Goal: Information Seeking & Learning: Find specific page/section

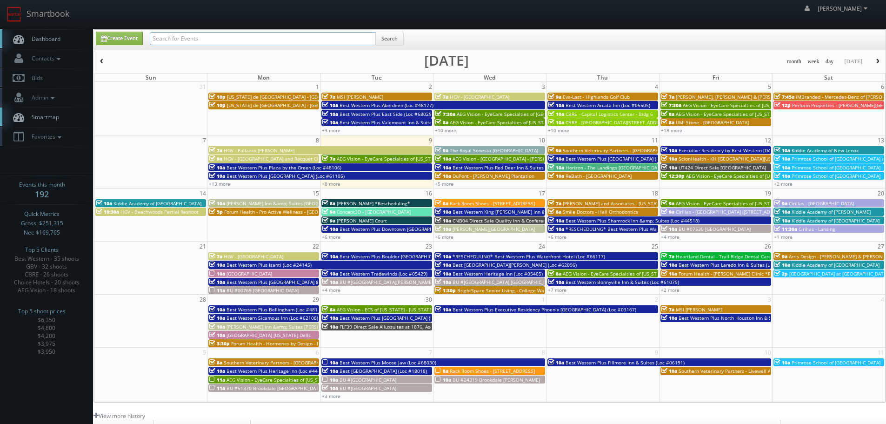
click at [247, 37] on input "text" at bounding box center [263, 38] width 226 height 13
click at [390, 205] on span "Tutera - Flanagan *Rescheduling*" at bounding box center [373, 203] width 73 height 7
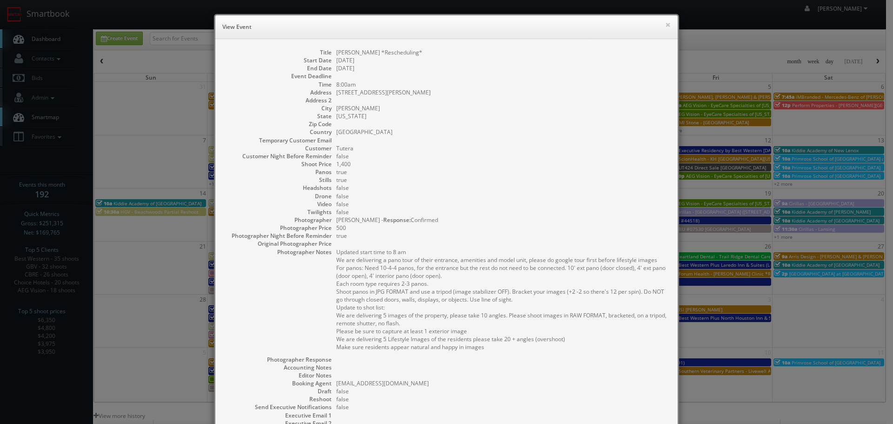
drag, startPoint x: 382, startPoint y: 54, endPoint x: 418, endPoint y: 53, distance: 35.8
click at [418, 53] on dd "Tutera - Flanagan *Rescheduling*" at bounding box center [502, 52] width 332 height 8
copy dd "Rescheduling"
drag, startPoint x: 664, startPoint y: 21, endPoint x: 635, endPoint y: 24, distance: 29.0
click at [665, 21] on button "×" at bounding box center [668, 24] width 6 height 7
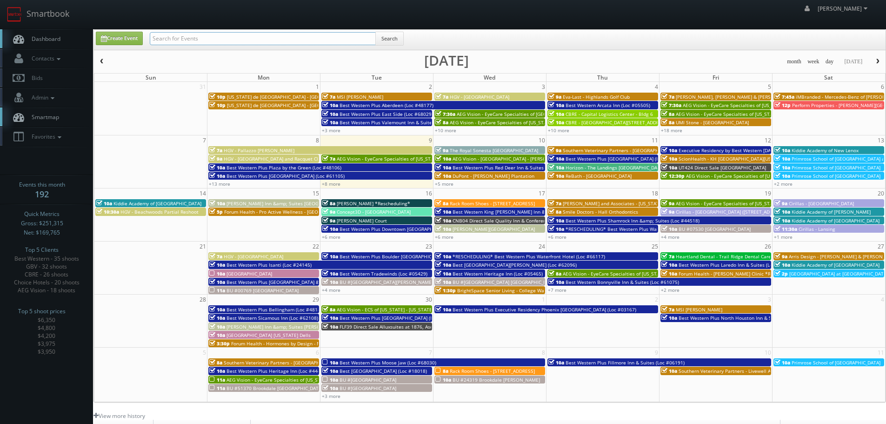
click at [309, 38] on input "text" at bounding box center [263, 38] width 226 height 13
paste input "Rescheduling"
type input "Rescheduling"
click at [387, 39] on button "Search" at bounding box center [389, 39] width 28 height 14
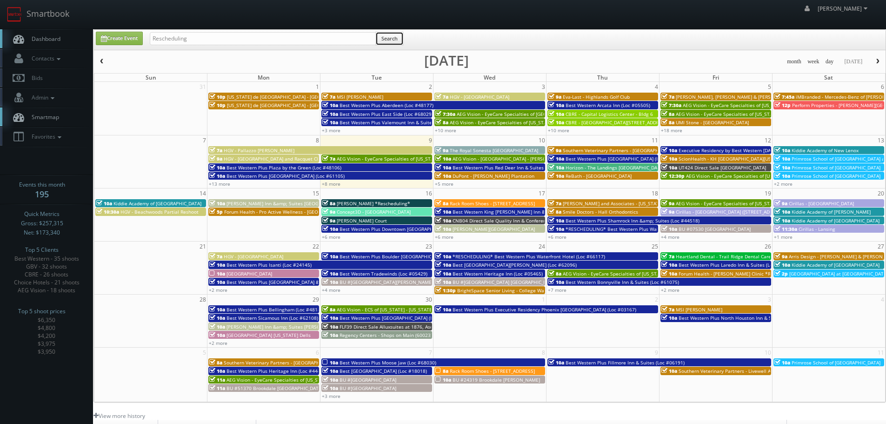
click at [399, 39] on button "Search" at bounding box center [389, 39] width 28 height 14
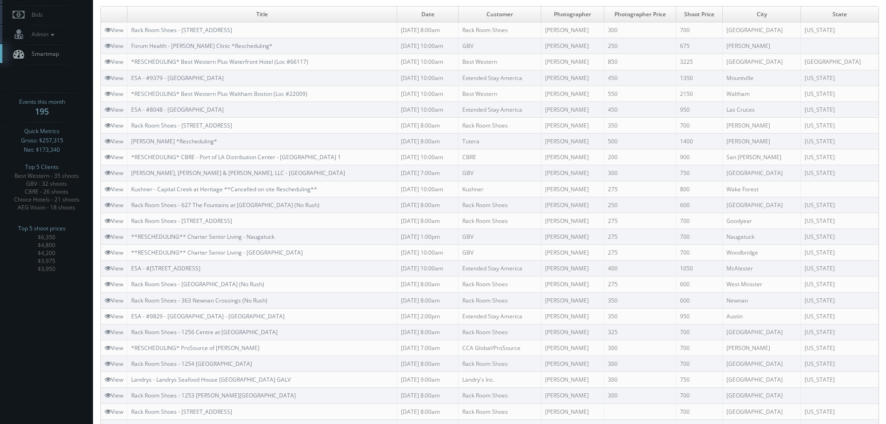
scroll to position [21, 0]
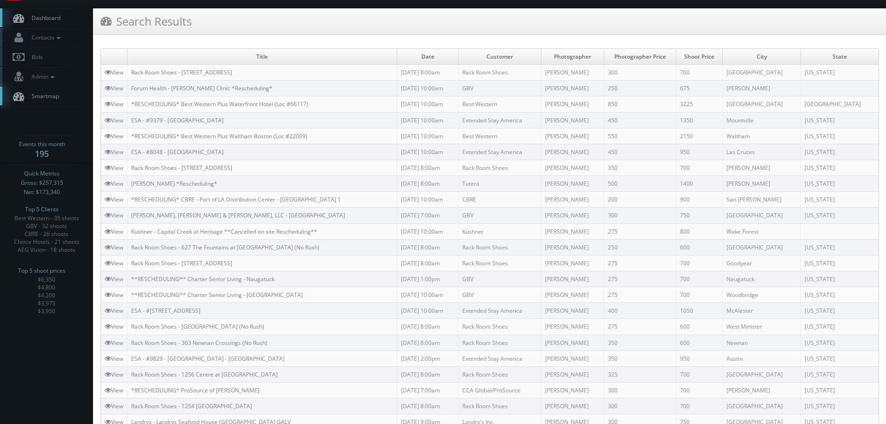
click at [65, 14] on link "Dashboard" at bounding box center [46, 17] width 93 height 19
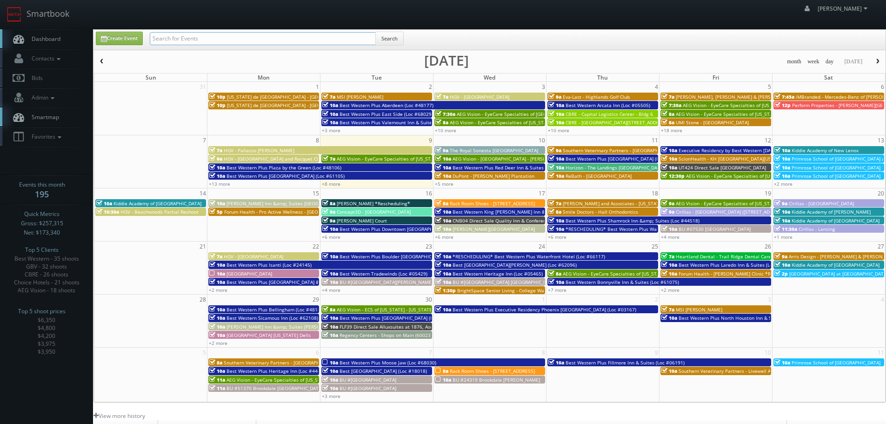
click at [244, 40] on input "text" at bounding box center [263, 38] width 226 height 13
type input "rack room"
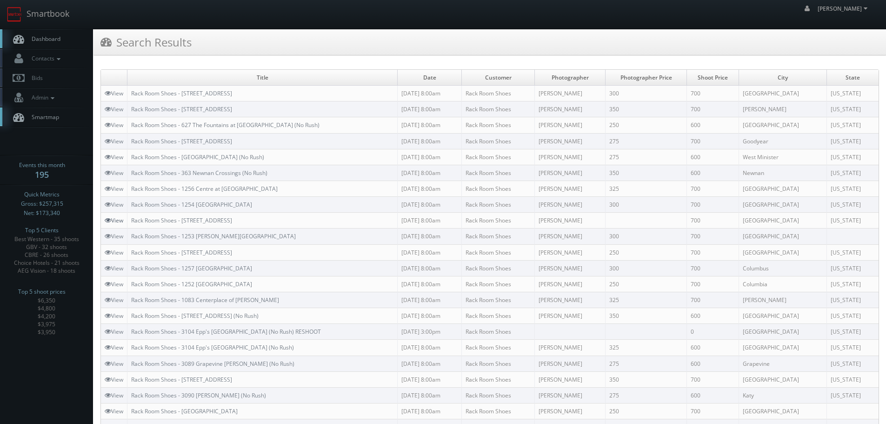
drag, startPoint x: 274, startPoint y: 218, endPoint x: 107, endPoint y: 220, distance: 166.5
click at [107, 220] on tr "View Rack Room Shoes - [STREET_ADDRESS] [DATE] 8:00am Rack Room Shoes [PERSON_N…" at bounding box center [489, 221] width 777 height 16
copy link "Rack Room Shoes - 1254 [GEOGRAPHIC_DATA]"
drag, startPoint x: 267, startPoint y: 203, endPoint x: 131, endPoint y: 204, distance: 136.2
click at [131, 204] on td "Rack Room Shoes - 1254 [GEOGRAPHIC_DATA]" at bounding box center [262, 205] width 270 height 16
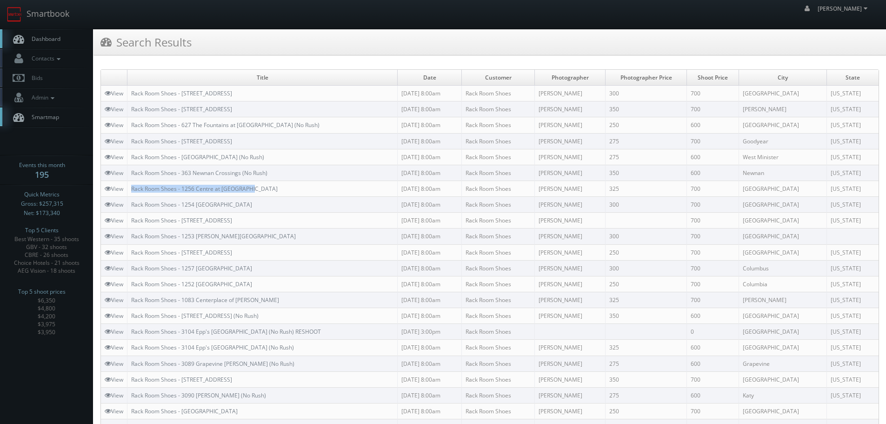
copy link "Rack Room Shoes - 1256 Centre at [GEOGRAPHIC_DATA]"
drag, startPoint x: 266, startPoint y: 186, endPoint x: 131, endPoint y: 187, distance: 134.9
click at [131, 187] on td "Rack Room Shoes - 1256 Centre at [GEOGRAPHIC_DATA]" at bounding box center [262, 188] width 270 height 16
copy link "Rack Room Shoes - 363 Newnan Crossings (No Rush)"
drag, startPoint x: 292, startPoint y: 169, endPoint x: 131, endPoint y: 169, distance: 160.9
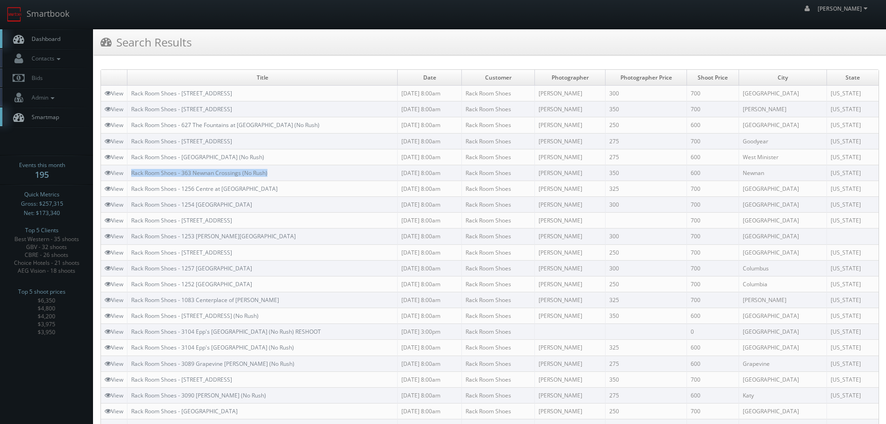
click at [131, 169] on td "Rack Room Shoes - 363 Newnan Crossings (No Rush)" at bounding box center [262, 173] width 270 height 16
copy link "Rack Room Shoes - [GEOGRAPHIC_DATA] (No Rush)"
drag, startPoint x: 292, startPoint y: 155, endPoint x: 138, endPoint y: 163, distance: 153.7
click at [134, 161] on td "Rack Room Shoes - [GEOGRAPHIC_DATA] (No Rush)" at bounding box center [262, 157] width 270 height 16
copy link "Rack Room Shoes - [STREET_ADDRESS]"
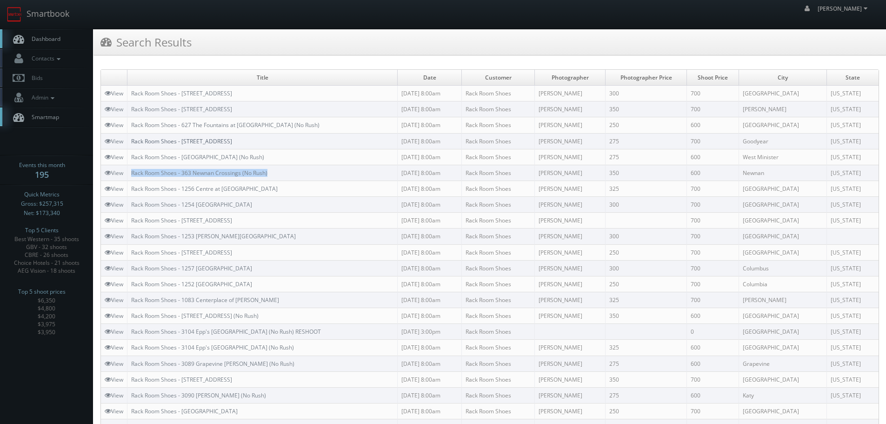
drag, startPoint x: 297, startPoint y: 138, endPoint x: 142, endPoint y: 144, distance: 155.0
click at [133, 139] on td "Rack Room Shoes - [STREET_ADDRESS]" at bounding box center [262, 141] width 270 height 16
copy link "Rack Room Shoes - 627 The Fountains at [GEOGRAPHIC_DATA] (No Rush)"
drag, startPoint x: 297, startPoint y: 125, endPoint x: 133, endPoint y: 126, distance: 163.2
click at [133, 126] on td "Rack Room Shoes - 627 The Fountains at [GEOGRAPHIC_DATA] (No Rush)" at bounding box center [262, 125] width 270 height 16
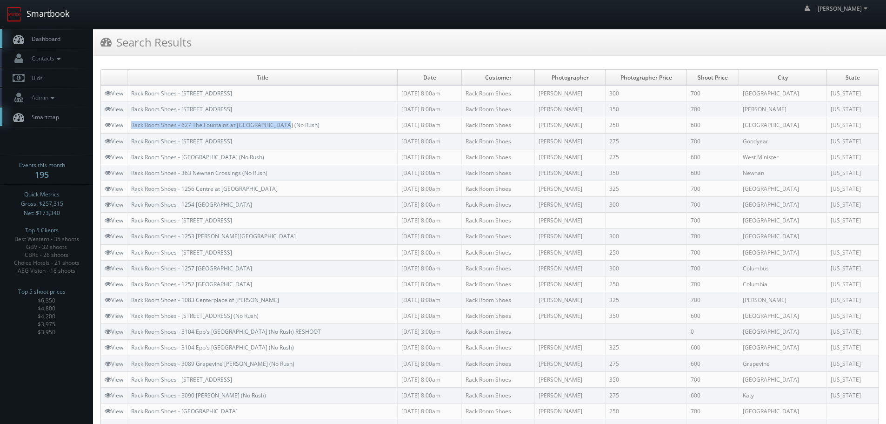
click at [57, 10] on link "Smartbook" at bounding box center [38, 14] width 76 height 29
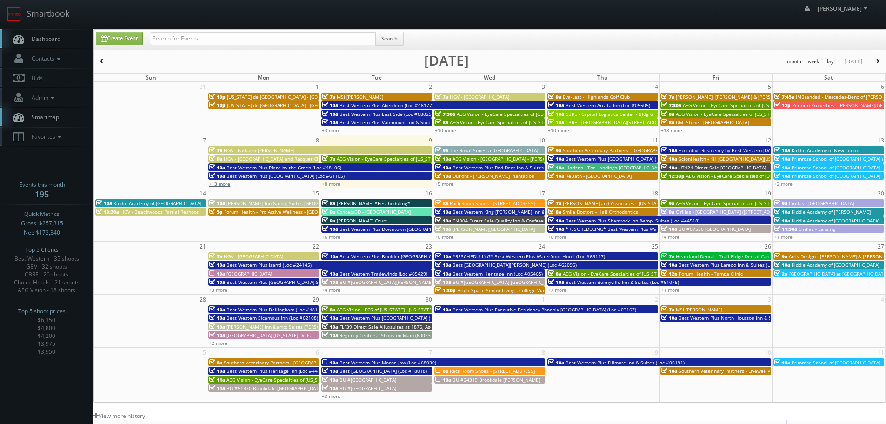
click at [224, 185] on link "+13 more" at bounding box center [219, 183] width 21 height 7
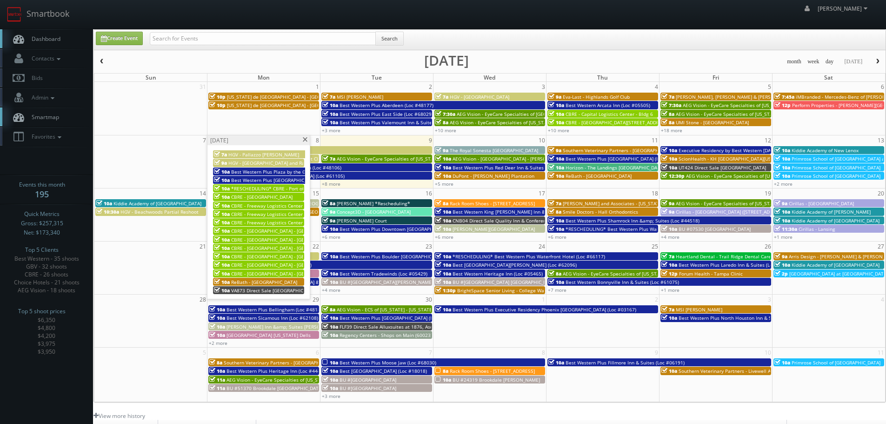
click at [305, 140] on span at bounding box center [305, 139] width 6 height 5
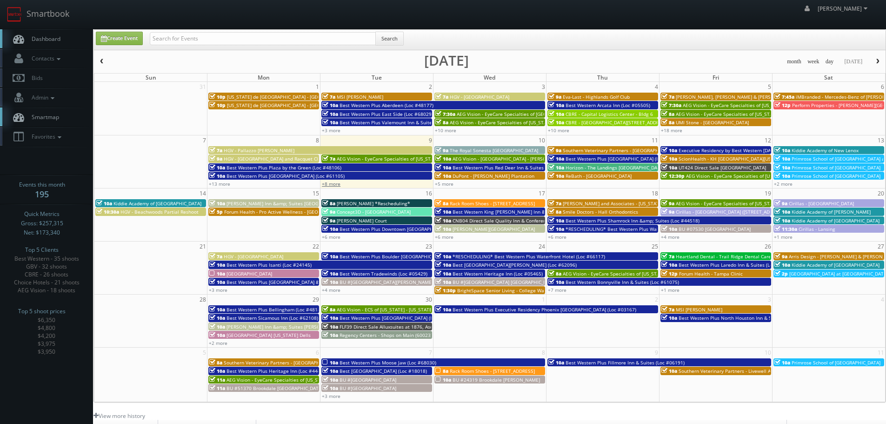
click at [330, 182] on link "+8 more" at bounding box center [331, 183] width 19 height 7
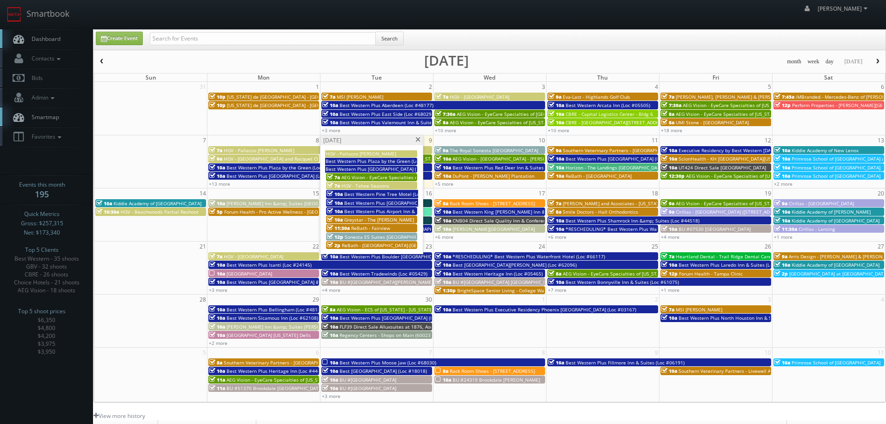
click at [419, 140] on span at bounding box center [418, 139] width 6 height 5
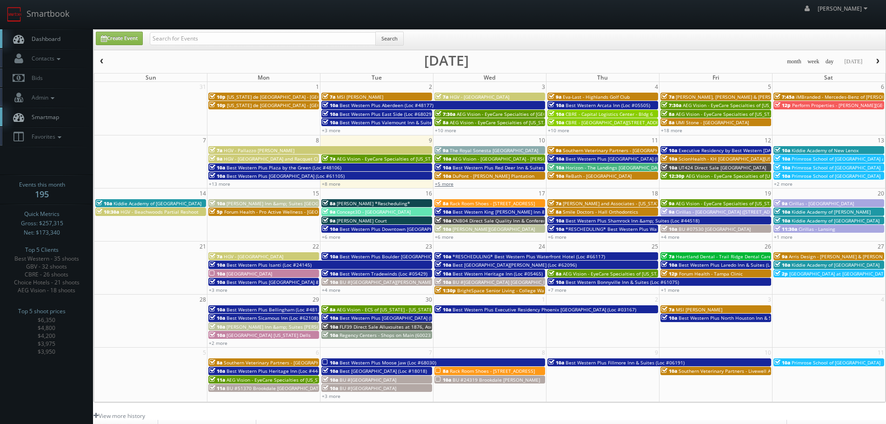
click at [450, 180] on link "+5 more" at bounding box center [444, 183] width 19 height 7
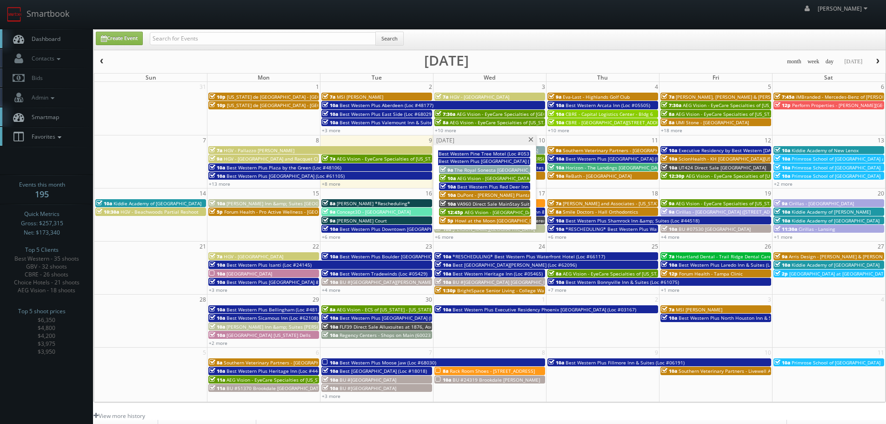
click at [58, 133] on span "Favorites" at bounding box center [45, 137] width 37 height 8
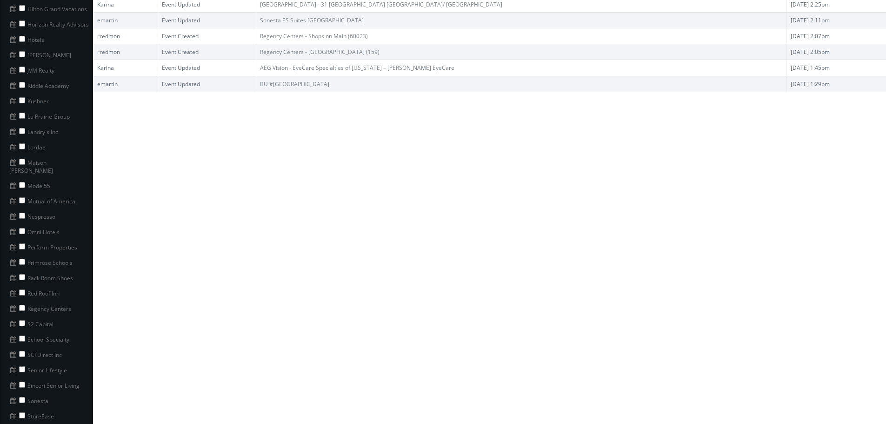
scroll to position [512, 0]
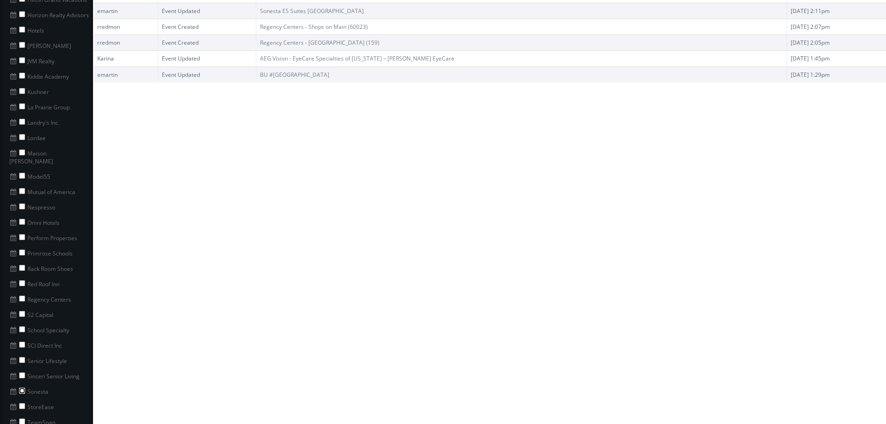
click at [24, 387] on input "checkbox" at bounding box center [22, 390] width 6 height 6
checkbox input "true"
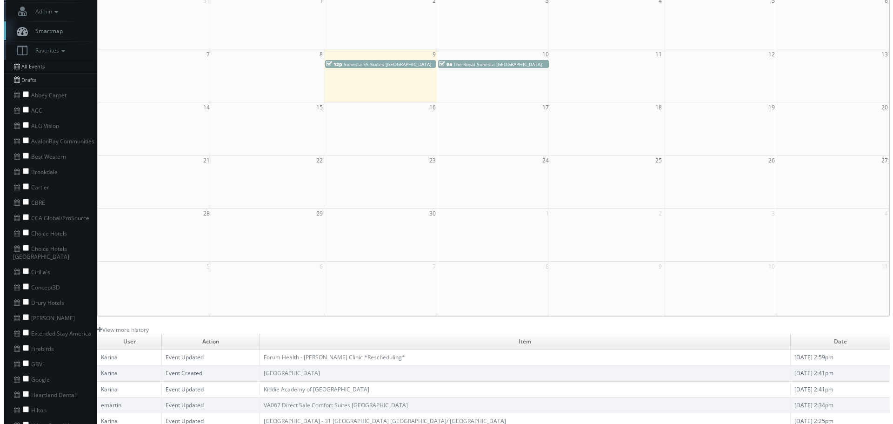
scroll to position [0, 0]
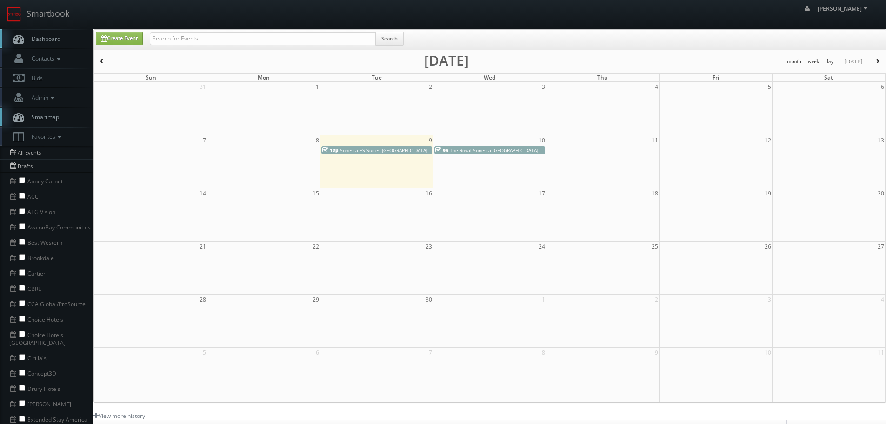
click at [103, 61] on span "button" at bounding box center [102, 62] width 7 height 6
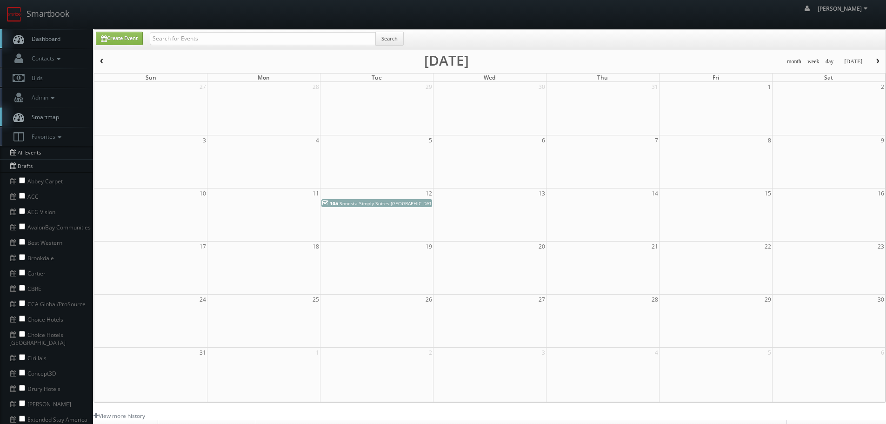
click at [874, 59] on button "button" at bounding box center [878, 62] width 16 height 12
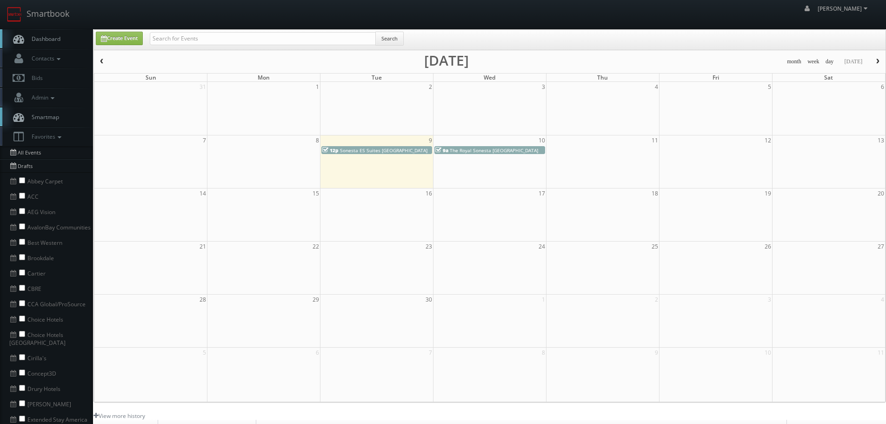
click at [400, 148] on span "Sonesta ES Suites Portland Vancouver 41st Street" at bounding box center [383, 150] width 87 height 7
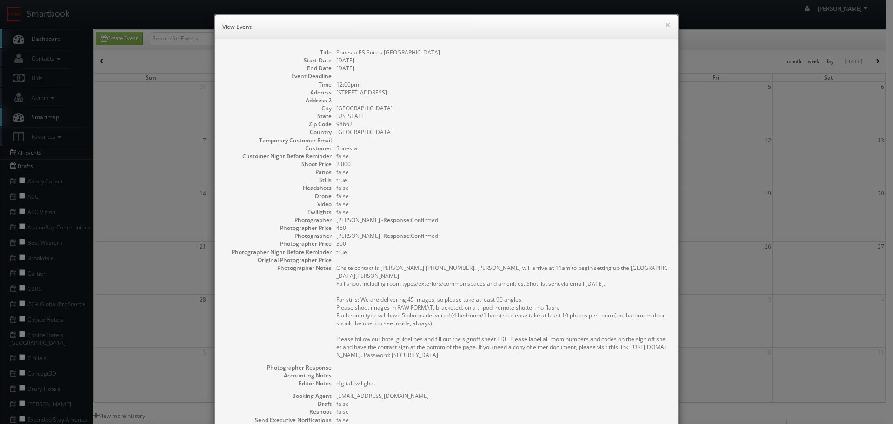
copy dd "Sonesta ES Suites [GEOGRAPHIC_DATA]"
drag, startPoint x: 492, startPoint y: 47, endPoint x: 332, endPoint y: 51, distance: 159.5
click at [332, 51] on div "Title Sonesta ES Suites Portland Vancouver 41st Street Start Date 09/09/2025 En…" at bounding box center [446, 276] width 462 height 475
copy dd "Sonesta ES Suites [GEOGRAPHIC_DATA]"
click at [666, 21] on button "×" at bounding box center [668, 24] width 6 height 7
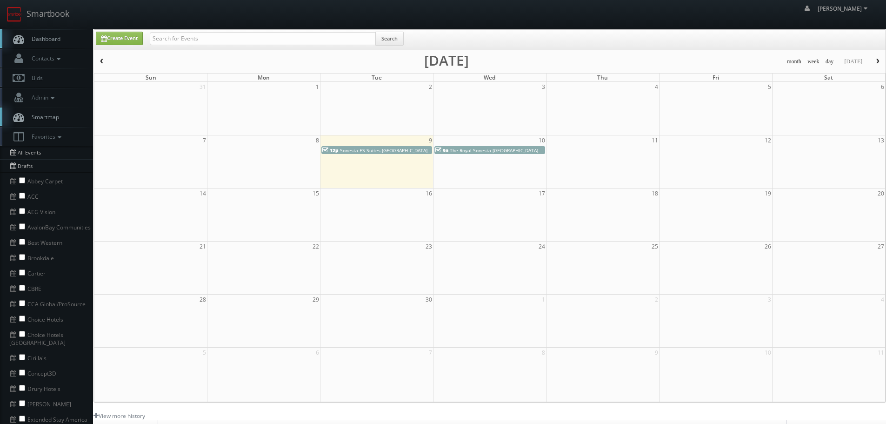
click at [490, 148] on span "The Royal Sonesta Portland Downtown" at bounding box center [494, 150] width 88 height 7
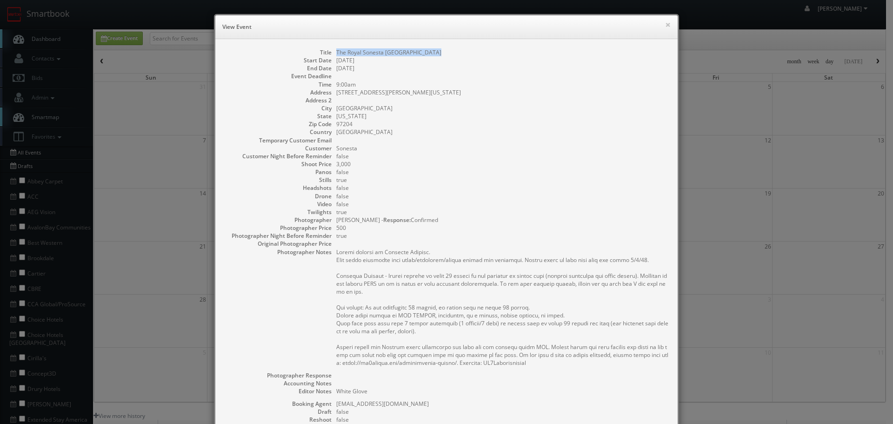
copy dd "The Royal Sonesta Portland Downtown"
drag, startPoint x: 439, startPoint y: 49, endPoint x: 333, endPoint y: 50, distance: 105.6
click at [336, 50] on dd "The Royal Sonesta [GEOGRAPHIC_DATA]" at bounding box center [502, 52] width 332 height 8
click at [665, 24] on button "×" at bounding box center [668, 24] width 6 height 7
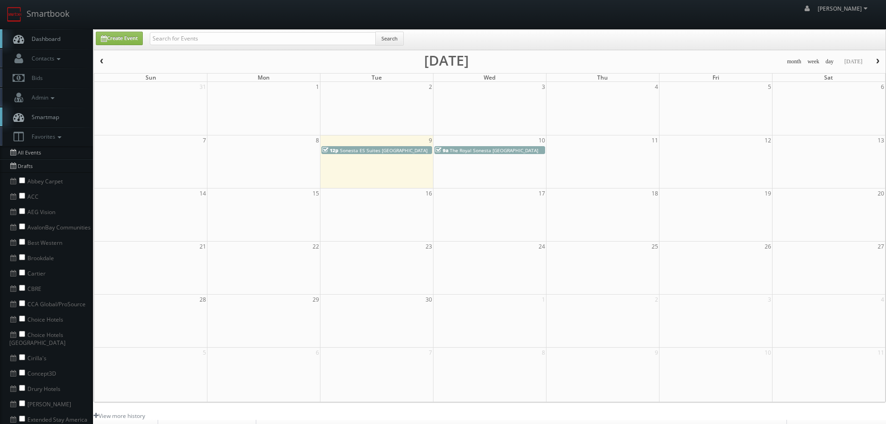
click at [385, 152] on span "Sonesta ES Suites Portland Vancouver 41st Street" at bounding box center [383, 150] width 87 height 7
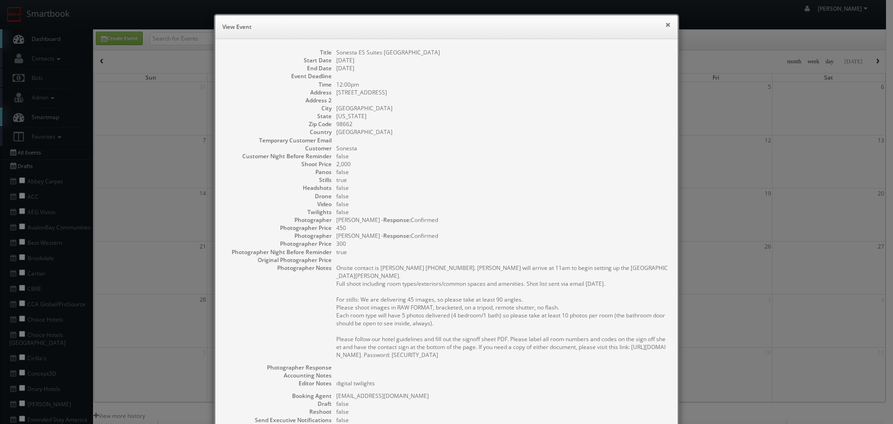
click at [665, 25] on button "×" at bounding box center [668, 24] width 6 height 7
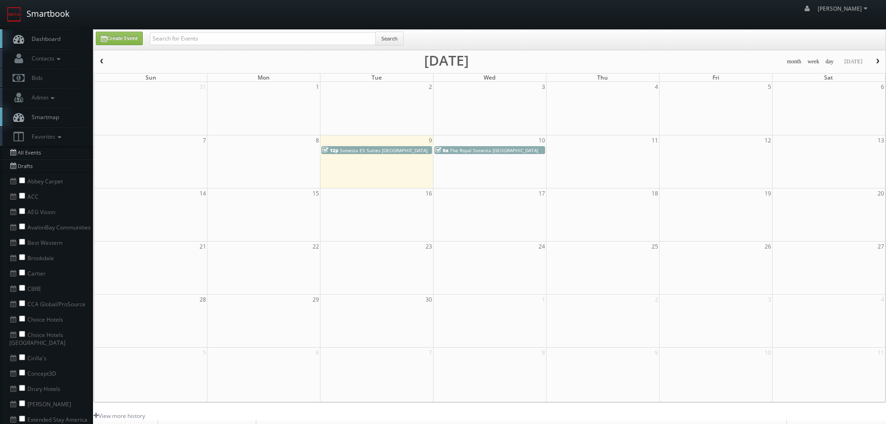
click at [37, 15] on link "Smartbook" at bounding box center [38, 14] width 76 height 29
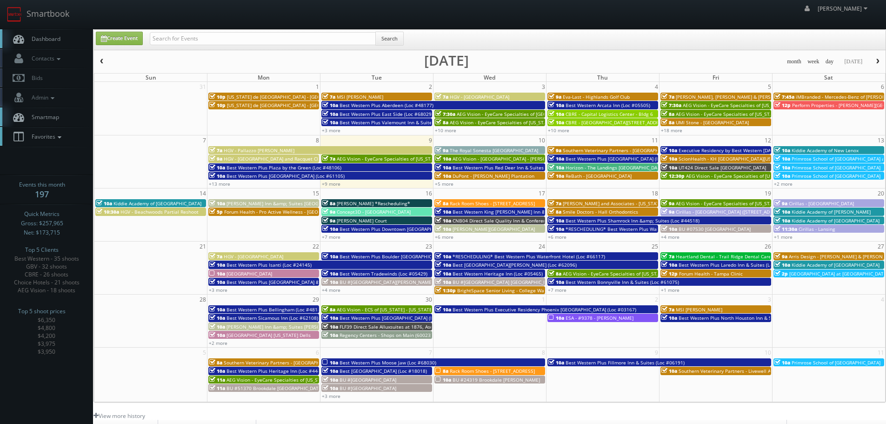
click at [75, 137] on link "Favorites" at bounding box center [46, 136] width 93 height 19
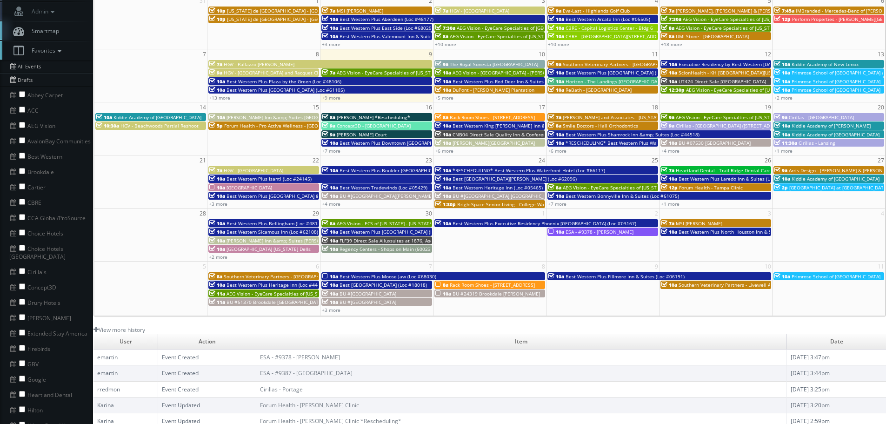
scroll to position [93, 0]
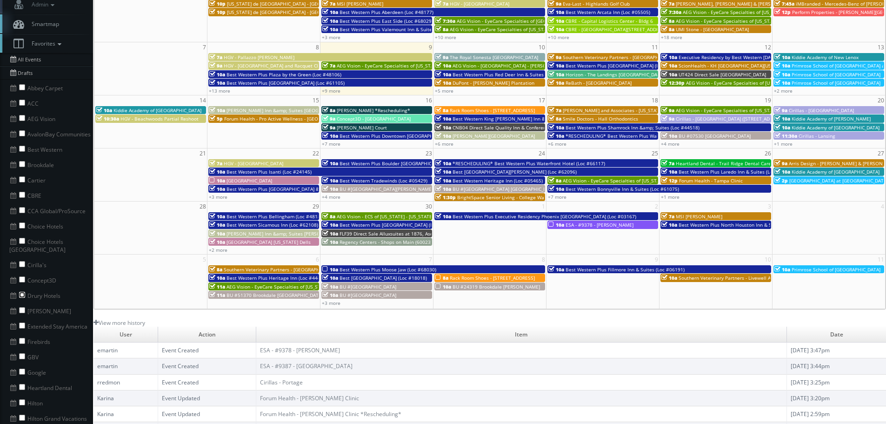
click at [23, 292] on input "checkbox" at bounding box center [22, 295] width 6 height 6
checkbox input "true"
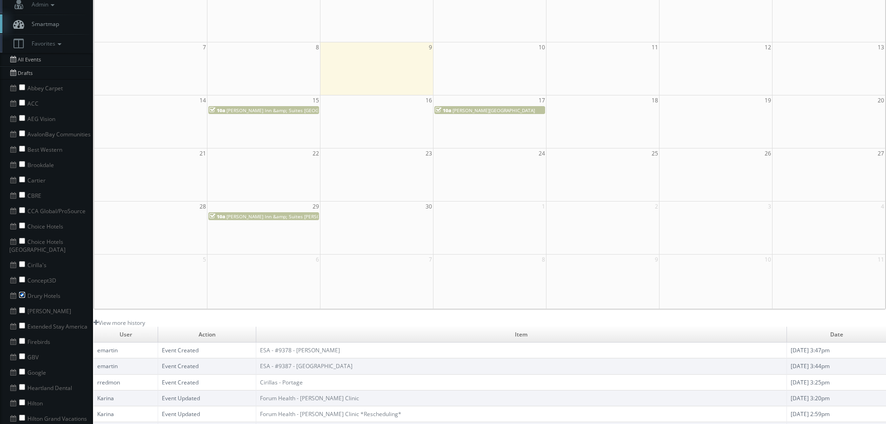
scroll to position [0, 0]
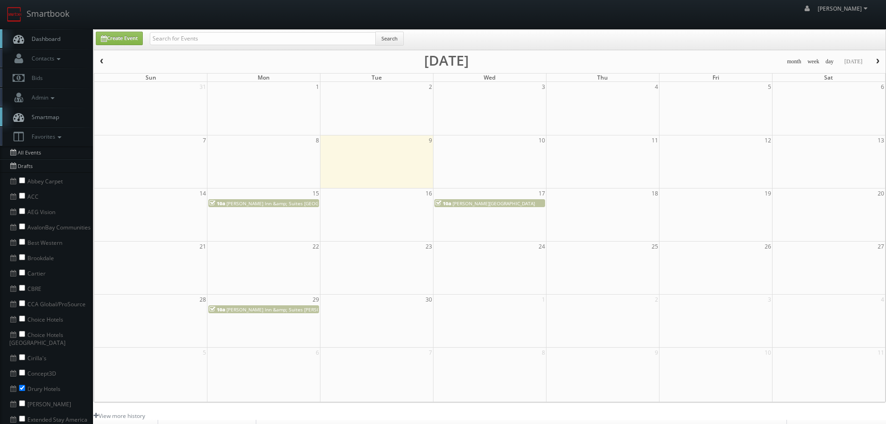
click at [104, 59] on span "button" at bounding box center [102, 62] width 7 height 6
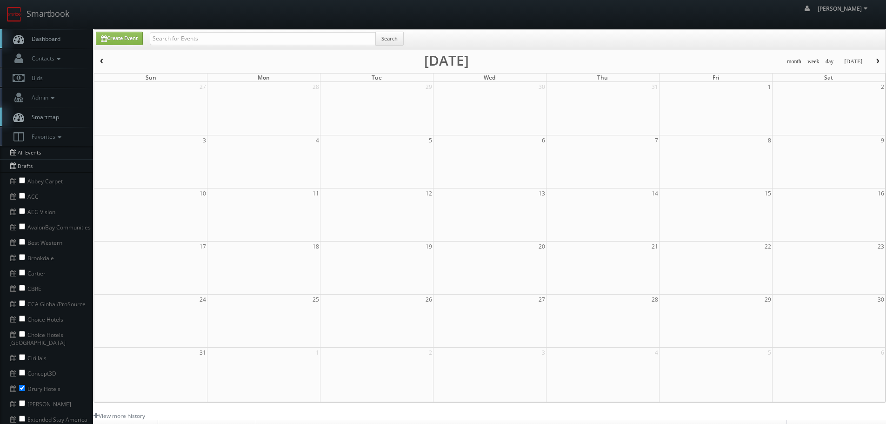
click at [104, 59] on span "button" at bounding box center [102, 62] width 7 height 6
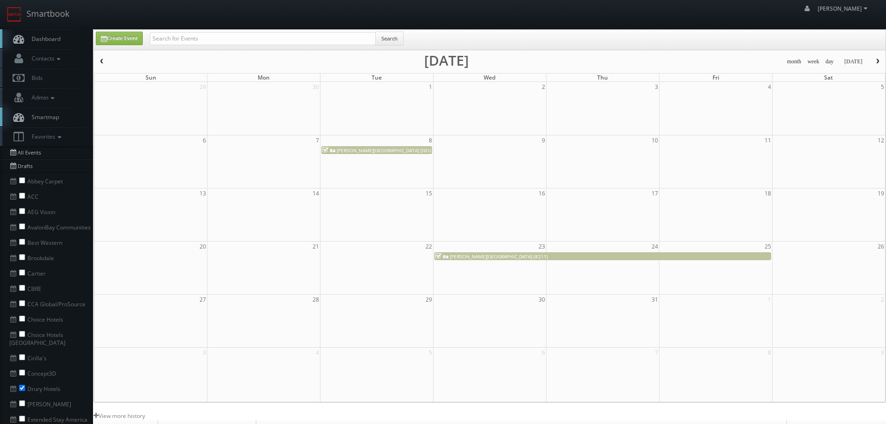
click at [876, 58] on button "button" at bounding box center [878, 62] width 16 height 12
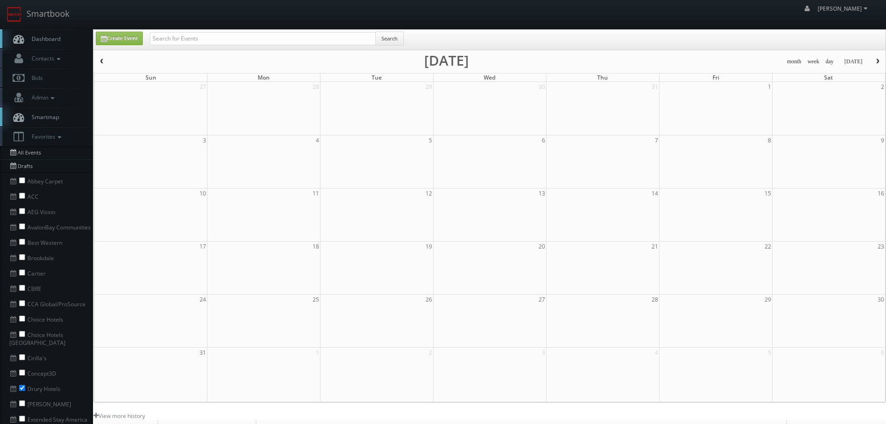
click at [876, 58] on button "button" at bounding box center [878, 62] width 16 height 12
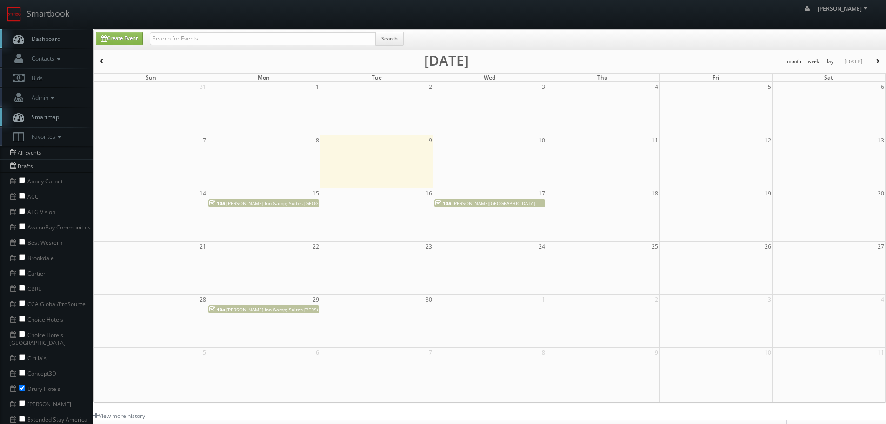
click at [105, 56] on button "button" at bounding box center [102, 62] width 16 height 12
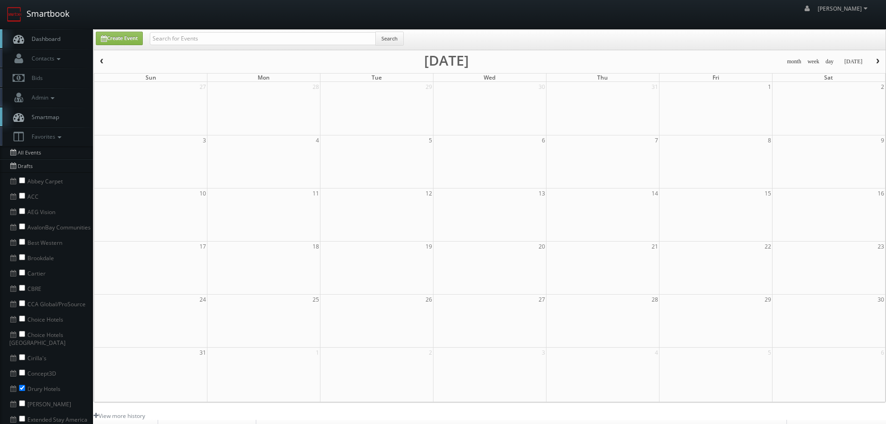
click at [42, 16] on link "Smartbook" at bounding box center [38, 14] width 76 height 29
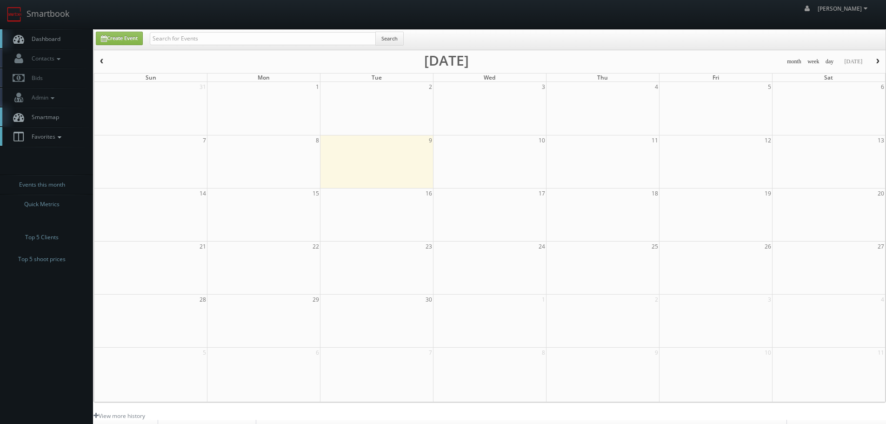
click at [63, 134] on icon at bounding box center [59, 137] width 8 height 7
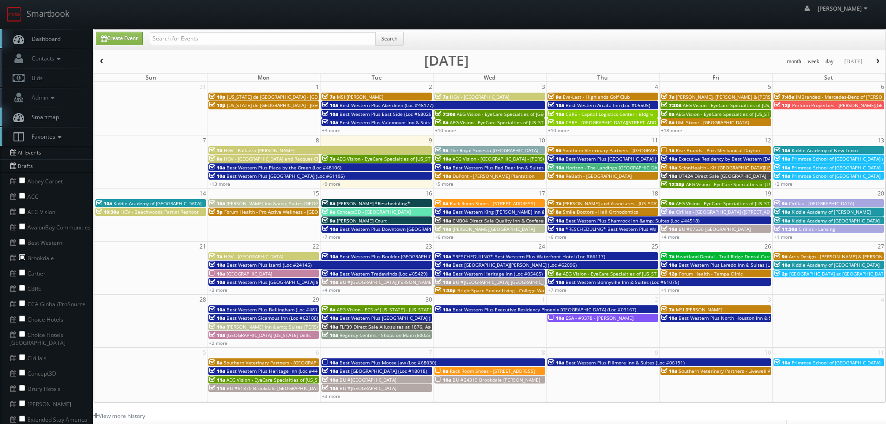
click at [20, 256] on input "checkbox" at bounding box center [22, 257] width 6 height 6
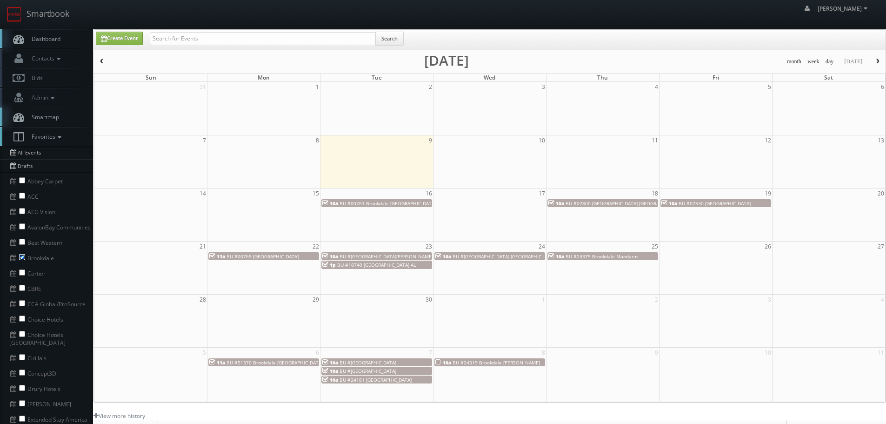
click at [21, 256] on input "checkbox" at bounding box center [22, 257] width 6 height 6
checkbox input "false"
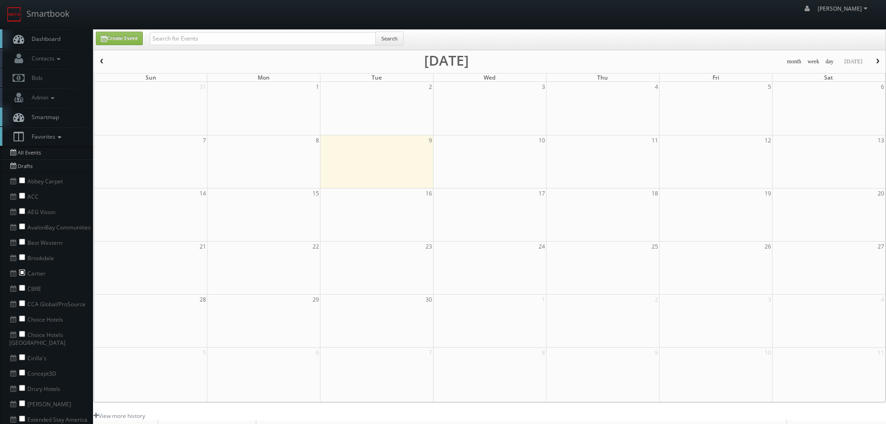
click at [24, 270] on input "checkbox" at bounding box center [22, 272] width 6 height 6
checkbox input "true"
copy li "Cartier"
drag, startPoint x: 43, startPoint y: 272, endPoint x: 28, endPoint y: 273, distance: 14.4
click at [28, 273] on li "Cartier" at bounding box center [46, 272] width 93 height 15
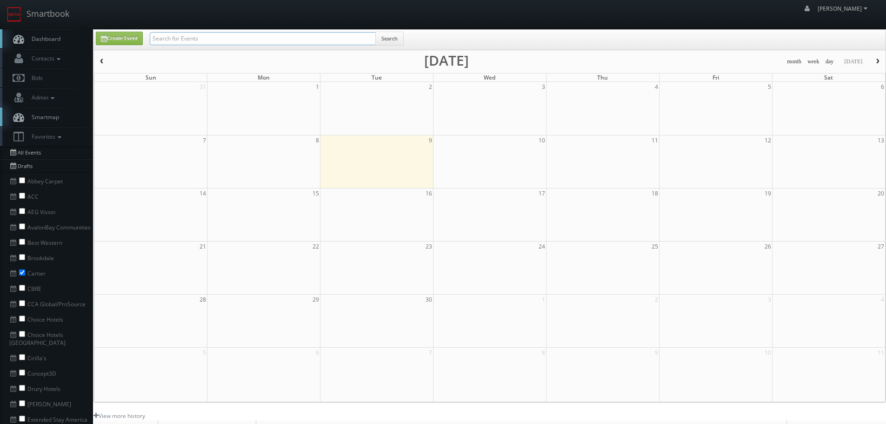
click at [253, 35] on input "text" at bounding box center [263, 38] width 226 height 13
paste input "Cartier"
type input "Cartier"
click at [386, 34] on button "Search" at bounding box center [389, 39] width 28 height 14
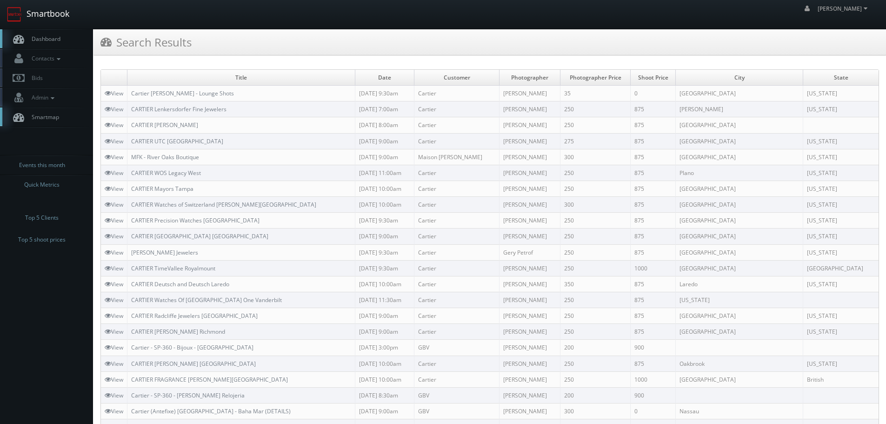
click at [45, 17] on link "Smartbook" at bounding box center [38, 14] width 76 height 29
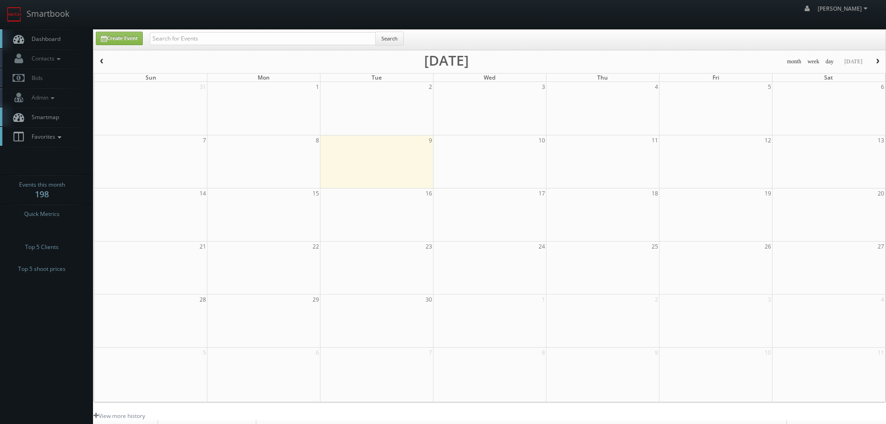
click at [53, 132] on link "Favorites" at bounding box center [46, 136] width 93 height 19
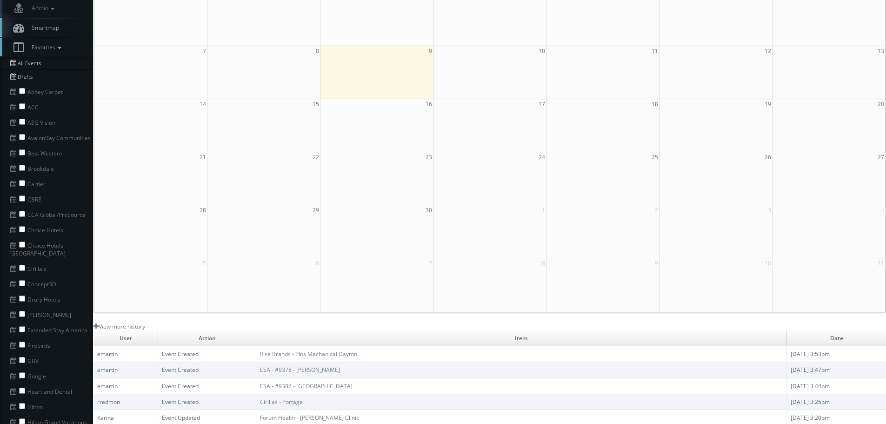
scroll to position [93, 0]
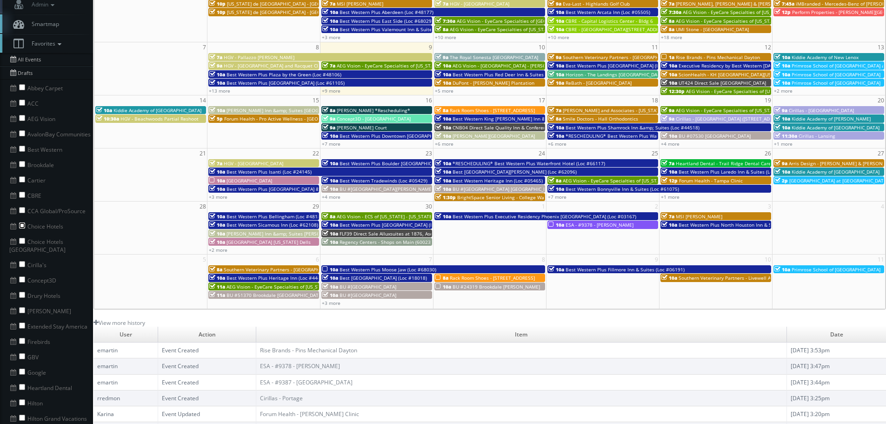
click at [21, 226] on input "checkbox" at bounding box center [22, 225] width 6 height 6
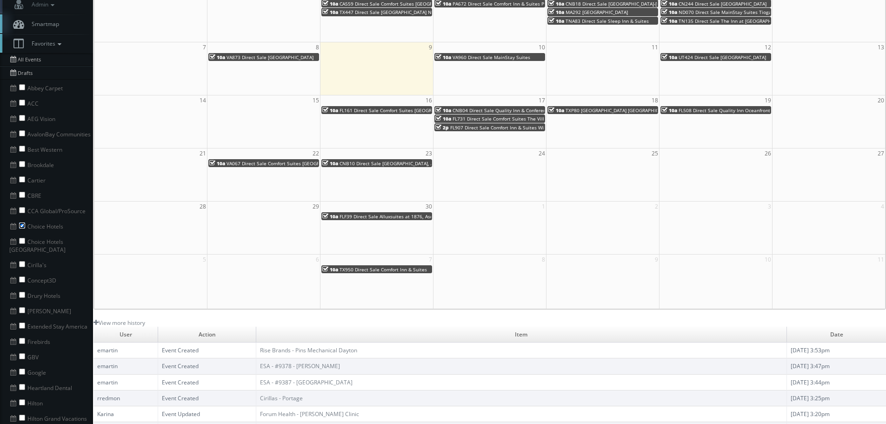
click at [21, 226] on input "checkbox" at bounding box center [22, 225] width 6 height 6
checkbox input "false"
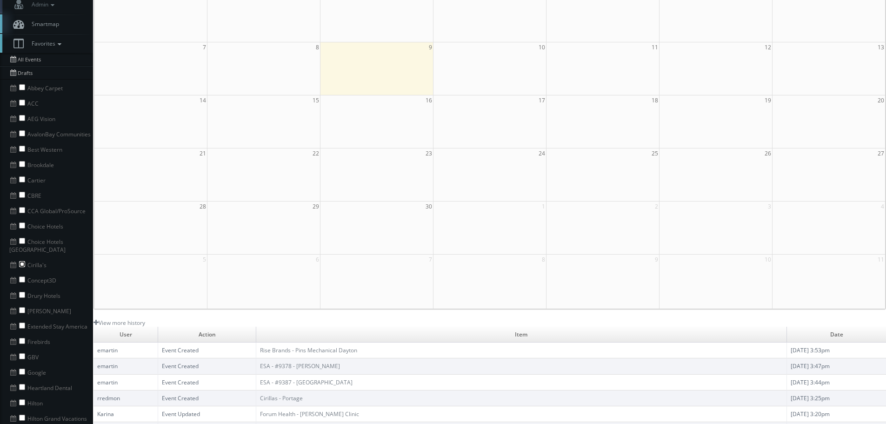
click at [23, 261] on input "checkbox" at bounding box center [22, 264] width 6 height 6
checkbox input "true"
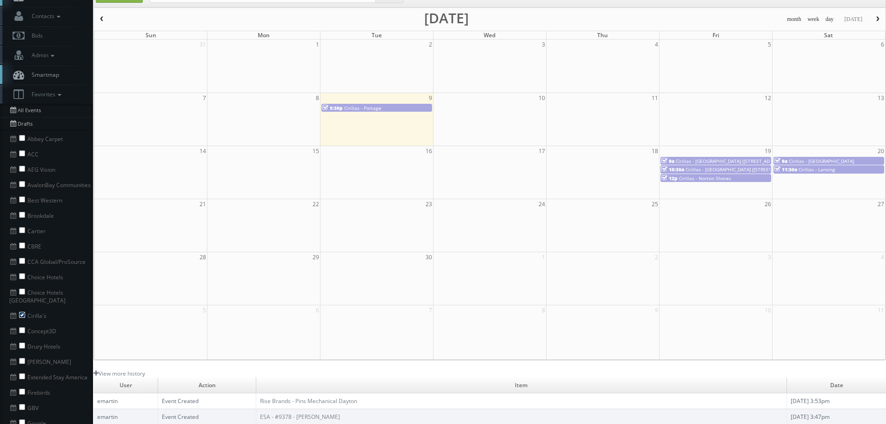
scroll to position [0, 0]
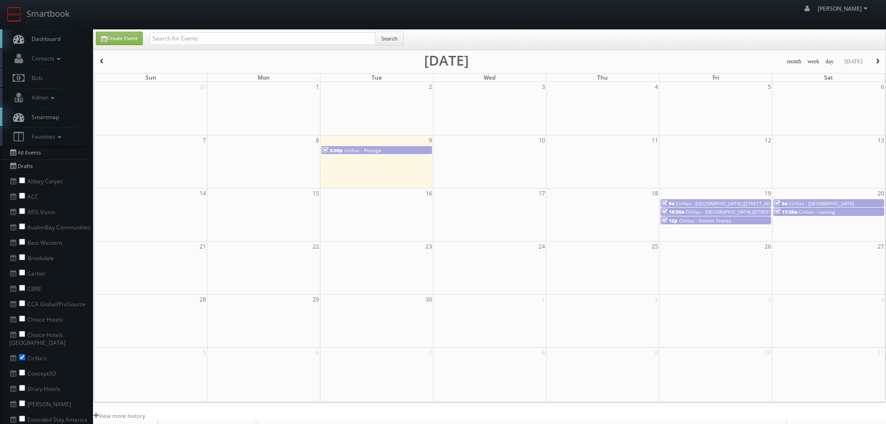
click at [101, 64] on span "button" at bounding box center [102, 62] width 7 height 6
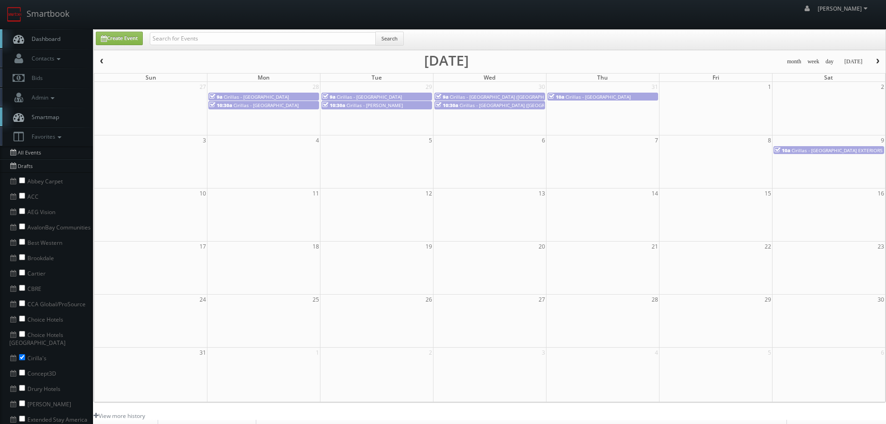
click at [877, 59] on span "button" at bounding box center [877, 62] width 7 height 6
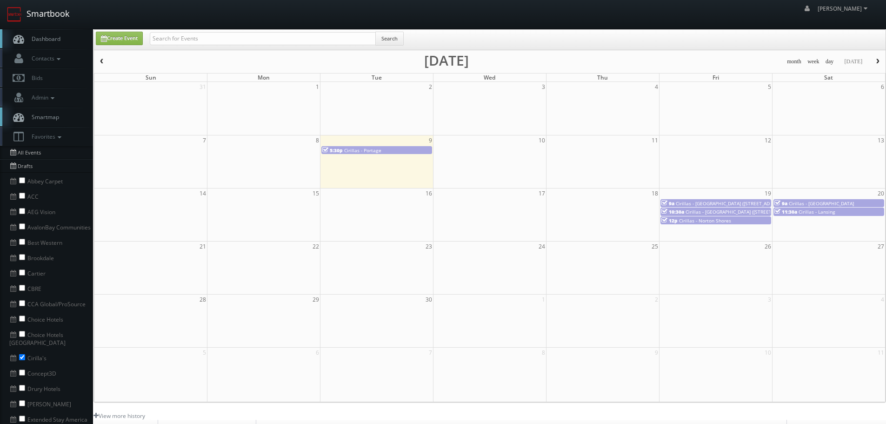
click at [45, 14] on link "Smartbook" at bounding box center [38, 14] width 76 height 29
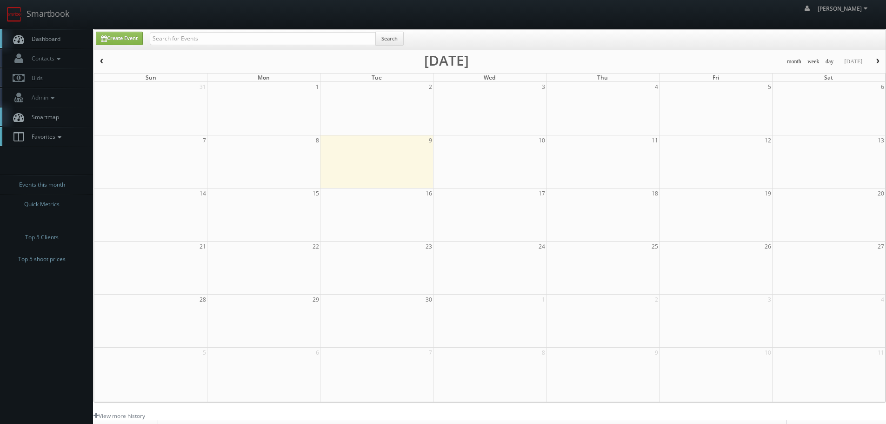
click at [60, 136] on icon at bounding box center [59, 137] width 8 height 7
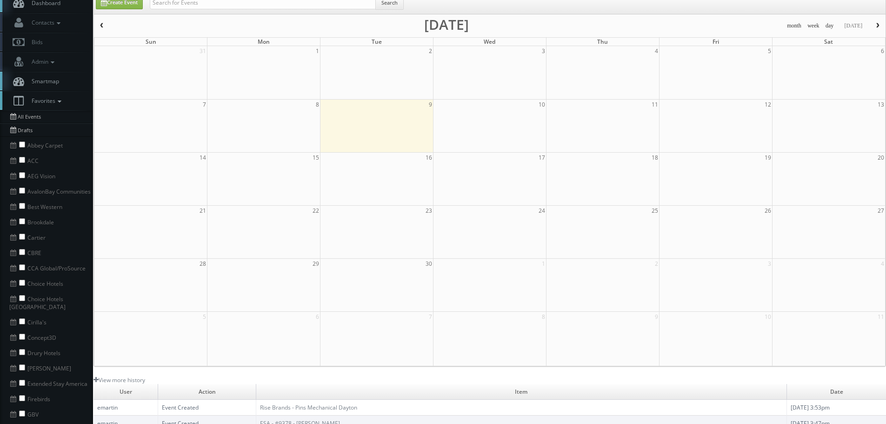
scroll to position [47, 0]
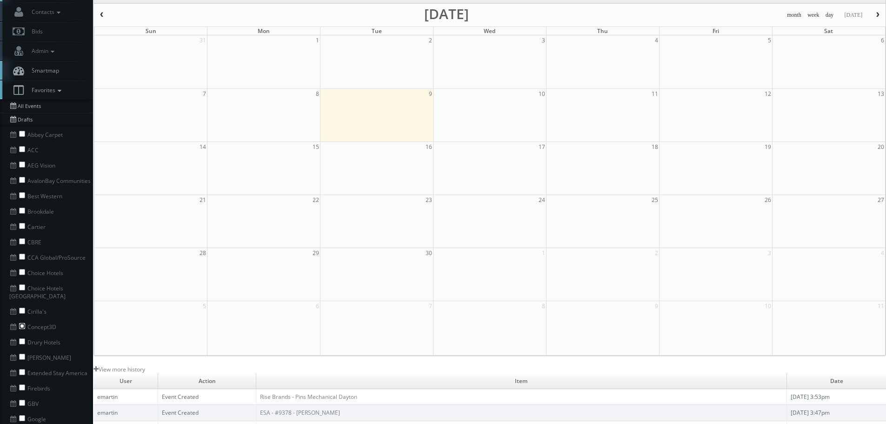
click at [20, 323] on input "checkbox" at bounding box center [22, 326] width 6 height 6
checkbox input "true"
click at [103, 18] on span "button" at bounding box center [102, 15] width 7 height 6
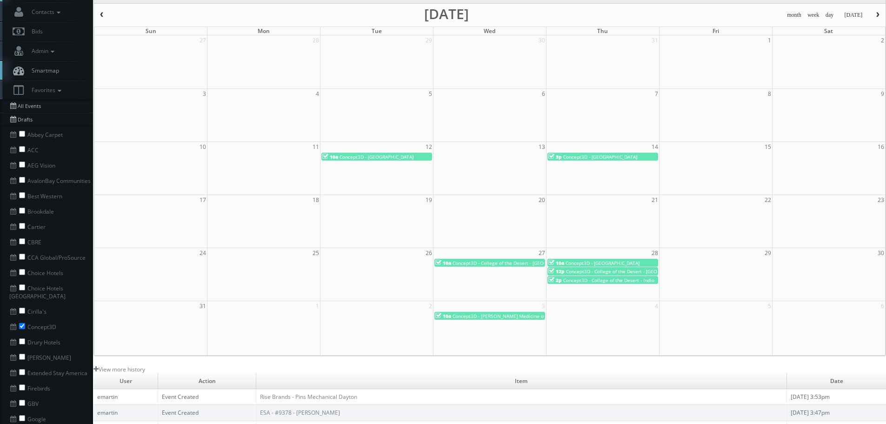
click at [106, 16] on button "button" at bounding box center [102, 15] width 16 height 12
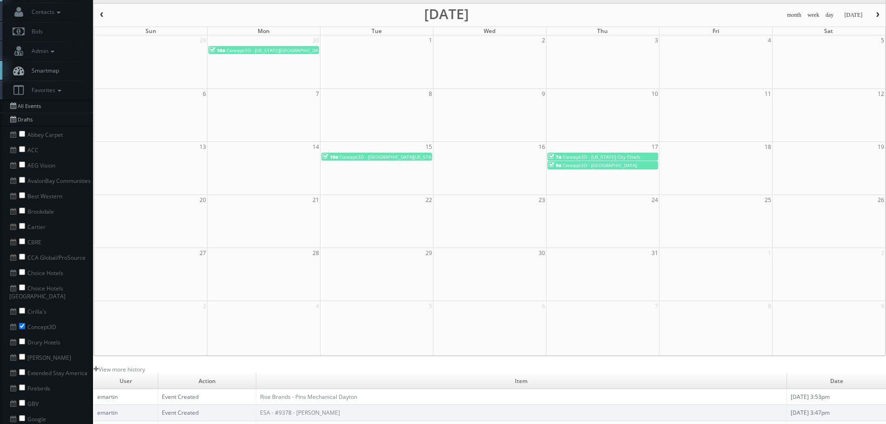
click at [880, 13] on span "button" at bounding box center [877, 15] width 7 height 6
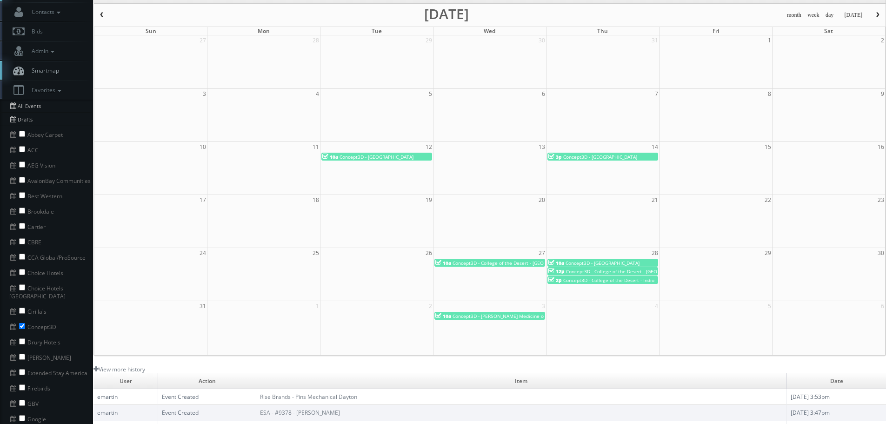
click at [100, 13] on span "button" at bounding box center [102, 15] width 7 height 6
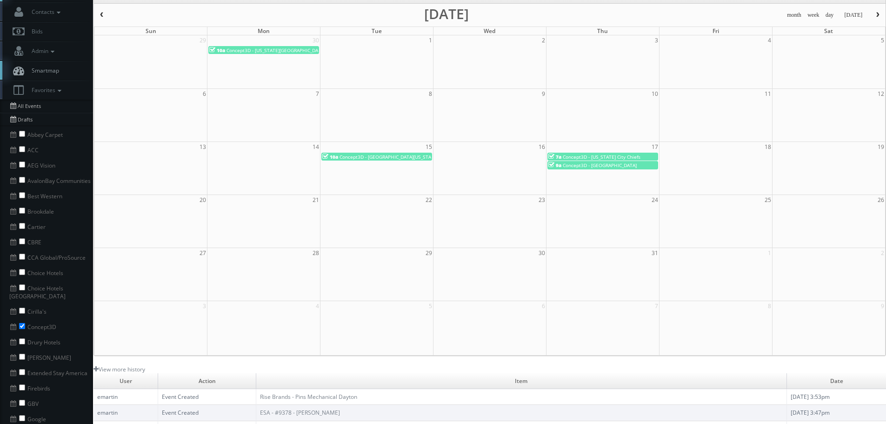
click at [407, 160] on span "Concept3D - University of Washington - Bothell" at bounding box center [398, 156] width 119 height 7
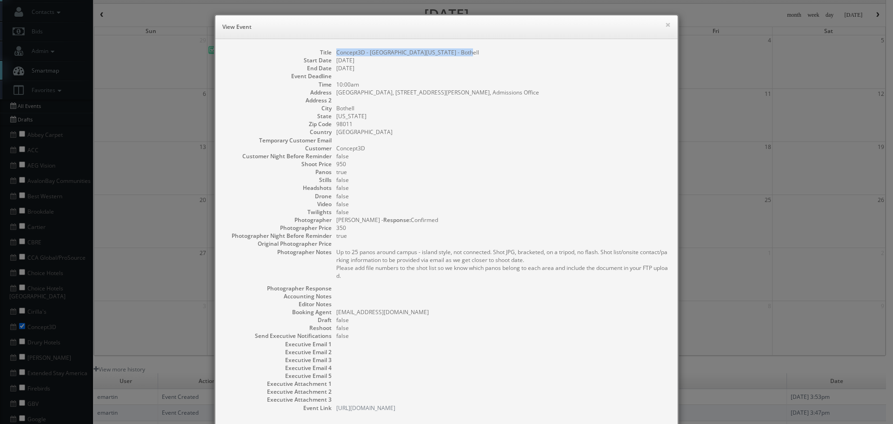
copy dd "Concept3D - University of Washington - Bothell"
drag, startPoint x: 470, startPoint y: 50, endPoint x: 333, endPoint y: 53, distance: 136.3
click at [336, 53] on dd "Concept3D - University of Washington - Bothell" at bounding box center [502, 52] width 332 height 8
click at [665, 24] on button "×" at bounding box center [668, 24] width 6 height 7
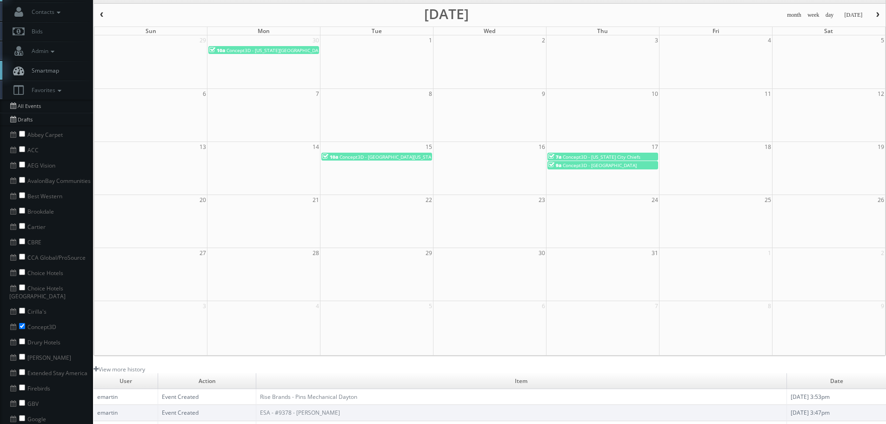
click at [622, 157] on span "Concept3D - Kansas City Chiefs" at bounding box center [602, 156] width 78 height 7
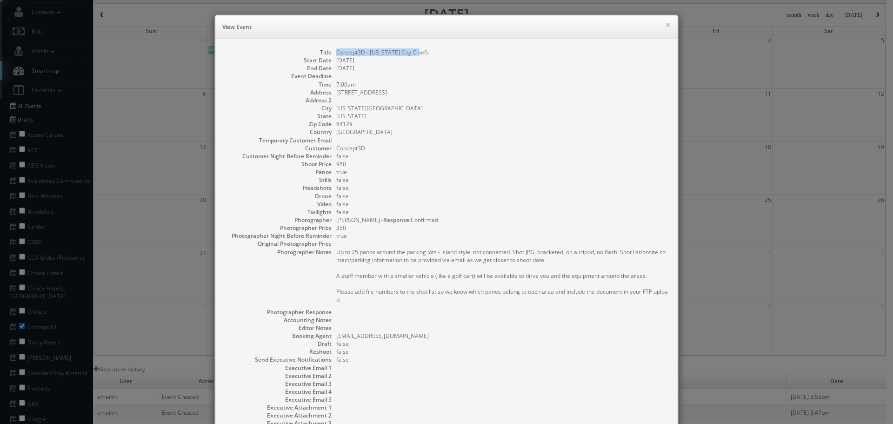
copy dd "Concept3D - Kansas City Chiefs"
drag, startPoint x: 419, startPoint y: 49, endPoint x: 330, endPoint y: 54, distance: 89.4
click at [330, 54] on dl "Title Concept3D - Kansas City Chiefs Start Date 07/17/2025 End Date 07/17/2025 …" at bounding box center [447, 241] width 444 height 387
drag, startPoint x: 663, startPoint y: 23, endPoint x: 639, endPoint y: 46, distance: 32.6
click at [665, 23] on button "×" at bounding box center [668, 24] width 6 height 7
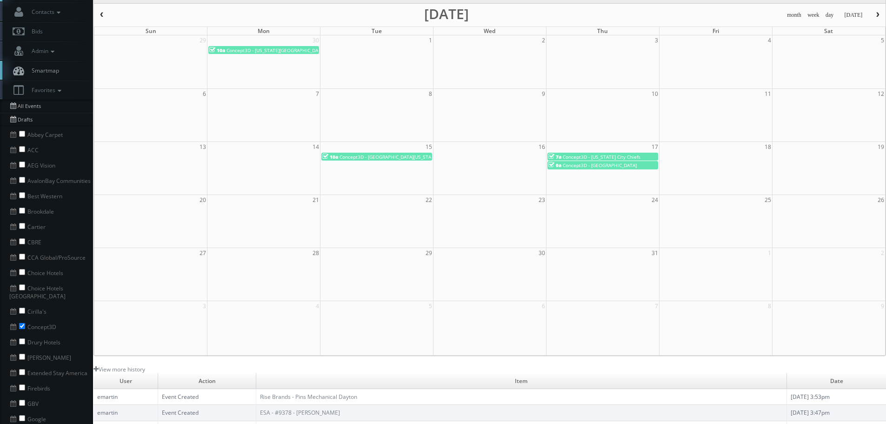
click at [595, 166] on span "Concept3D - Aquinas College" at bounding box center [600, 165] width 74 height 7
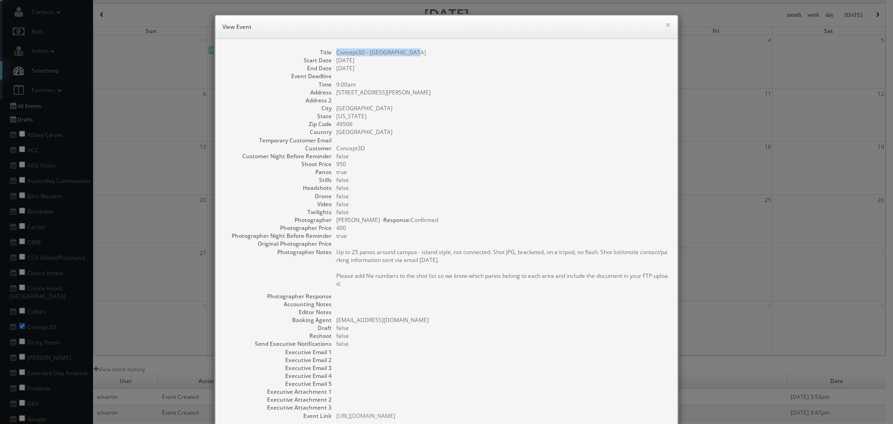
copy dd "Concept3D - Aquinas College"
drag, startPoint x: 423, startPoint y: 53, endPoint x: 334, endPoint y: 53, distance: 88.8
click at [336, 53] on dd "Concept3D - Aquinas College" at bounding box center [502, 52] width 332 height 8
click at [665, 24] on button "×" at bounding box center [668, 24] width 6 height 7
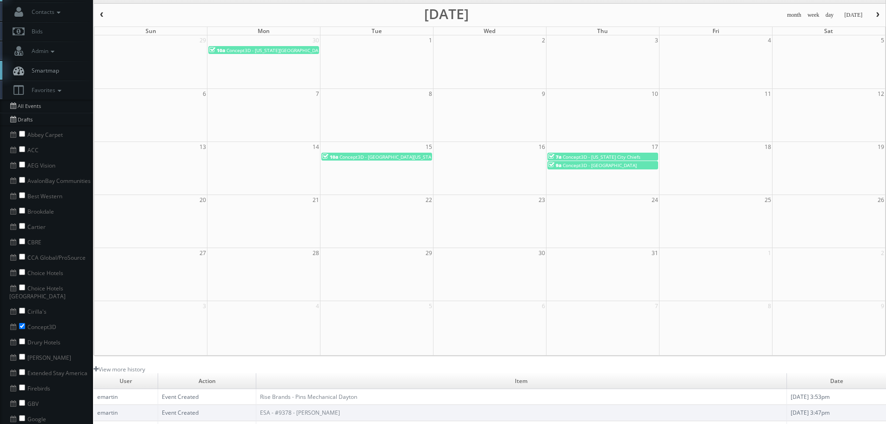
click at [877, 15] on span "button" at bounding box center [877, 15] width 7 height 6
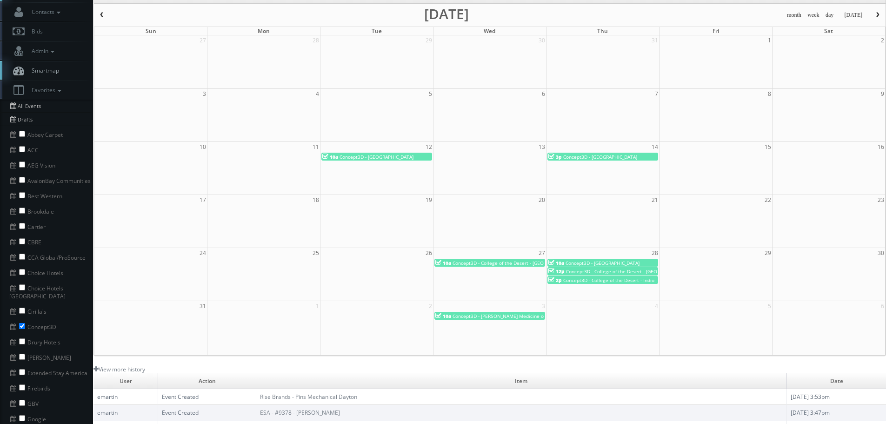
click at [390, 157] on span "Concept3D - Manhattan University" at bounding box center [376, 156] width 74 height 7
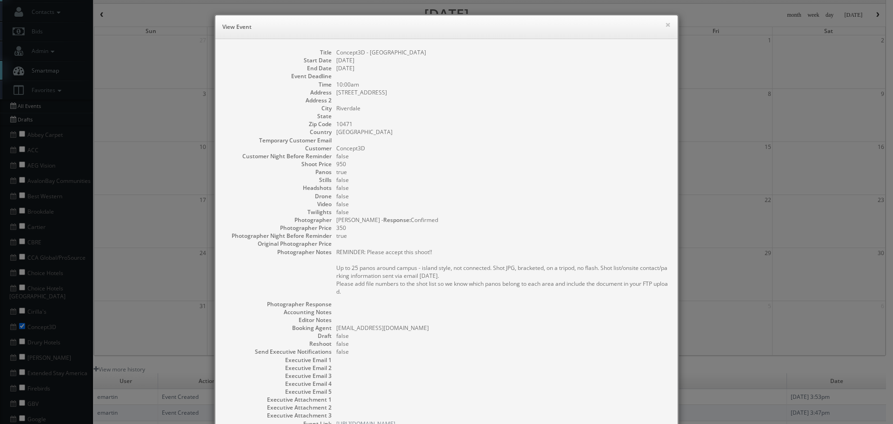
copy dd "Concept3D - Manhattan University"
drag, startPoint x: 441, startPoint y: 53, endPoint x: 333, endPoint y: 51, distance: 107.4
click at [336, 51] on dd "Concept3D - Manhattan University" at bounding box center [502, 52] width 332 height 8
click at [665, 21] on button "×" at bounding box center [668, 24] width 6 height 7
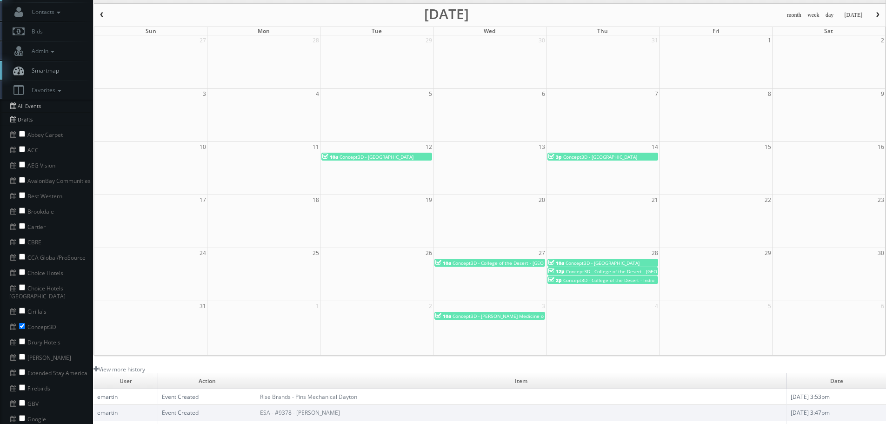
click at [623, 156] on span "Concept3D - Westminster University" at bounding box center [600, 156] width 74 height 7
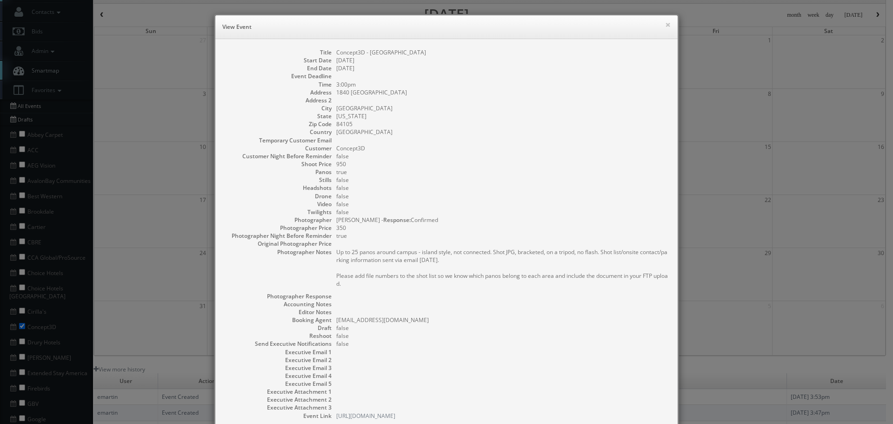
copy dd "Concept3D - Westminster University"
drag, startPoint x: 438, startPoint y: 48, endPoint x: 329, endPoint y: 52, distance: 108.4
click at [329, 52] on div "Title Concept3D - Westminster University Start Date 08/14/2025 End Date 08/14/2…" at bounding box center [446, 238] width 462 height 399
click at [659, 27] on h6 "View Event" at bounding box center [446, 26] width 448 height 9
click at [665, 23] on button "×" at bounding box center [668, 24] width 6 height 7
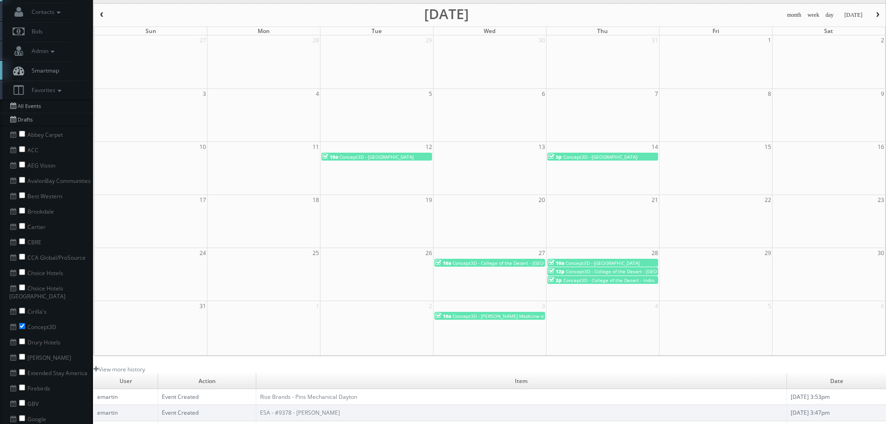
click at [878, 14] on span "button" at bounding box center [877, 15] width 7 height 6
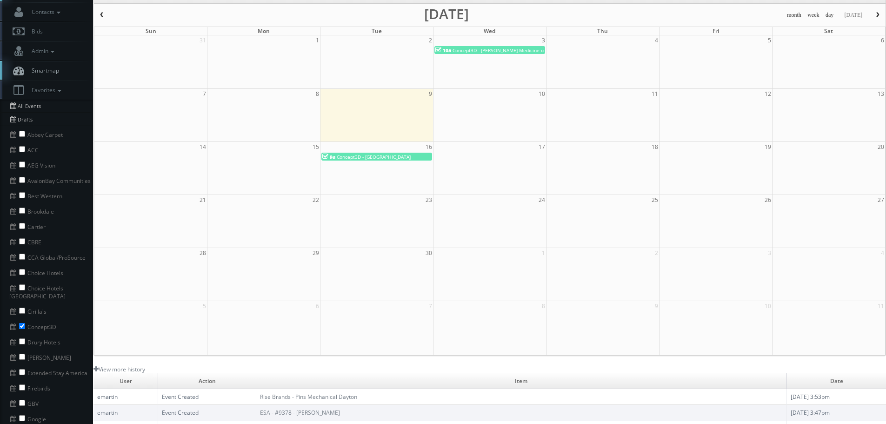
click at [102, 15] on span "button" at bounding box center [102, 15] width 7 height 6
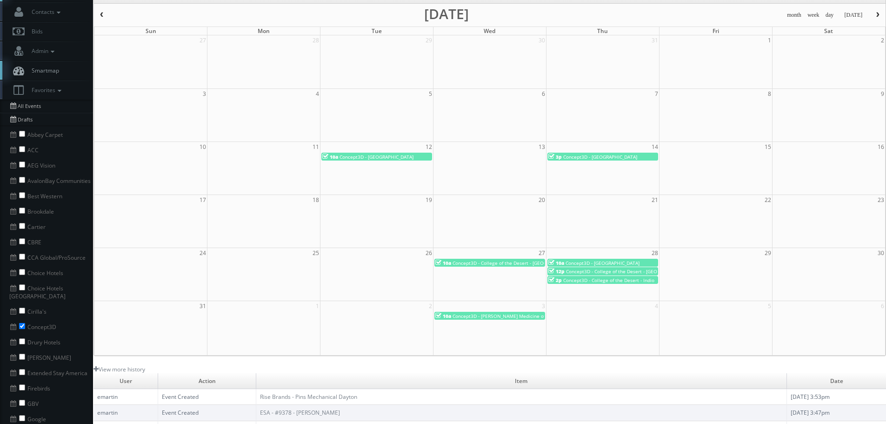
click at [528, 261] on span "Concept3D - College of the Desert - Palm Desert" at bounding box center [515, 262] width 126 height 7
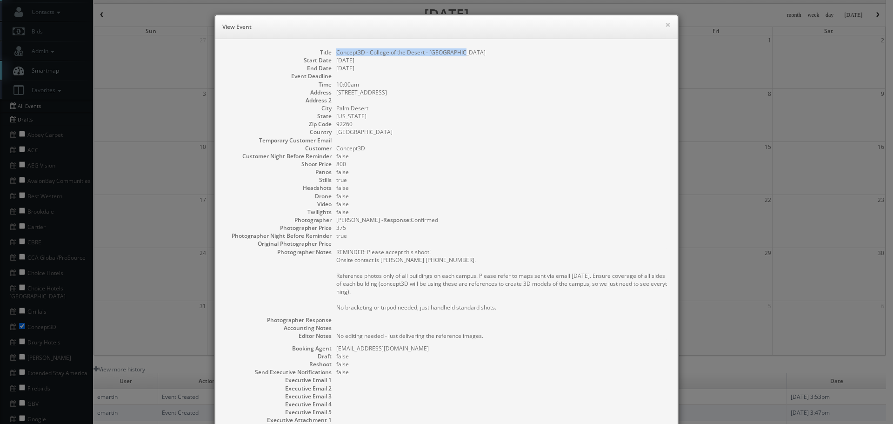
copy dd "Concept3D - College of the Desert - Palm Desert"
drag, startPoint x: 447, startPoint y: 49, endPoint x: 343, endPoint y: 53, distance: 104.3
click at [328, 46] on div "Title Concept3D - College of the Desert - Palm Desert Start Date 08/27/2025 End…" at bounding box center [446, 252] width 462 height 427
click at [665, 24] on button "×" at bounding box center [668, 24] width 6 height 7
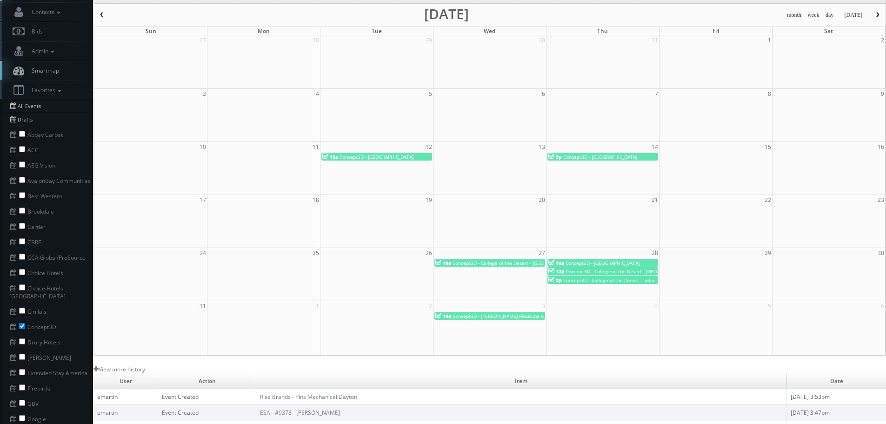
click at [597, 263] on span "Concept3D - College of the Desert - Palm Springs" at bounding box center [602, 262] width 74 height 7
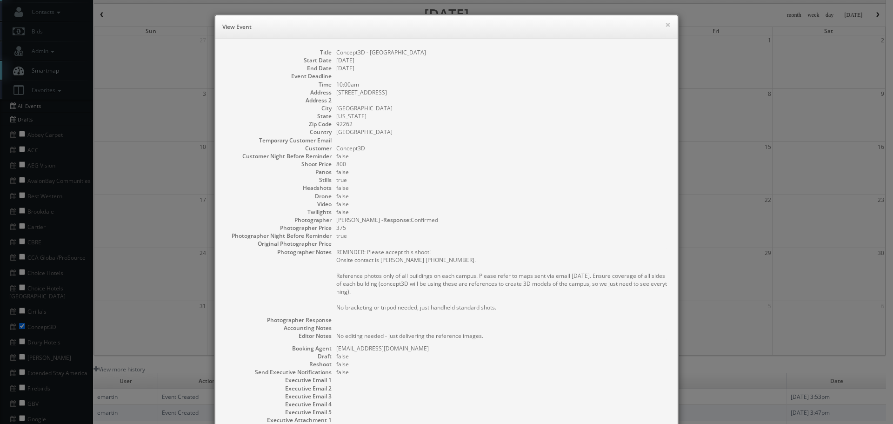
copy dd "Concept3D - College of the Desert - Palm Springs"
drag, startPoint x: 478, startPoint y: 51, endPoint x: 332, endPoint y: 49, distance: 145.6
click at [336, 49] on dd "Concept3D - College of the Desert - Palm Springs" at bounding box center [502, 52] width 332 height 8
click at [665, 27] on button "×" at bounding box center [668, 24] width 6 height 7
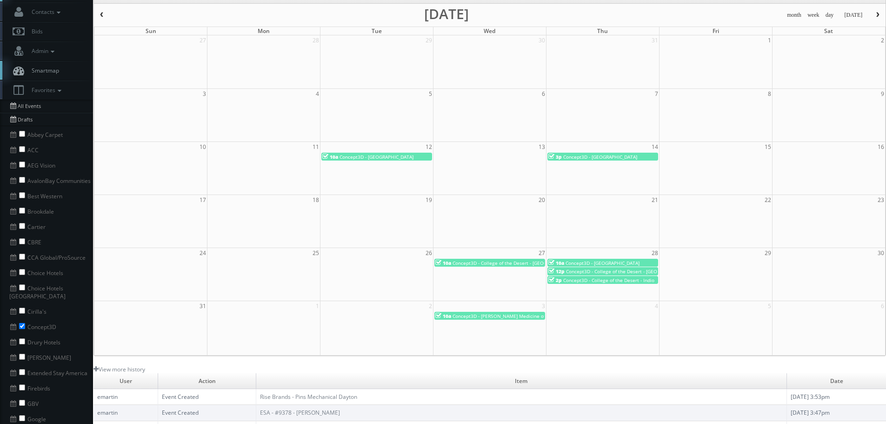
click at [609, 272] on span "Concept3D - College of the Desert - Mecca" at bounding box center [629, 271] width 126 height 7
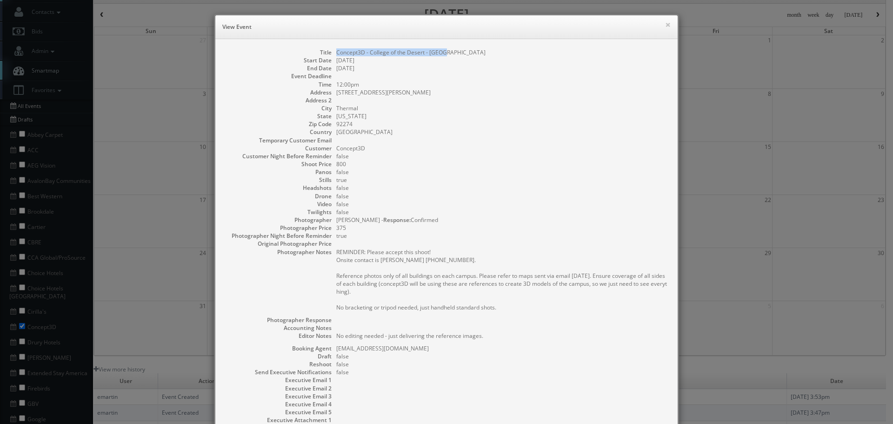
copy dd "Concept3D - College of the Desert - Mecca"
drag, startPoint x: 463, startPoint y: 53, endPoint x: 333, endPoint y: 48, distance: 130.3
click at [333, 48] on div "Title Concept3D - College of the Desert - Mecca Start Date 08/28/2025 End Date …" at bounding box center [446, 252] width 462 height 427
click at [665, 22] on button "×" at bounding box center [668, 24] width 6 height 7
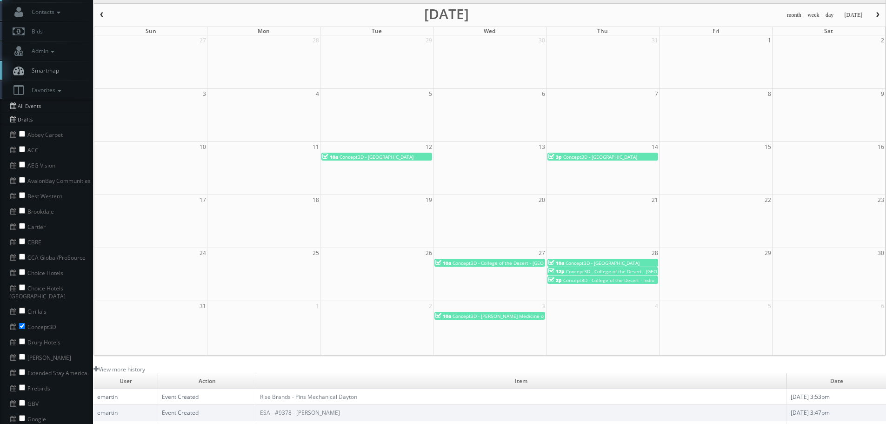
click at [626, 281] on span "Concept3D - College of the Desert - Indio" at bounding box center [608, 280] width 91 height 7
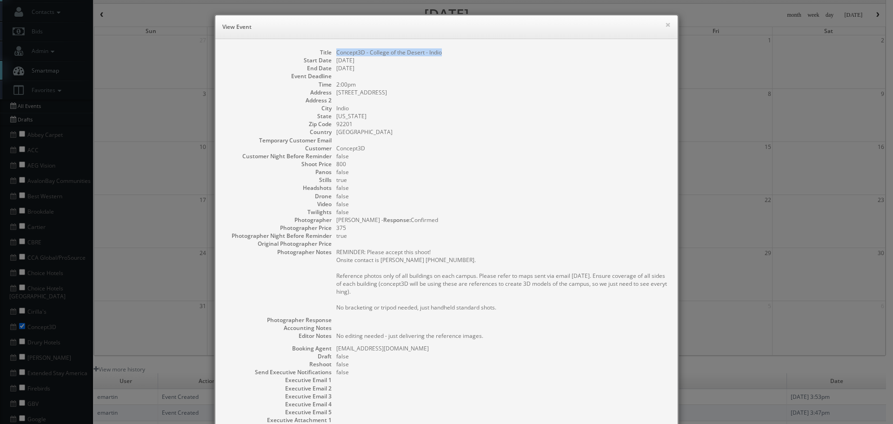
copy dd "Concept3D - College of the Desert - Indio"
drag, startPoint x: 453, startPoint y: 51, endPoint x: 333, endPoint y: 49, distance: 120.0
click at [336, 49] on dd "Concept3D - College of the Desert - Indio" at bounding box center [502, 52] width 332 height 8
click at [668, 24] on div "× View Event" at bounding box center [446, 27] width 462 height 24
click at [666, 22] on button "×" at bounding box center [668, 24] width 6 height 7
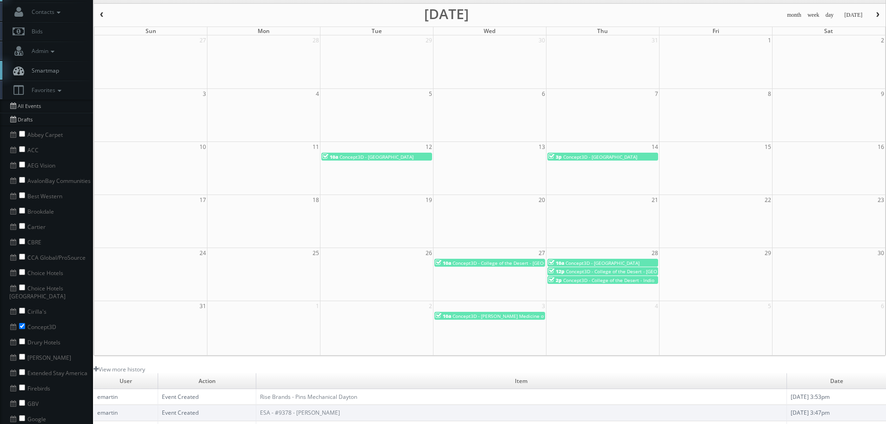
click at [878, 15] on span "button" at bounding box center [877, 15] width 7 height 6
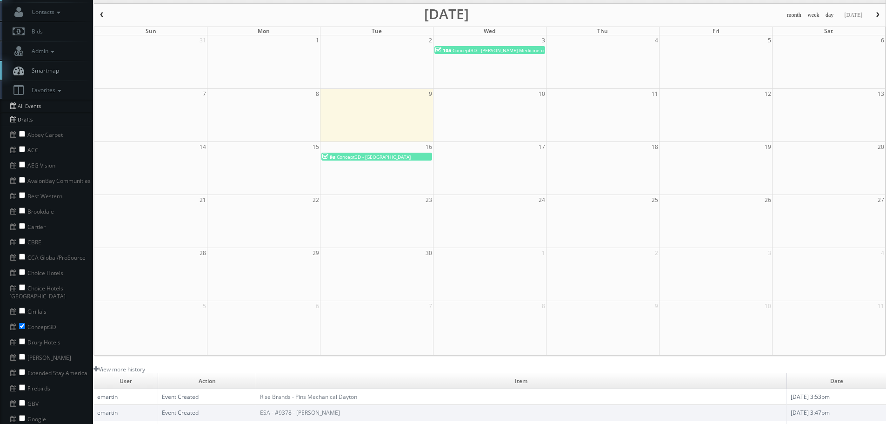
click at [514, 49] on span "Concept3D - [PERSON_NAME] Medicine of USC [GEOGRAPHIC_DATA]" at bounding box center [527, 50] width 150 height 7
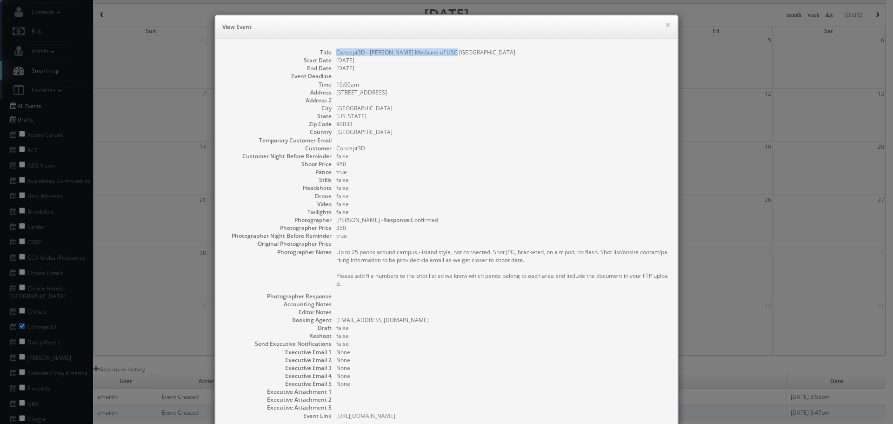
copy dd "Concept3D - [PERSON_NAME] Medicine of USC [GEOGRAPHIC_DATA]"
drag, startPoint x: 459, startPoint y: 53, endPoint x: 333, endPoint y: 52, distance: 125.6
click at [336, 52] on dd "Concept3D - [PERSON_NAME] Medicine of USC [GEOGRAPHIC_DATA]" at bounding box center [502, 52] width 332 height 8
click at [665, 25] on button "×" at bounding box center [668, 24] width 6 height 7
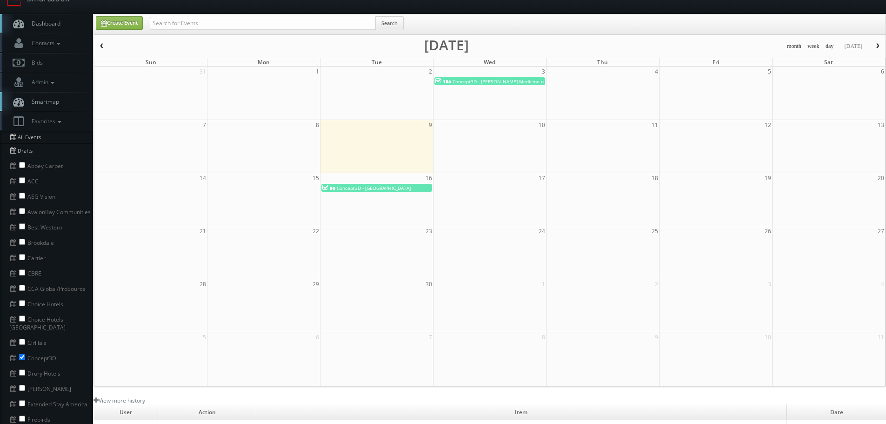
scroll to position [0, 0]
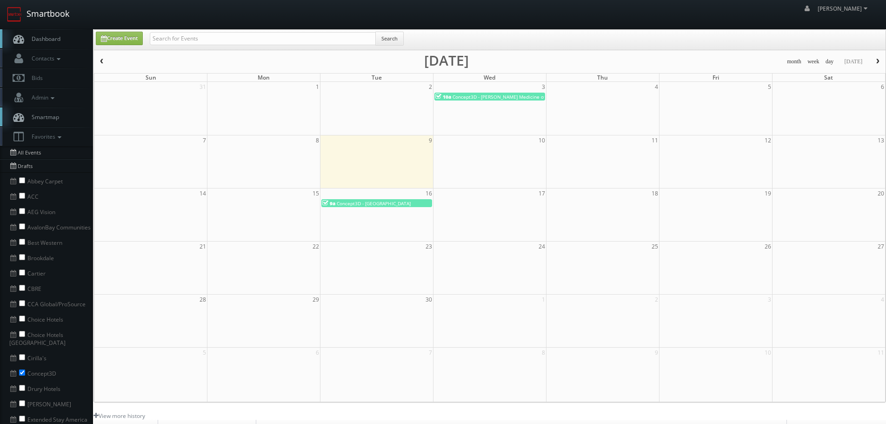
click at [59, 16] on link "Smartbook" at bounding box center [38, 14] width 76 height 29
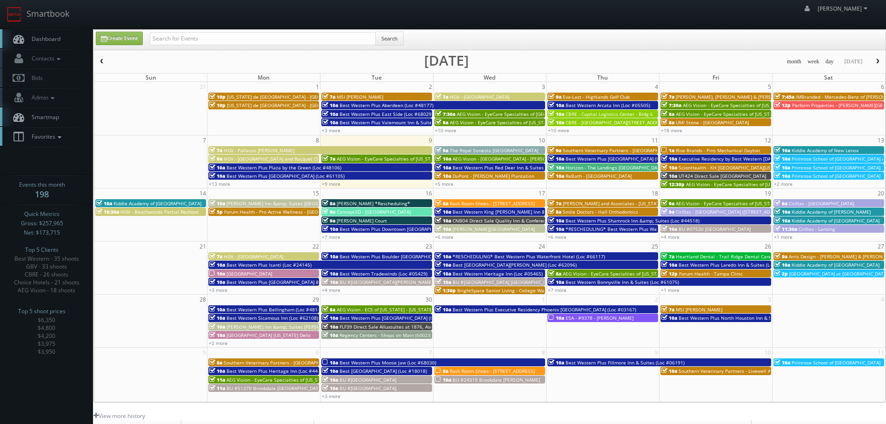
click at [66, 140] on link "Favorites" at bounding box center [46, 136] width 93 height 19
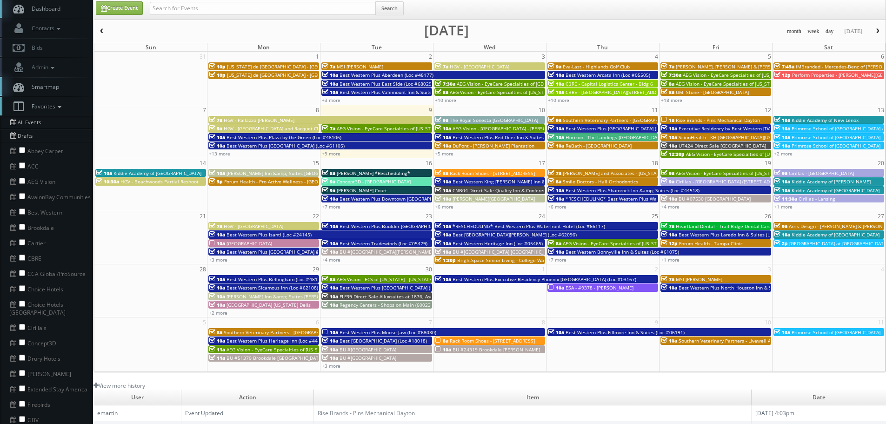
scroll to position [47, 0]
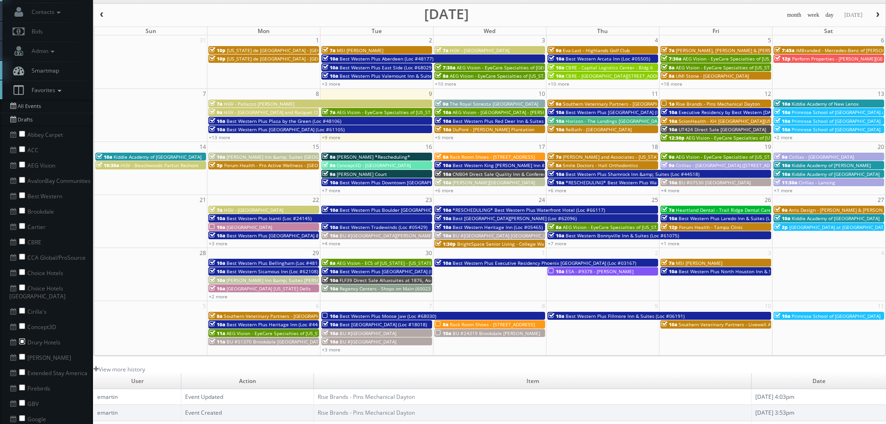
click at [23, 338] on input "checkbox" at bounding box center [22, 341] width 6 height 6
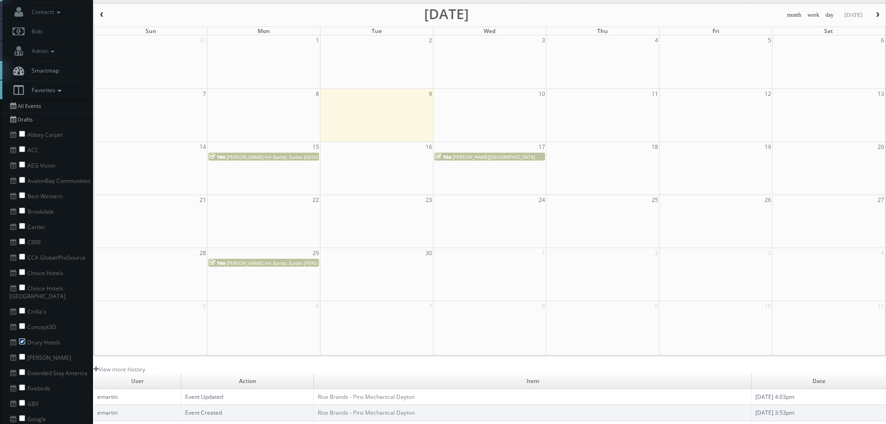
click at [23, 338] on input "checkbox" at bounding box center [22, 341] width 6 height 6
checkbox input "false"
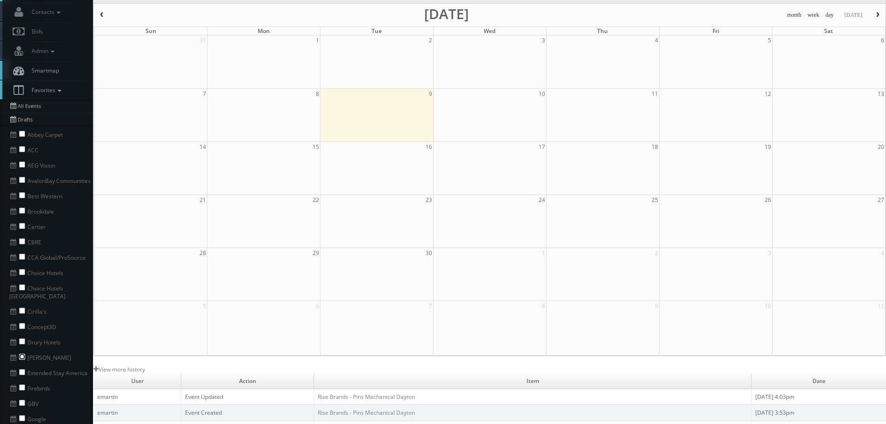
click at [21, 353] on input "checkbox" at bounding box center [22, 356] width 6 height 6
click at [22, 353] on input "checkbox" at bounding box center [22, 356] width 6 height 6
checkbox input "false"
click at [23, 369] on input "checkbox" at bounding box center [22, 372] width 6 height 6
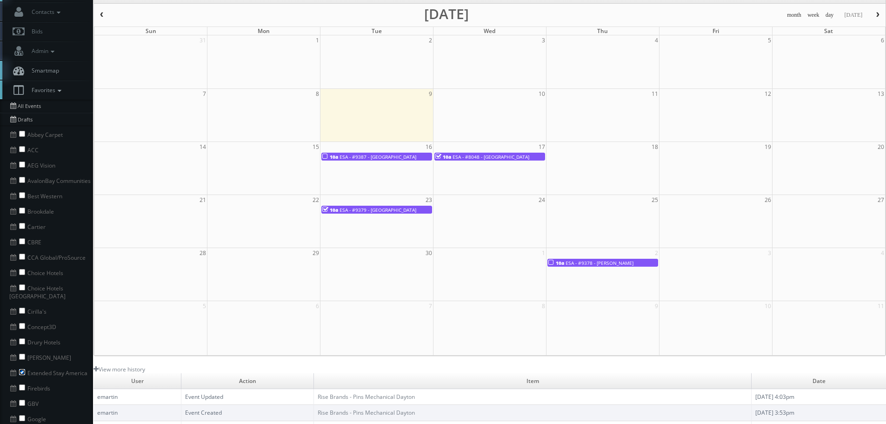
click at [23, 369] on input "checkbox" at bounding box center [22, 372] width 6 height 6
checkbox input "false"
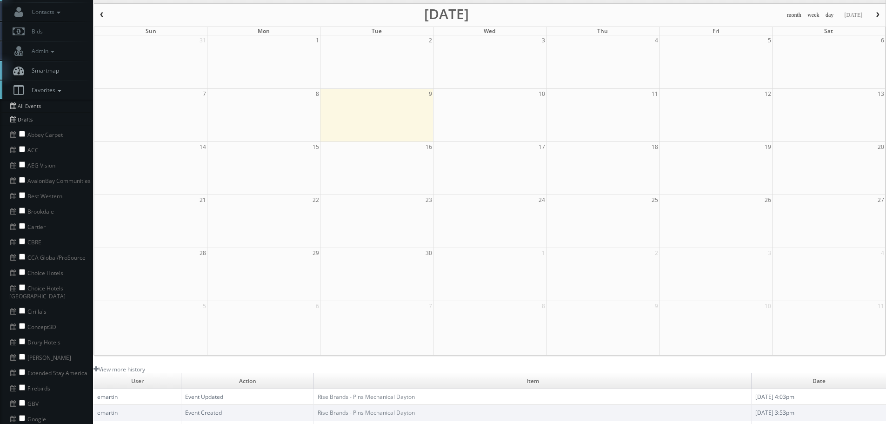
click at [25, 379] on li "Firebirds" at bounding box center [46, 386] width 93 height 15
click at [23, 384] on input "checkbox" at bounding box center [22, 387] width 6 height 6
checkbox input "true"
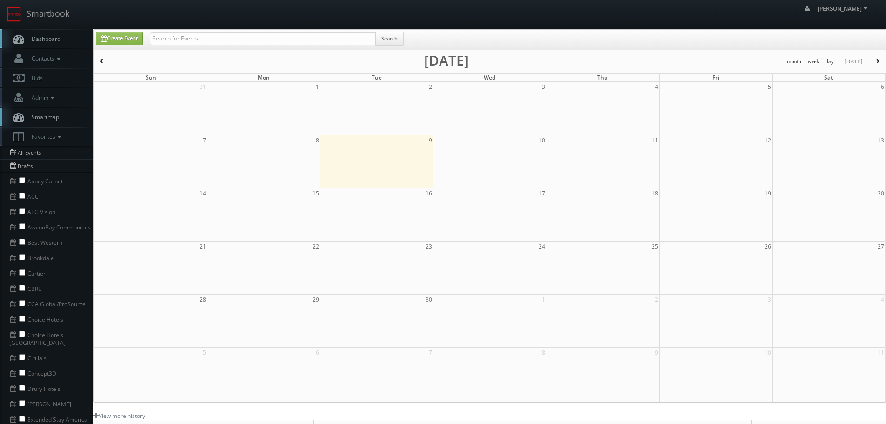
click at [106, 56] on button "button" at bounding box center [102, 62] width 16 height 12
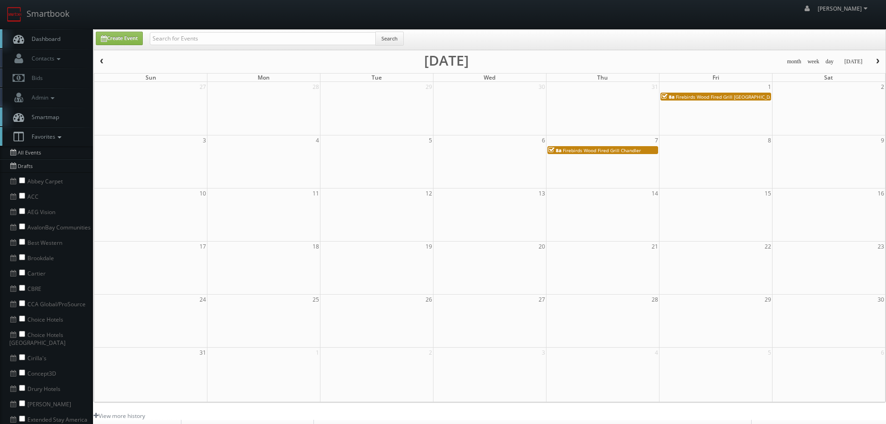
click at [61, 184] on li "Abbey Carpet" at bounding box center [46, 180] width 93 height 15
drag, startPoint x: 38, startPoint y: 181, endPoint x: 27, endPoint y: 182, distance: 10.7
click at [27, 182] on li "Abbey Carpet" at bounding box center [46, 180] width 93 height 15
copy li "Abbey Carpet"
click at [22, 179] on input "checkbox" at bounding box center [22, 180] width 6 height 6
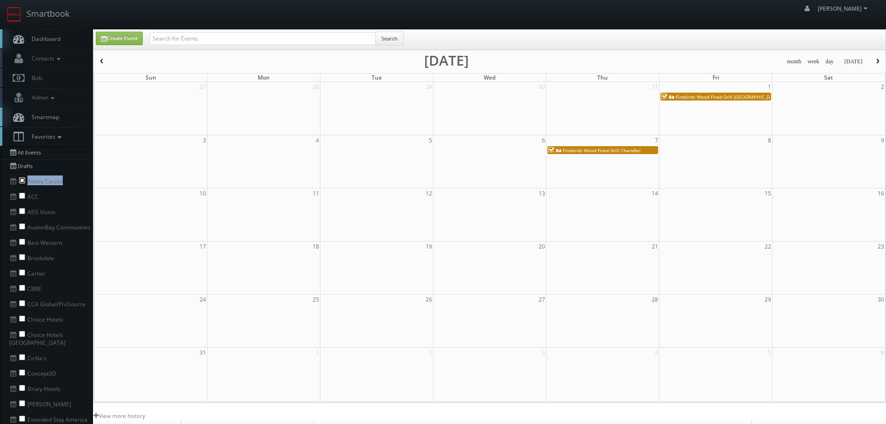
checkbox input "true"
click at [195, 38] on input "text" at bounding box center [263, 38] width 226 height 13
paste input "Abbey Carpet"
type input "Abbey Carpet"
click at [399, 35] on button "Search" at bounding box center [389, 39] width 28 height 14
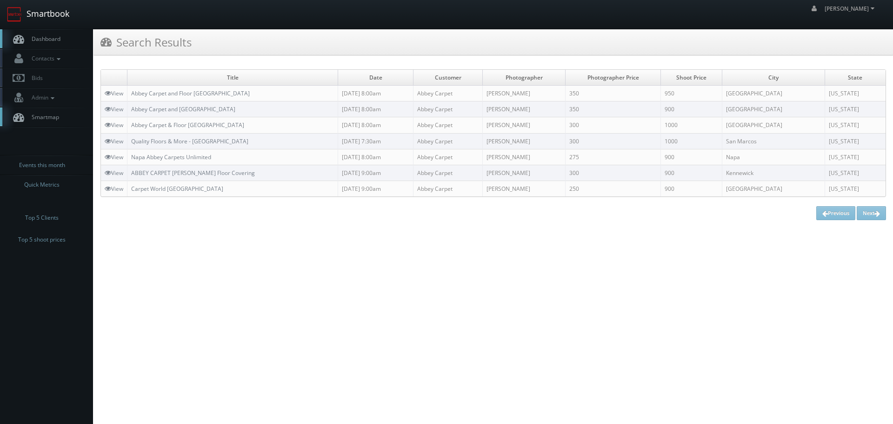
click at [71, 20] on link "Smartbook" at bounding box center [38, 14] width 76 height 29
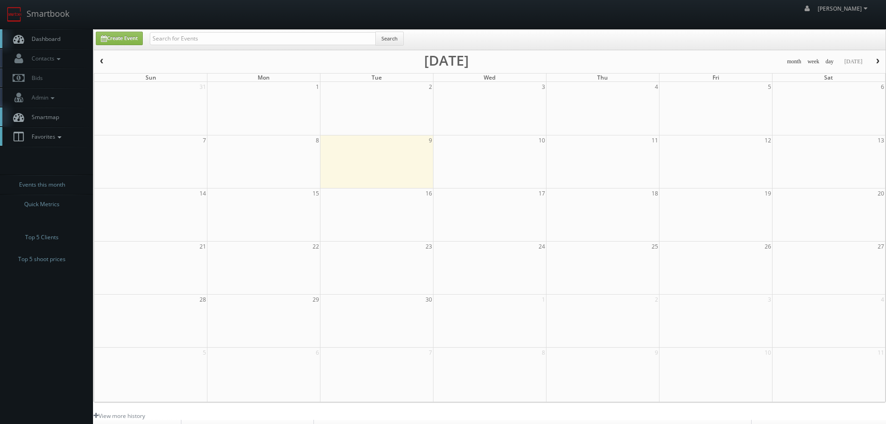
click at [63, 137] on icon at bounding box center [59, 137] width 8 height 7
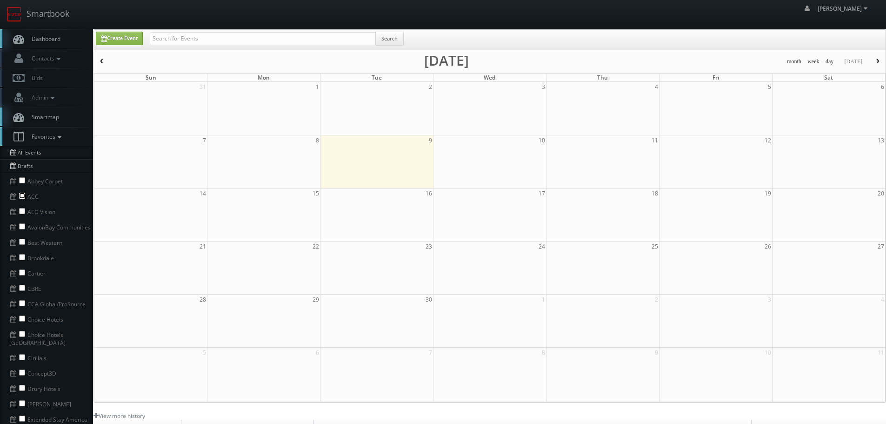
click at [23, 195] on input "checkbox" at bounding box center [22, 196] width 6 height 6
checkbox input "true"
copy li "ACC"
drag, startPoint x: 43, startPoint y: 195, endPoint x: 25, endPoint y: 197, distance: 18.2
click at [25, 197] on li "ACC" at bounding box center [46, 195] width 93 height 15
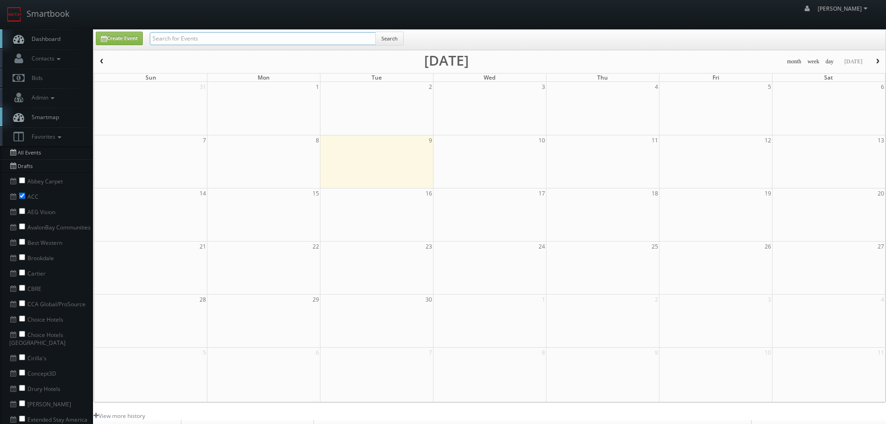
click at [275, 35] on input "text" at bounding box center [263, 38] width 226 height 13
paste input "ACC"
type input "ACC"
click at [380, 40] on button "Search" at bounding box center [389, 39] width 28 height 14
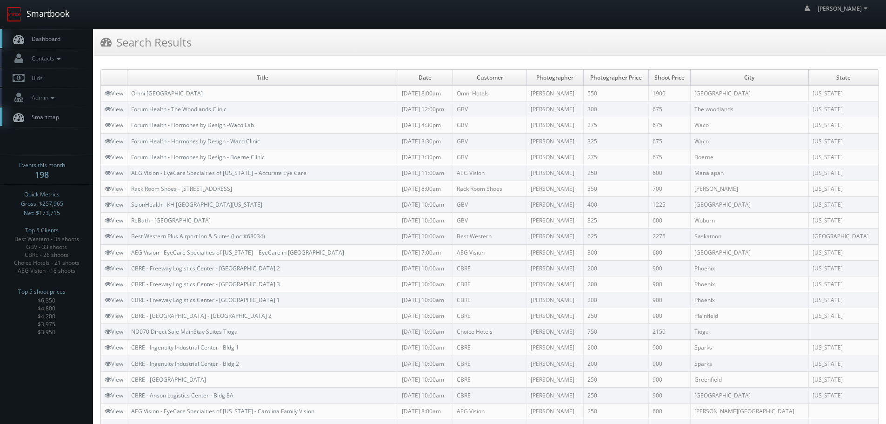
click at [49, 6] on link "Smartbook" at bounding box center [38, 14] width 76 height 29
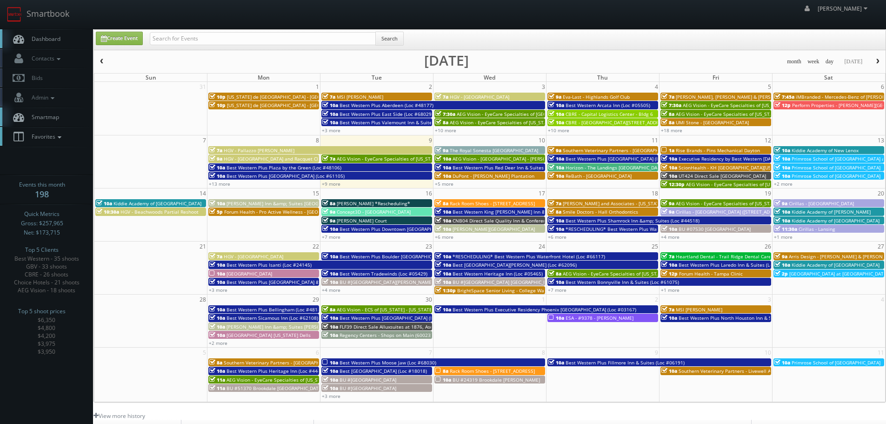
click at [61, 132] on link "Favorites" at bounding box center [46, 136] width 93 height 19
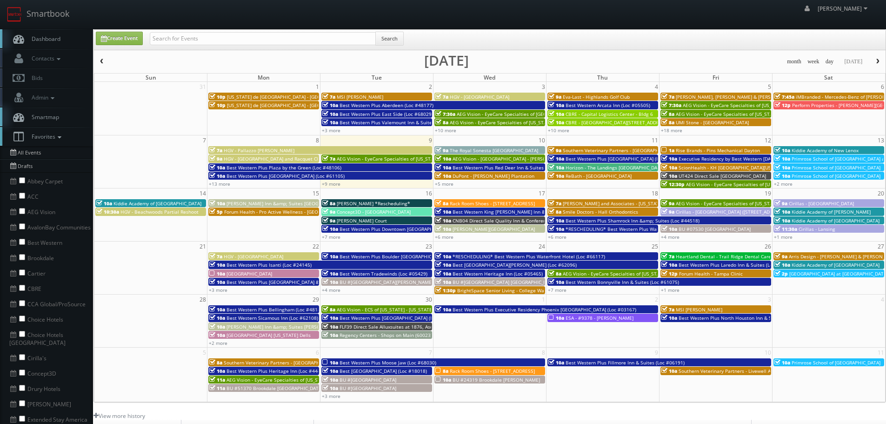
click at [18, 228] on li "AvalonBay Communities" at bounding box center [46, 226] width 93 height 15
click at [20, 227] on input "checkbox" at bounding box center [22, 226] width 6 height 6
checkbox input "true"
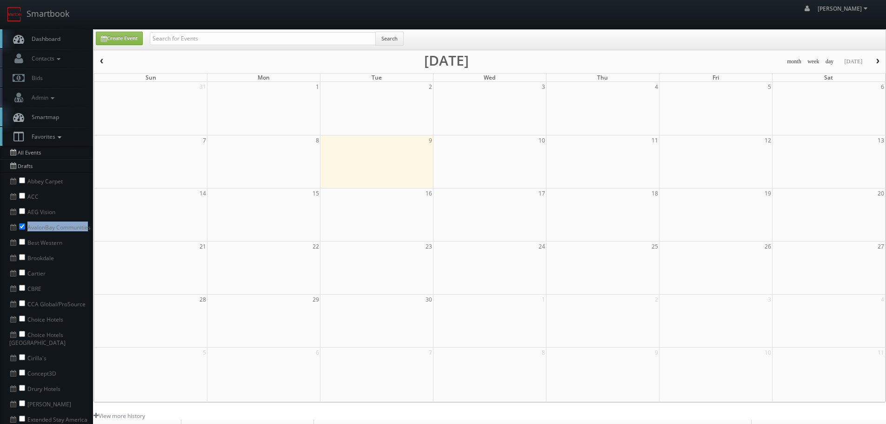
copy li "AvalonBay Communitie"
drag, startPoint x: 27, startPoint y: 227, endPoint x: 89, endPoint y: 228, distance: 61.9
click at [89, 228] on li "AvalonBay Communities" at bounding box center [46, 226] width 93 height 15
paste input "AvalonBay Communitie"
click at [251, 37] on input "text" at bounding box center [263, 38] width 226 height 13
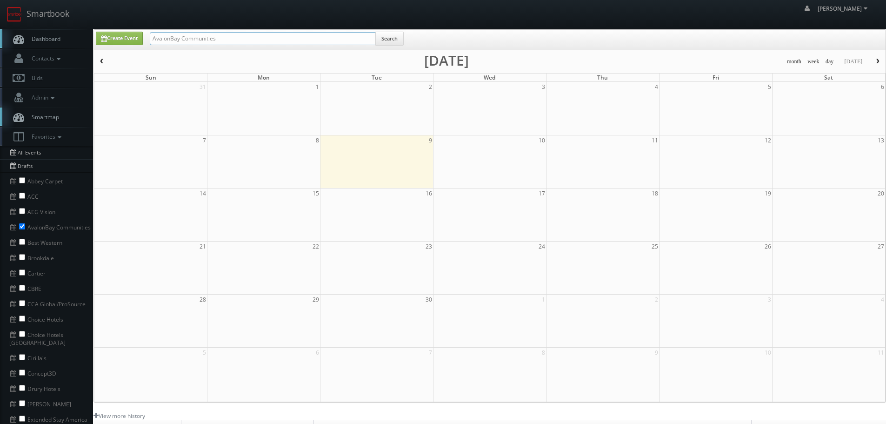
type input "AvalonBay Communities"
click at [381, 42] on button "Search" at bounding box center [389, 39] width 28 height 14
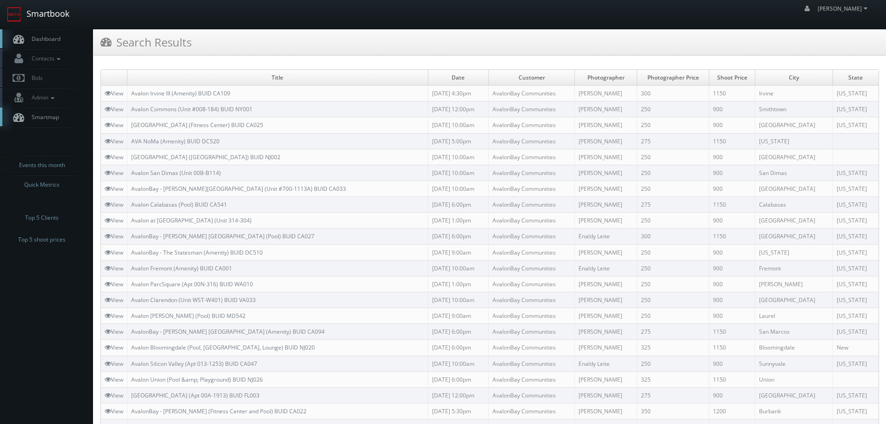
click at [59, 14] on link "Smartbook" at bounding box center [38, 14] width 76 height 29
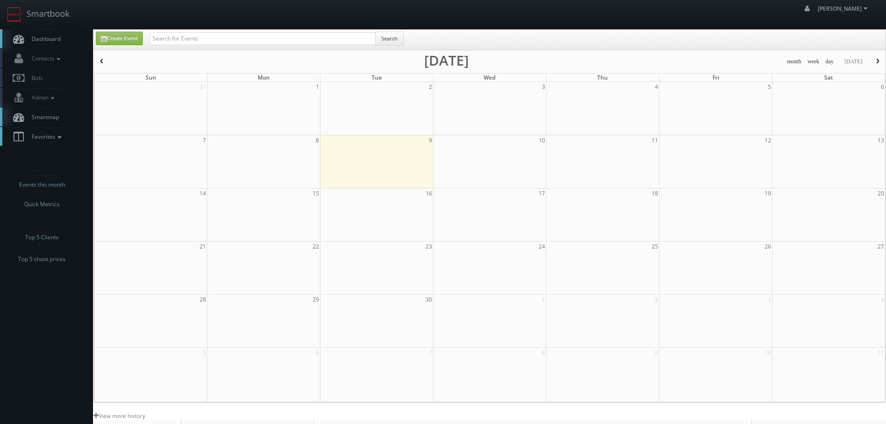
click at [58, 140] on icon at bounding box center [59, 137] width 8 height 7
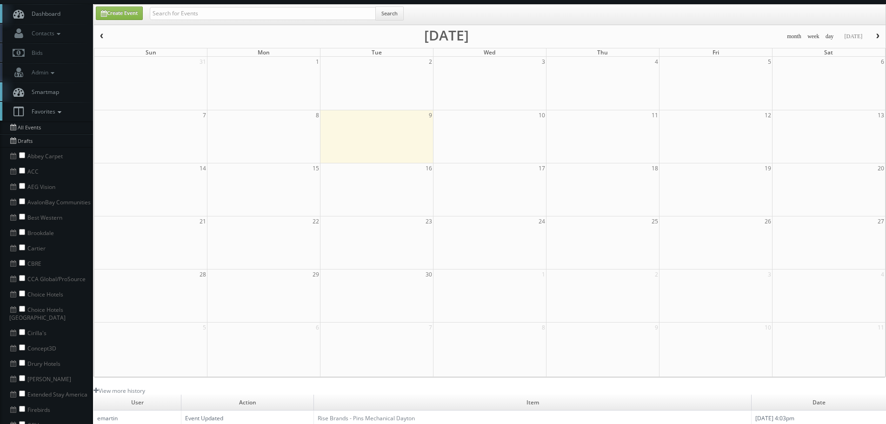
scroll to position [47, 0]
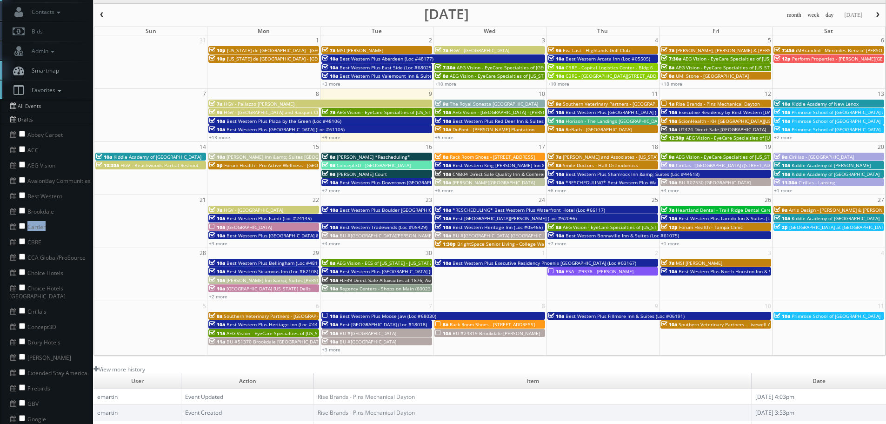
copy li "Cartier"
drag, startPoint x: 48, startPoint y: 229, endPoint x: 26, endPoint y: 230, distance: 22.8
click at [26, 230] on li "Cartier" at bounding box center [46, 225] width 93 height 15
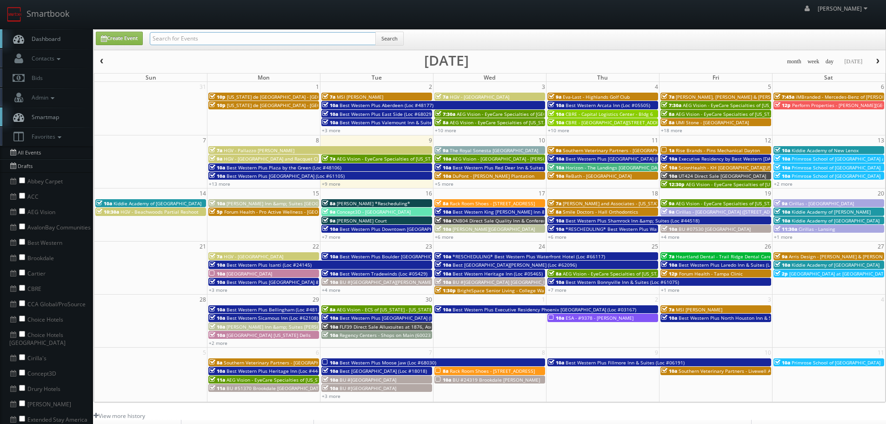
click at [319, 42] on input "text" at bounding box center [263, 38] width 226 height 13
paste input "Cartier"
type input "Cartier"
click at [393, 33] on button "Search" at bounding box center [389, 39] width 28 height 14
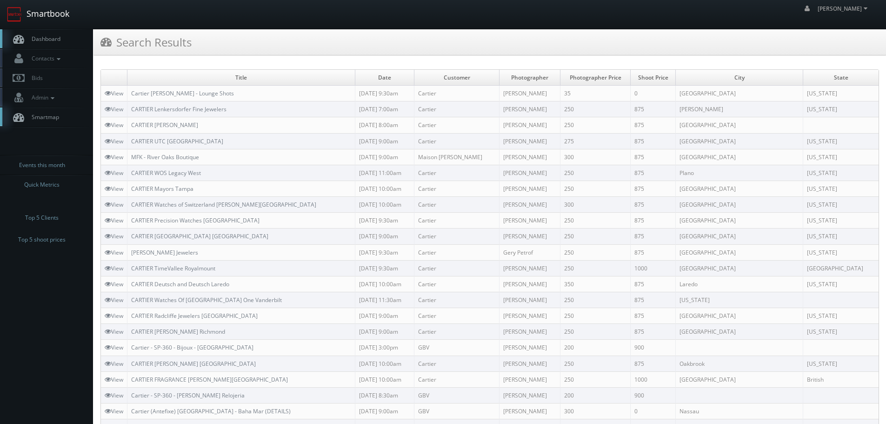
click at [58, 22] on link "Smartbook" at bounding box center [38, 14] width 76 height 29
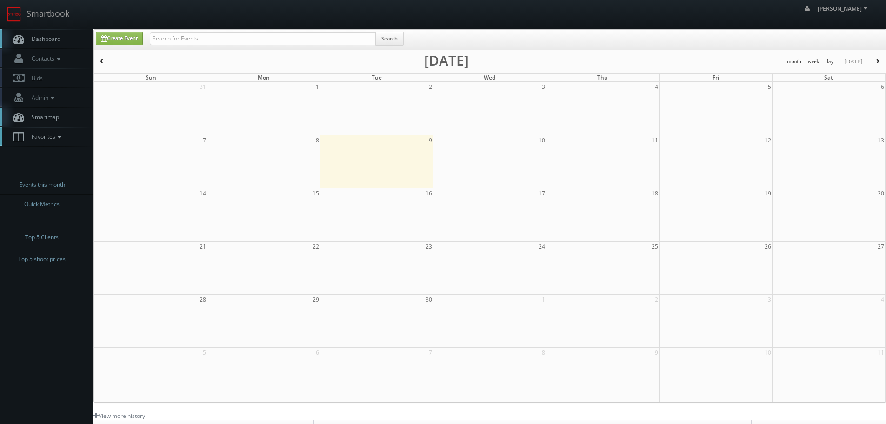
click at [46, 140] on span "Favorites" at bounding box center [45, 137] width 37 height 8
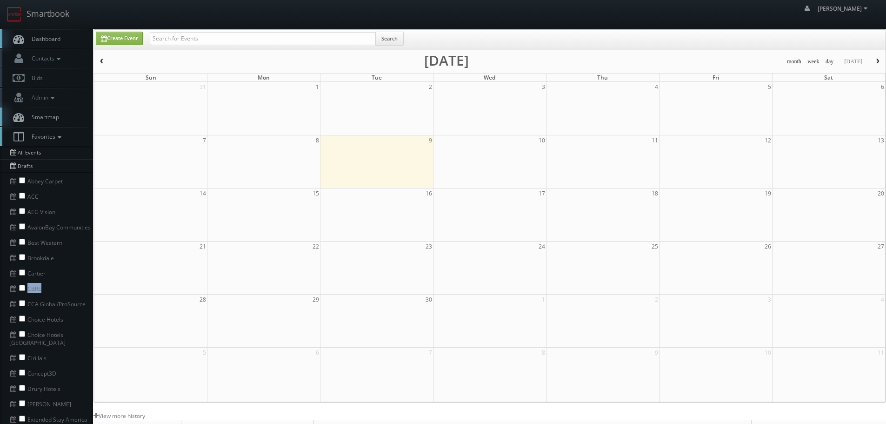
drag, startPoint x: 31, startPoint y: 290, endPoint x: 22, endPoint y: 291, distance: 9.3
click at [22, 291] on li "CBRE" at bounding box center [46, 287] width 93 height 15
copy li "CBRE"
click at [21, 287] on input "checkbox" at bounding box center [22, 288] width 6 height 6
checkbox input "true"
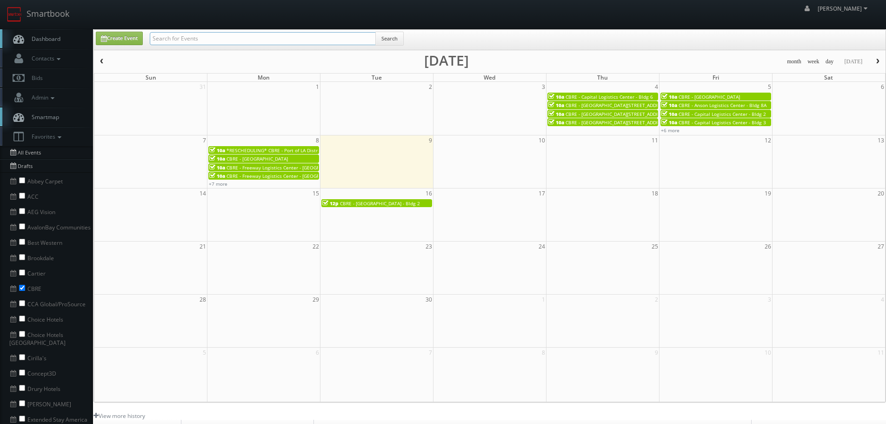
click at [325, 36] on input "text" at bounding box center [263, 38] width 226 height 13
paste input "CBRE"
type input "CBRE"
click at [392, 35] on button "Search" at bounding box center [389, 39] width 28 height 14
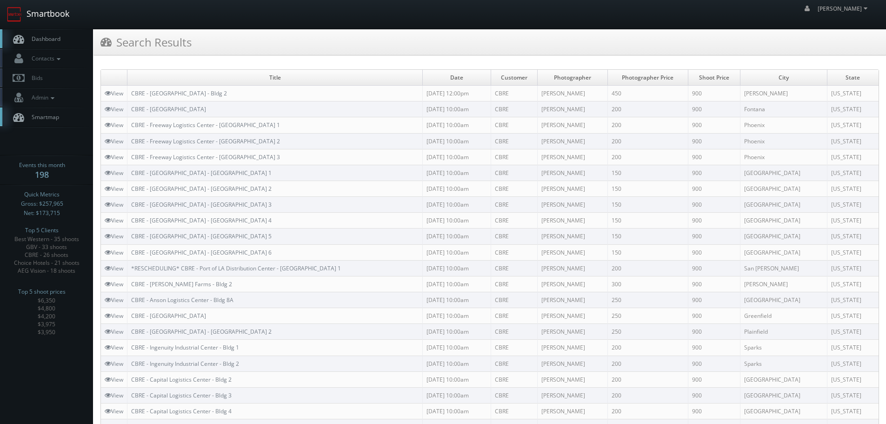
click at [56, 20] on link "Smartbook" at bounding box center [38, 14] width 76 height 29
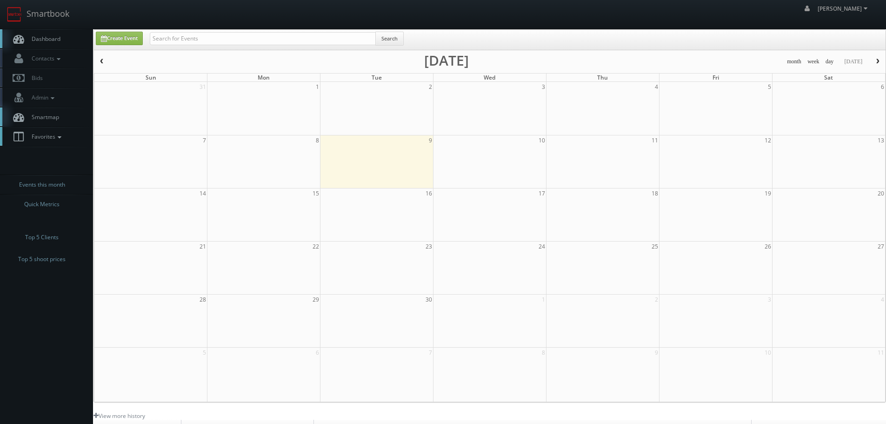
click at [43, 136] on span "Favorites" at bounding box center [45, 137] width 37 height 8
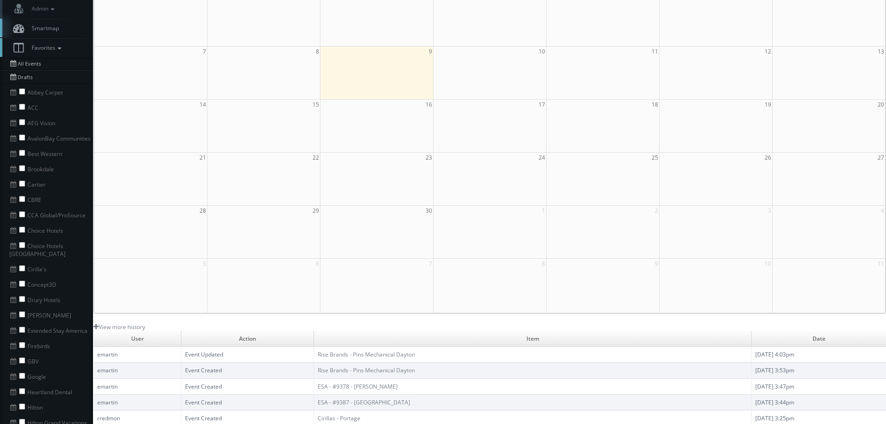
scroll to position [93, 0]
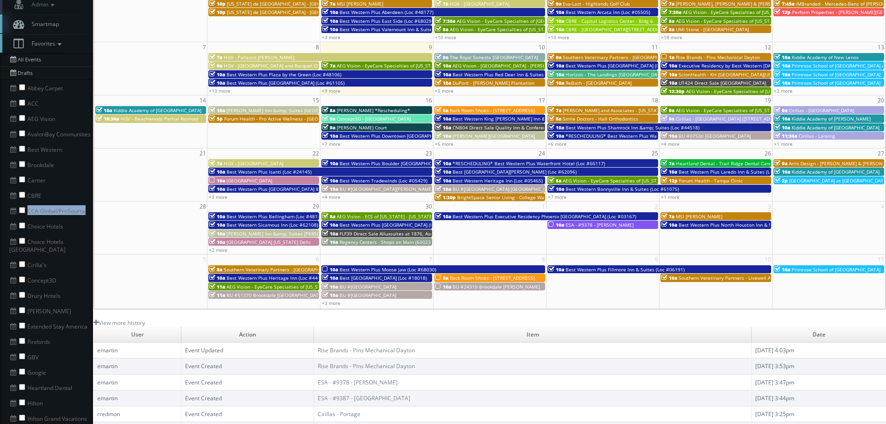
drag, startPoint x: 87, startPoint y: 207, endPoint x: 28, endPoint y: 211, distance: 59.2
click at [28, 211] on li "CCA Global/ProSource" at bounding box center [46, 209] width 93 height 15
copy li "CCA Global/ProSource"
click at [24, 209] on input "checkbox" at bounding box center [22, 210] width 6 height 6
checkbox input "true"
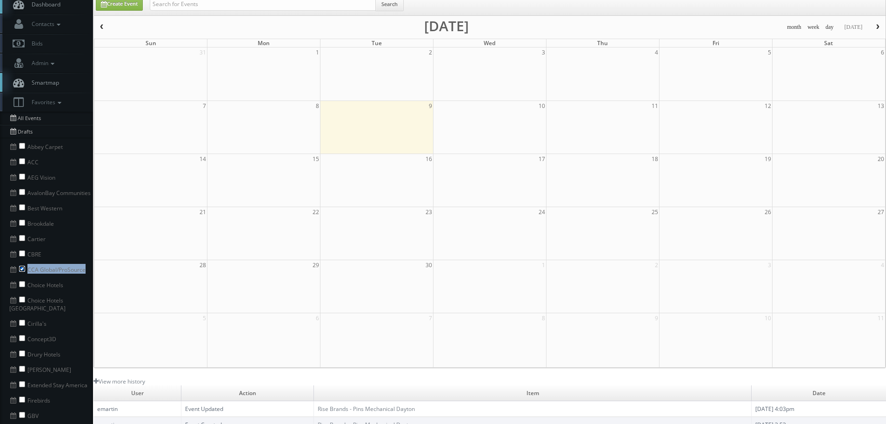
scroll to position [0, 0]
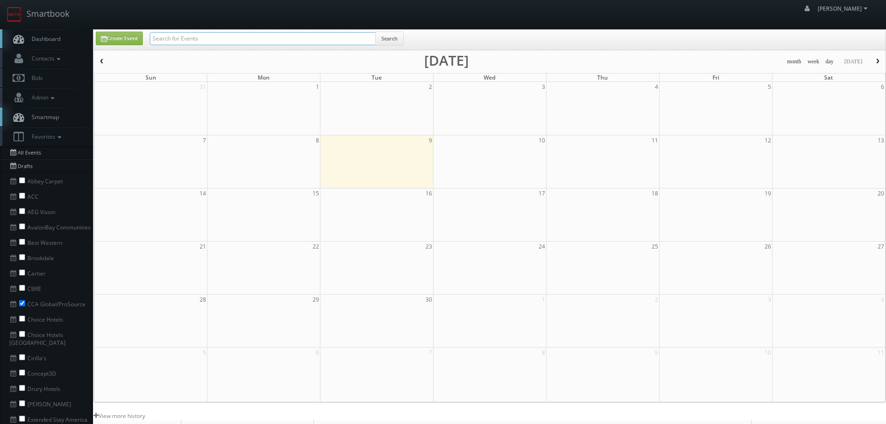
click at [350, 41] on input "text" at bounding box center [263, 38] width 226 height 13
paste input "CCA Global/ProSource"
type input "CCA Global/ProSource"
click at [388, 37] on button "Search" at bounding box center [389, 39] width 28 height 14
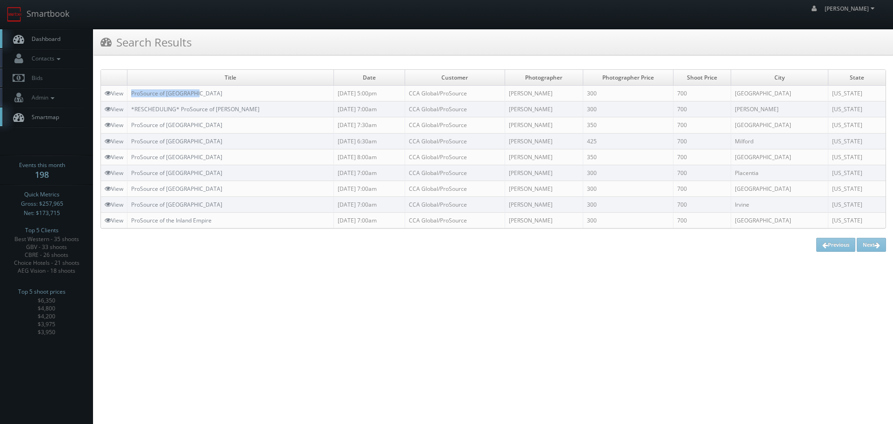
drag, startPoint x: 224, startPoint y: 91, endPoint x: 129, endPoint y: 93, distance: 95.3
click at [129, 93] on td "ProSource of [GEOGRAPHIC_DATA]" at bounding box center [230, 94] width 206 height 16
copy link "ProSource of [GEOGRAPHIC_DATA]"
click at [116, 91] on link "View" at bounding box center [114, 93] width 19 height 8
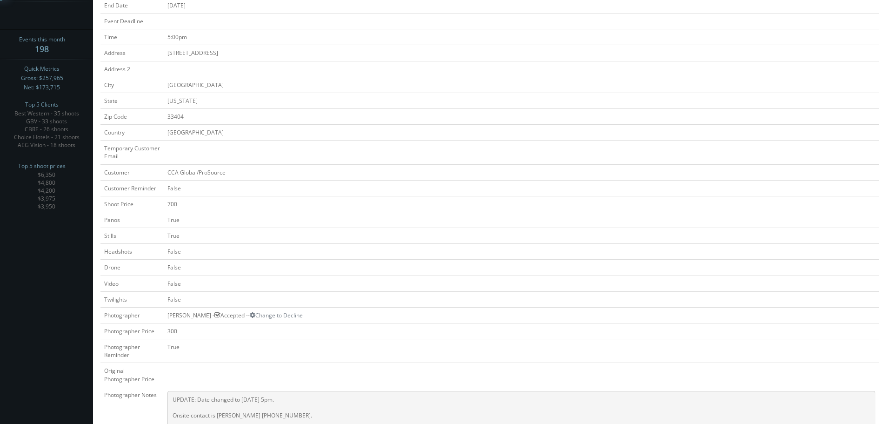
scroll to position [47, 0]
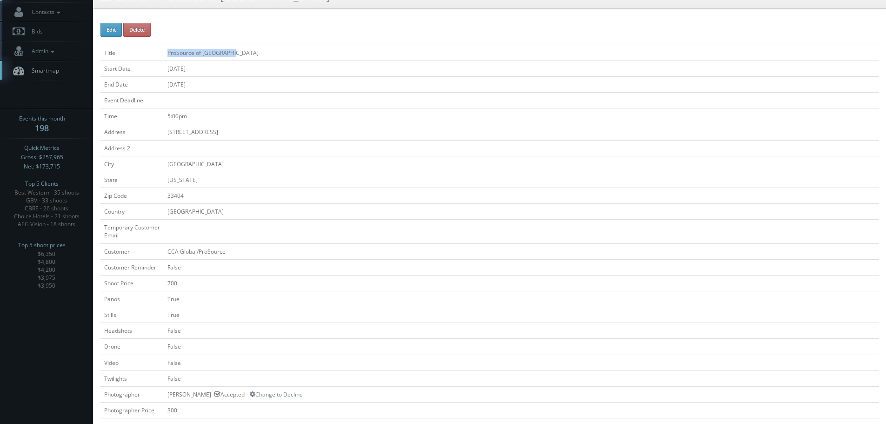
copy tr "ProSource of [GEOGRAPHIC_DATA]"
drag, startPoint x: 247, startPoint y: 47, endPoint x: 150, endPoint y: 52, distance: 97.3
click at [150, 52] on tr "Title ProSource of [GEOGRAPHIC_DATA]" at bounding box center [489, 53] width 778 height 16
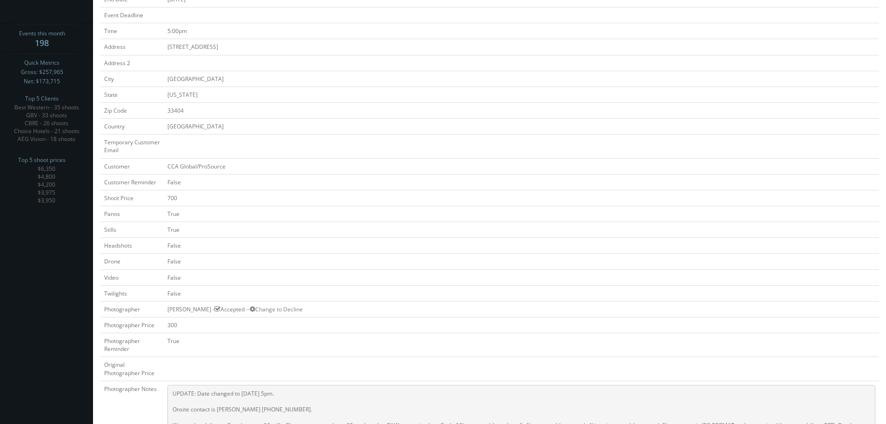
scroll to position [279, 0]
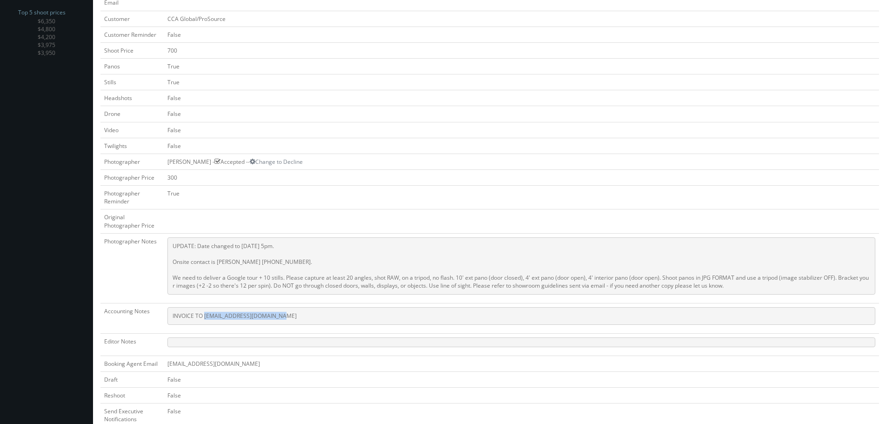
copy pre "[EMAIL_ADDRESS][DOMAIN_NAME]"
drag, startPoint x: 300, startPoint y: 316, endPoint x: 205, endPoint y: 318, distance: 95.3
click at [205, 318] on pre "INVOICE TO [EMAIL_ADDRESS][DOMAIN_NAME]" at bounding box center [521, 316] width 708 height 18
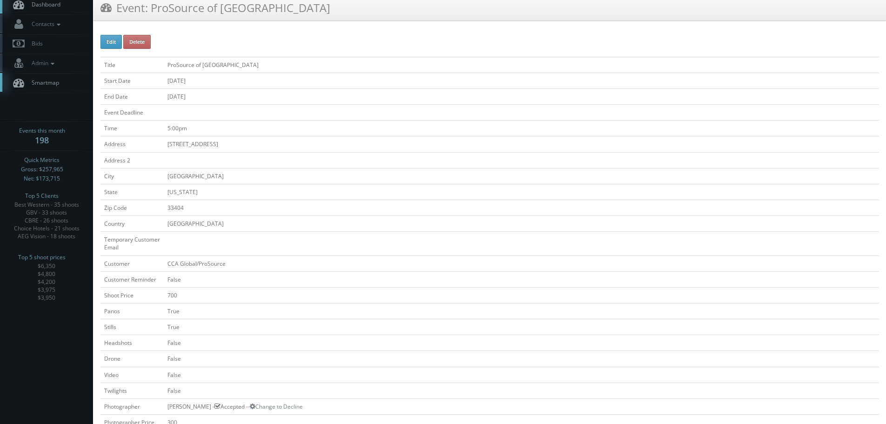
scroll to position [0, 0]
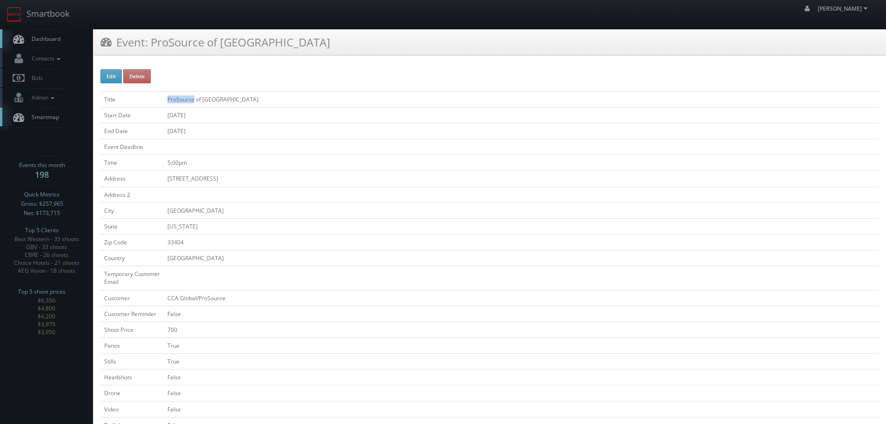
copy td "ProSource"
drag, startPoint x: 165, startPoint y: 97, endPoint x: 194, endPoint y: 100, distance: 29.9
click at [194, 100] on td "ProSource of [GEOGRAPHIC_DATA]" at bounding box center [521, 99] width 715 height 16
click at [65, 17] on link "Smartbook" at bounding box center [38, 14] width 76 height 29
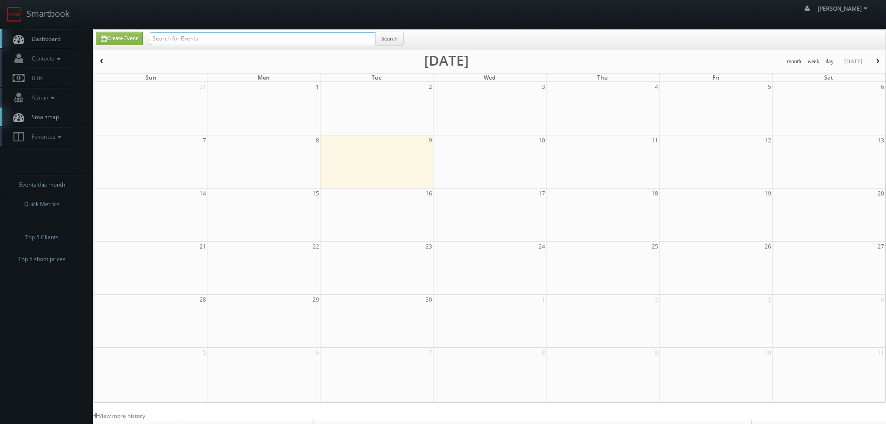
click at [218, 43] on input "text" at bounding box center [263, 38] width 226 height 13
paste input "ProSource"
type input "ProSource"
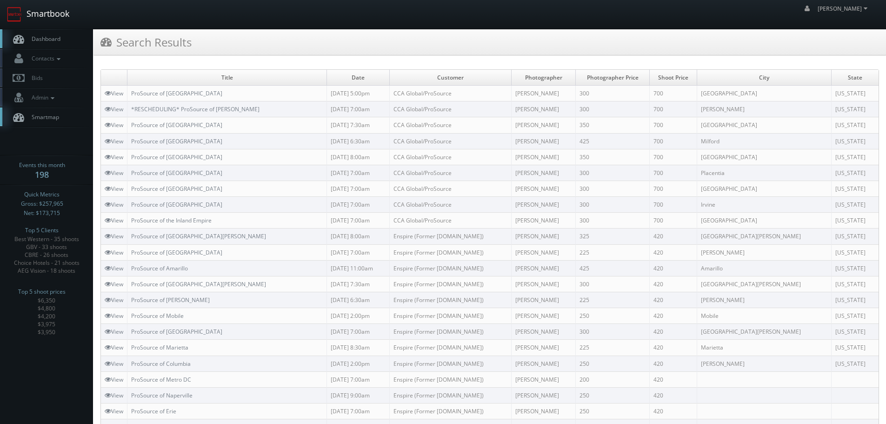
click at [59, 18] on link "Smartbook" at bounding box center [38, 14] width 76 height 29
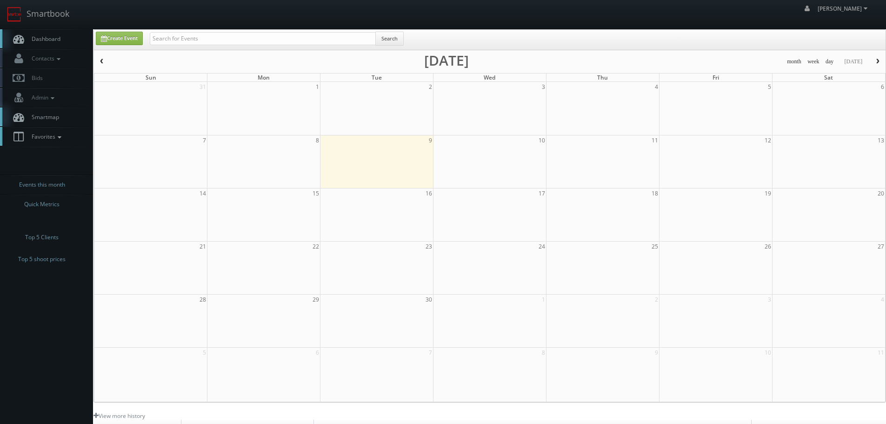
click at [61, 140] on icon at bounding box center [59, 137] width 8 height 7
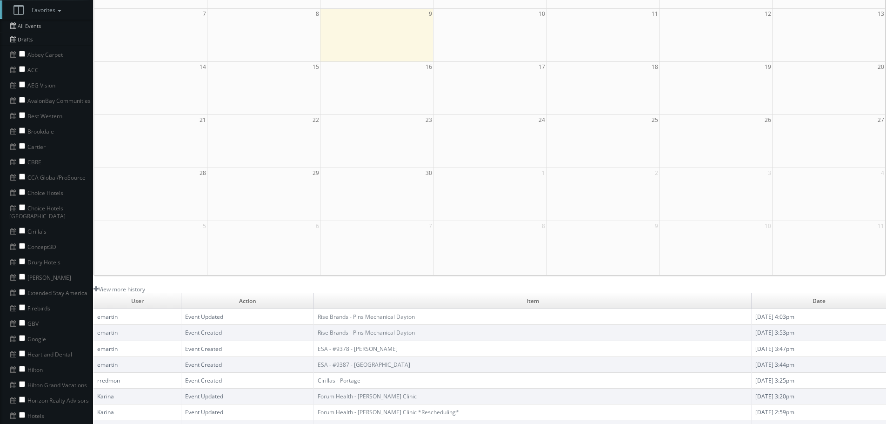
scroll to position [140, 0]
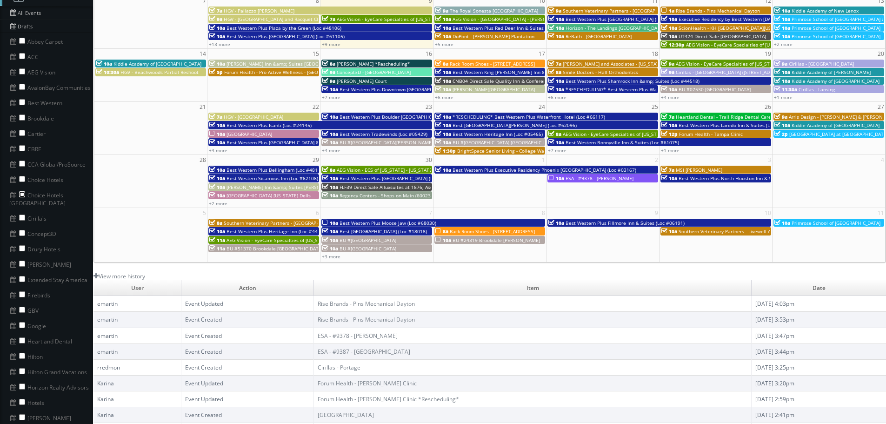
click at [20, 193] on input "checkbox" at bounding box center [22, 194] width 6 height 6
checkbox input "true"
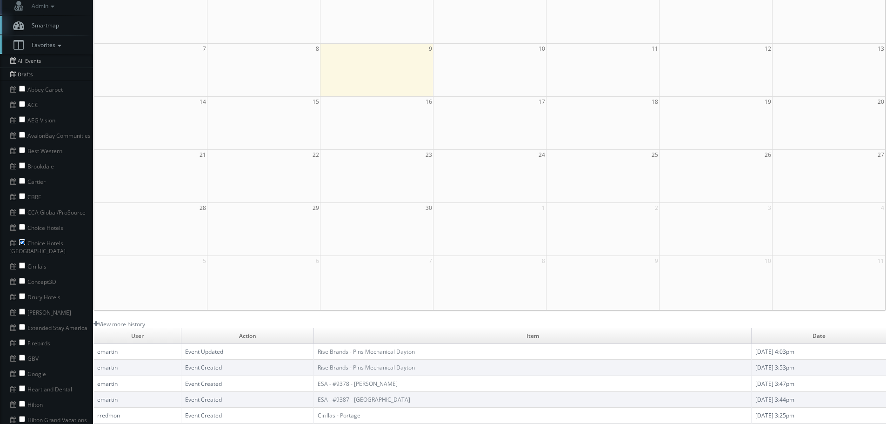
scroll to position [0, 0]
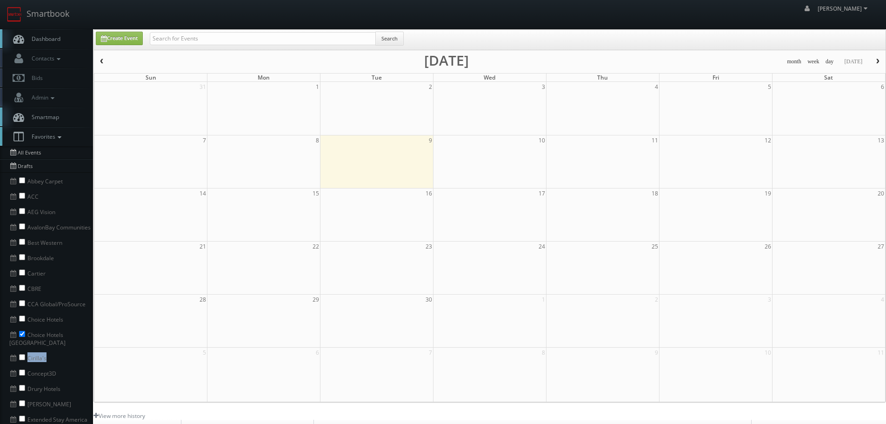
drag, startPoint x: 53, startPoint y: 351, endPoint x: 28, endPoint y: 349, distance: 25.2
click at [28, 349] on li "Cirilla's" at bounding box center [46, 356] width 93 height 15
copy li "Cirilla's"
drag, startPoint x: 347, startPoint y: 41, endPoint x: 353, endPoint y: 40, distance: 6.1
click at [347, 40] on input "text" at bounding box center [263, 38] width 226 height 13
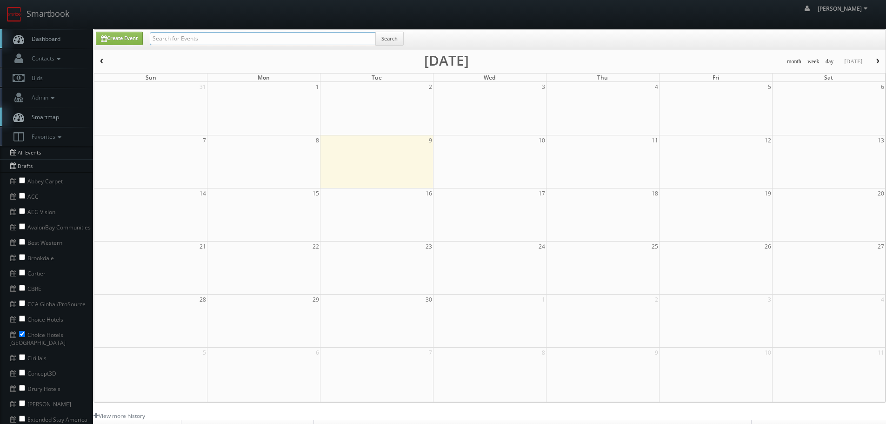
paste input "Cirilla's"
type input "Cirilla's"
click at [391, 36] on button "Search" at bounding box center [389, 39] width 28 height 14
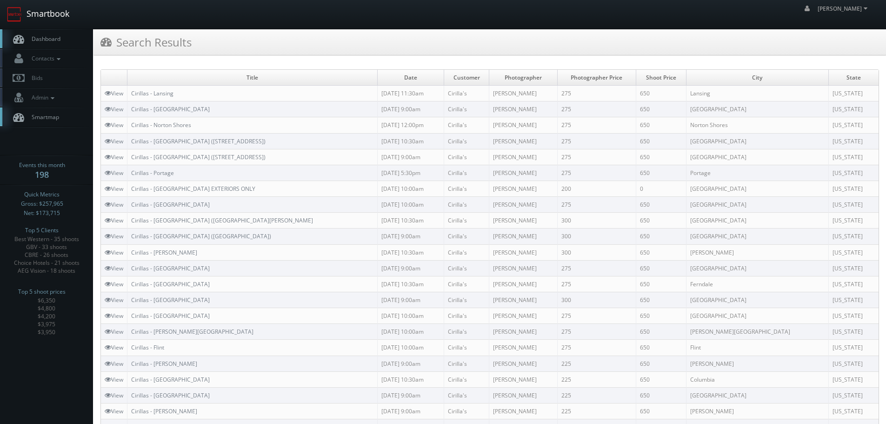
click at [61, 10] on link "Smartbook" at bounding box center [38, 14] width 76 height 29
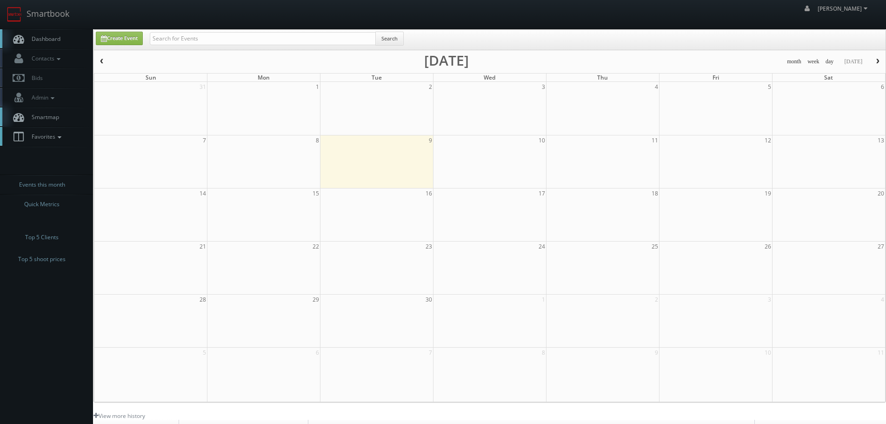
click at [58, 129] on link "Favorites" at bounding box center [46, 136] width 93 height 19
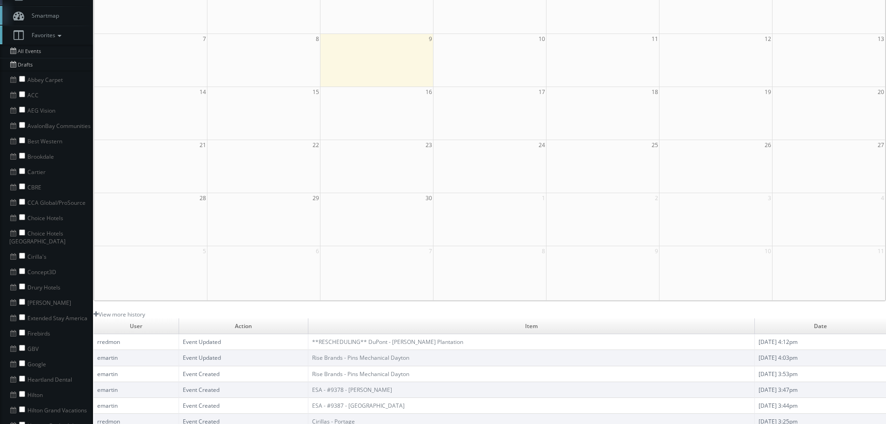
scroll to position [140, 0]
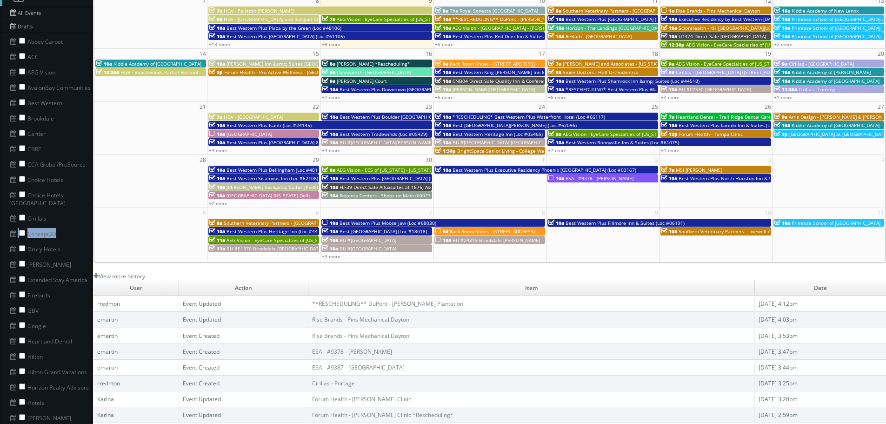
drag, startPoint x: 61, startPoint y: 228, endPoint x: 23, endPoint y: 222, distance: 38.6
click at [23, 225] on li "Concept3D" at bounding box center [46, 232] width 93 height 15
copy li "Concept3D"
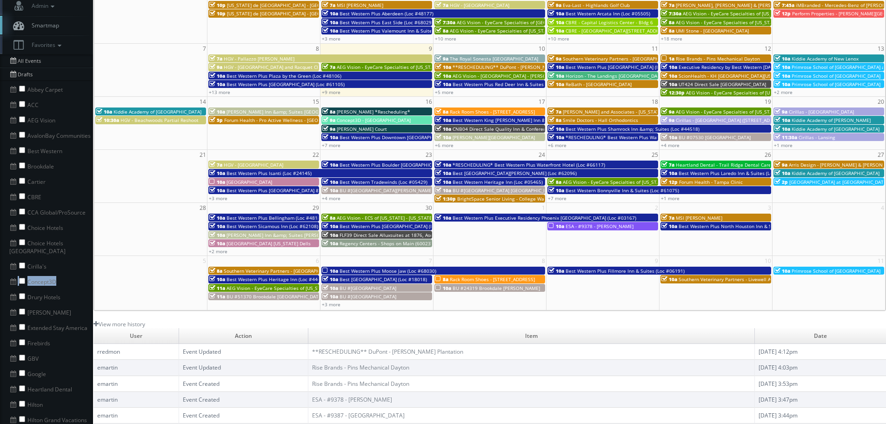
scroll to position [0, 0]
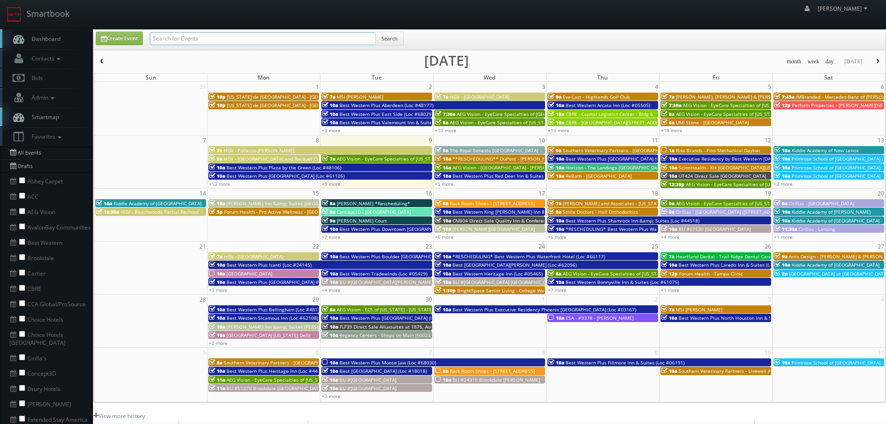
click at [293, 36] on input "text" at bounding box center [263, 38] width 226 height 13
paste input "Concept3D"
type input "Concept3D"
click at [400, 37] on button "Search" at bounding box center [389, 39] width 28 height 14
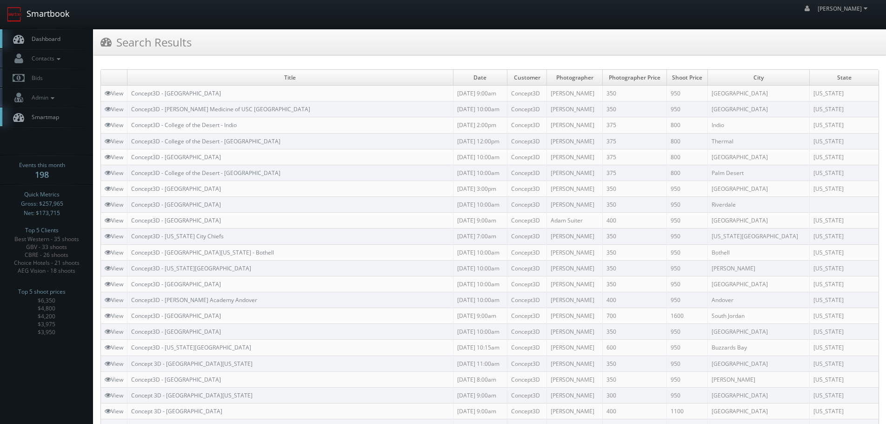
click at [73, 18] on link "Smartbook" at bounding box center [38, 14] width 76 height 29
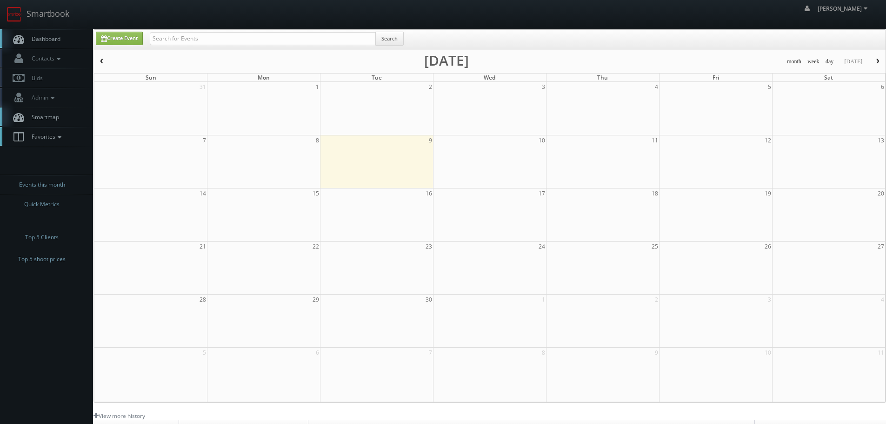
click at [52, 140] on span "Favorites" at bounding box center [45, 137] width 37 height 8
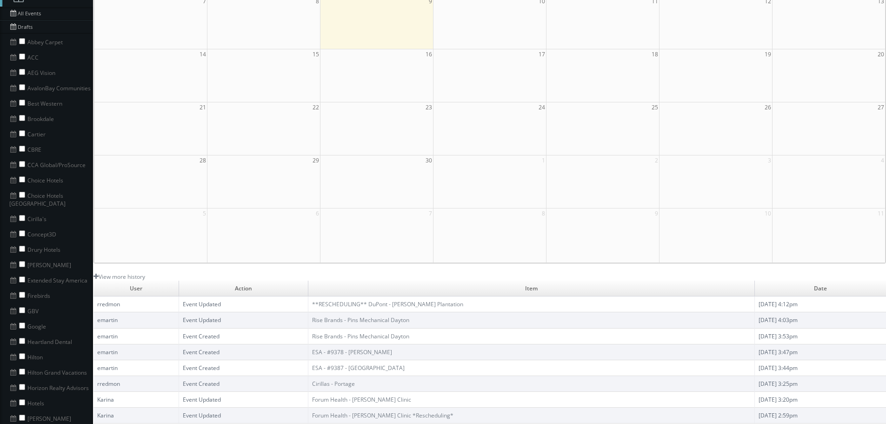
scroll to position [140, 0]
click at [22, 245] on input "checkbox" at bounding box center [22, 248] width 6 height 6
checkbox input "true"
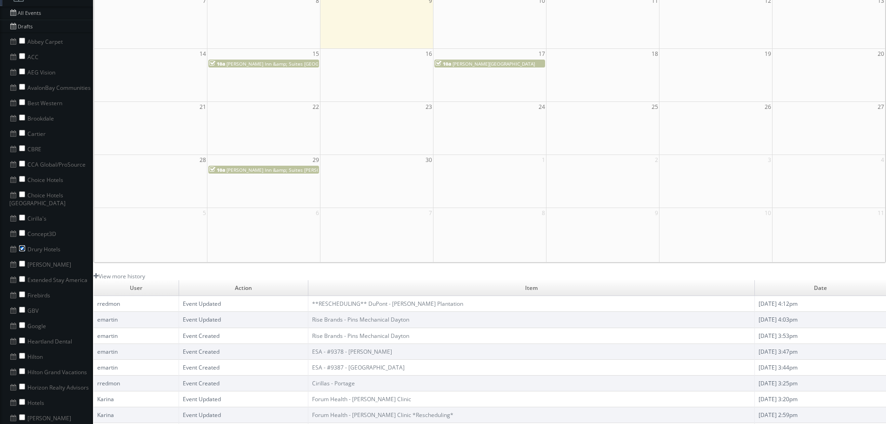
scroll to position [0, 0]
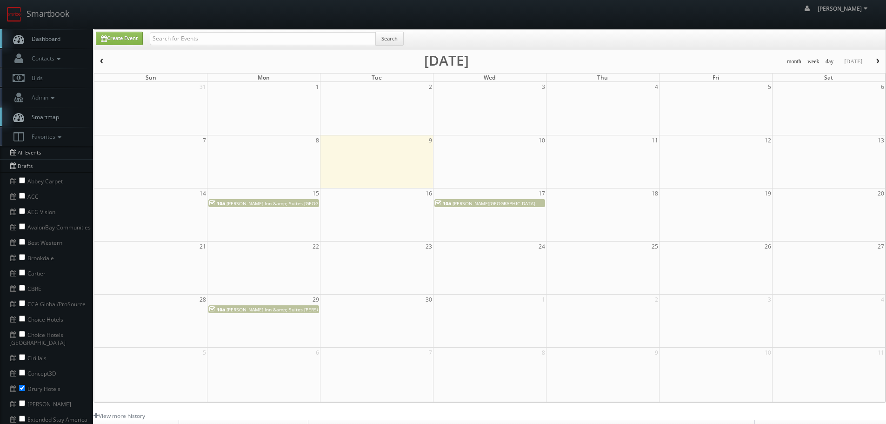
click at [106, 60] on button "button" at bounding box center [102, 62] width 16 height 12
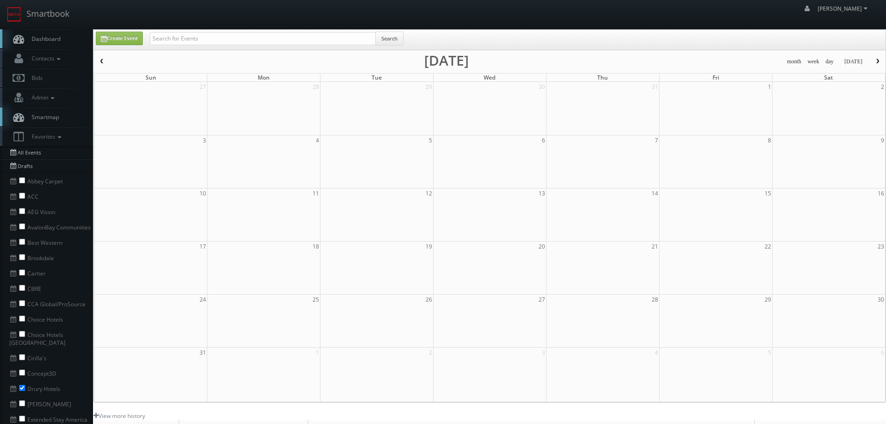
click at [106, 60] on button "button" at bounding box center [102, 62] width 16 height 12
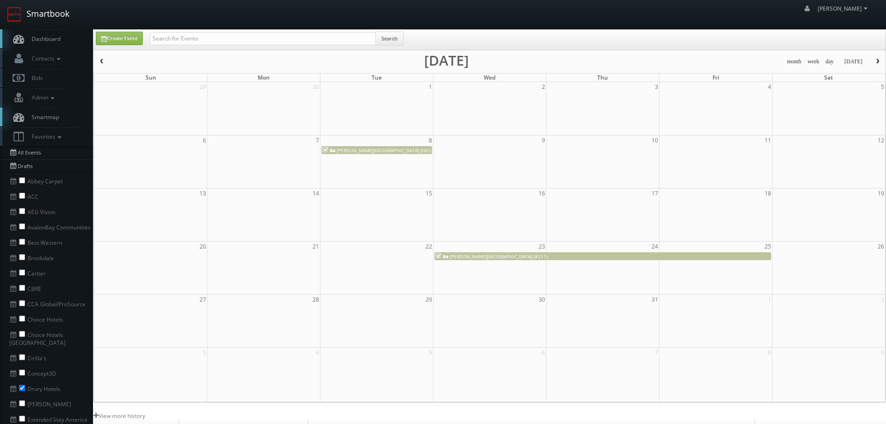
click at [54, 20] on link "Smartbook" at bounding box center [38, 14] width 76 height 29
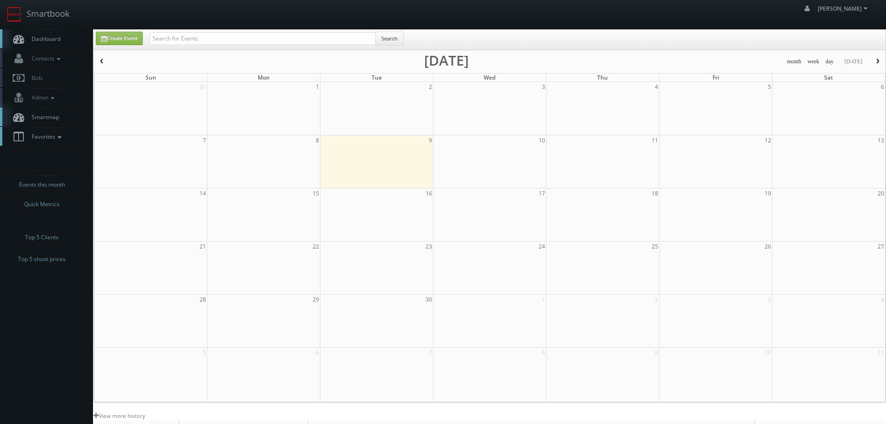
click at [63, 140] on link "Favorites" at bounding box center [46, 136] width 93 height 19
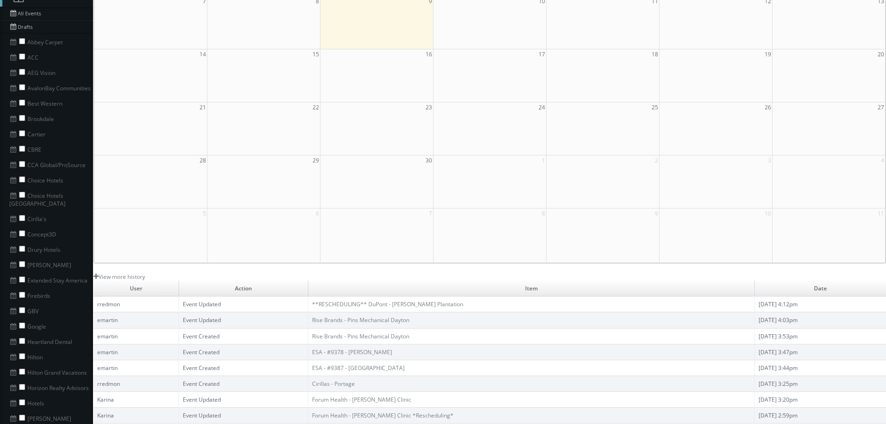
scroll to position [140, 0]
click at [23, 260] on input "checkbox" at bounding box center [22, 263] width 6 height 6
checkbox input "true"
drag, startPoint x: 63, startPoint y: 257, endPoint x: 44, endPoint y: 258, distance: 18.6
click at [27, 259] on li "[PERSON_NAME]" at bounding box center [46, 263] width 93 height 15
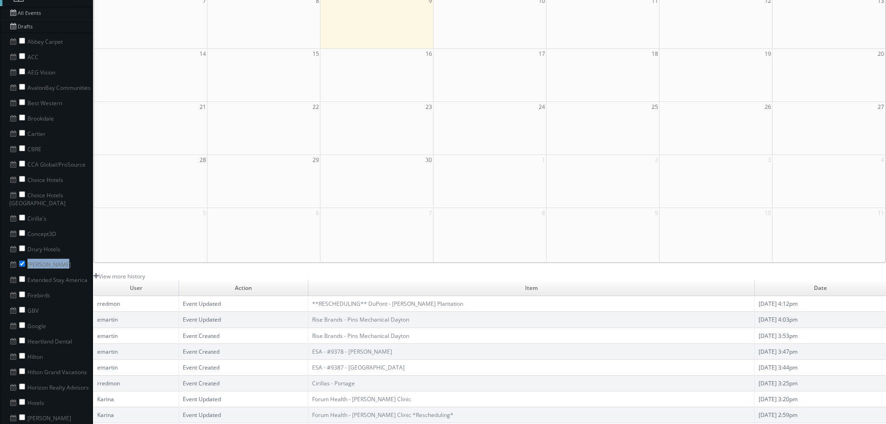
copy li "[PERSON_NAME]"
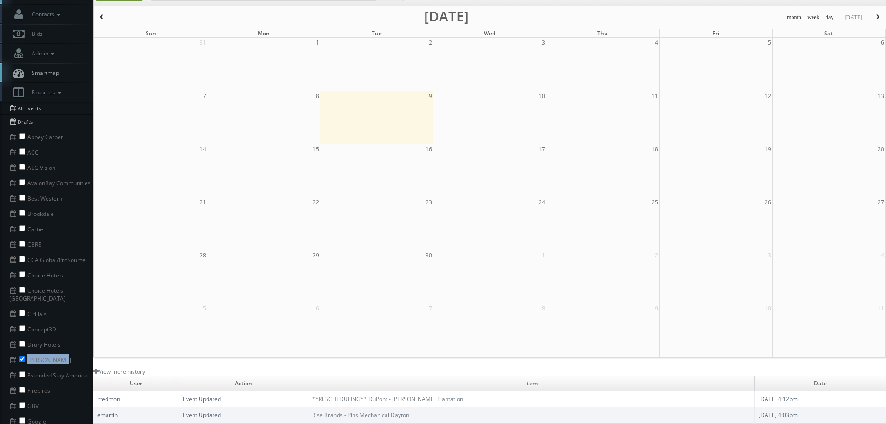
scroll to position [0, 0]
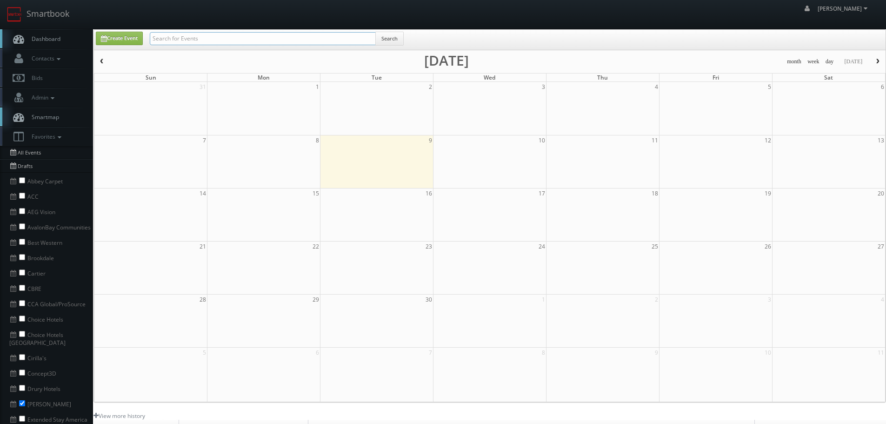
drag, startPoint x: 281, startPoint y: 29, endPoint x: 261, endPoint y: 37, distance: 21.3
paste input "[PERSON_NAME]"
type input "[PERSON_NAME]"
click at [392, 44] on button "Search" at bounding box center [389, 39] width 28 height 14
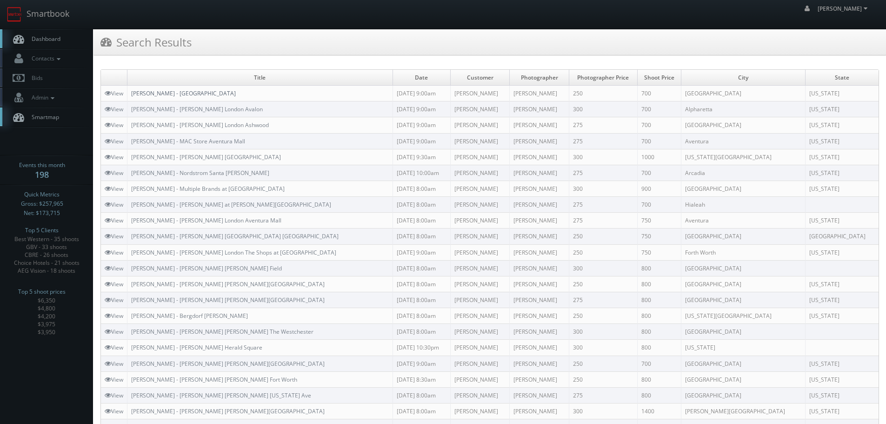
copy link "[GEOGRAPHIC_DATA]"
drag, startPoint x: 246, startPoint y: 93, endPoint x: 170, endPoint y: 93, distance: 76.3
click at [170, 93] on td "[PERSON_NAME] - [GEOGRAPHIC_DATA]" at bounding box center [260, 94] width 266 height 16
click at [273, 89] on td "[PERSON_NAME] - [GEOGRAPHIC_DATA]" at bounding box center [260, 94] width 266 height 16
copy link "[PERSON_NAME] - [GEOGRAPHIC_DATA]"
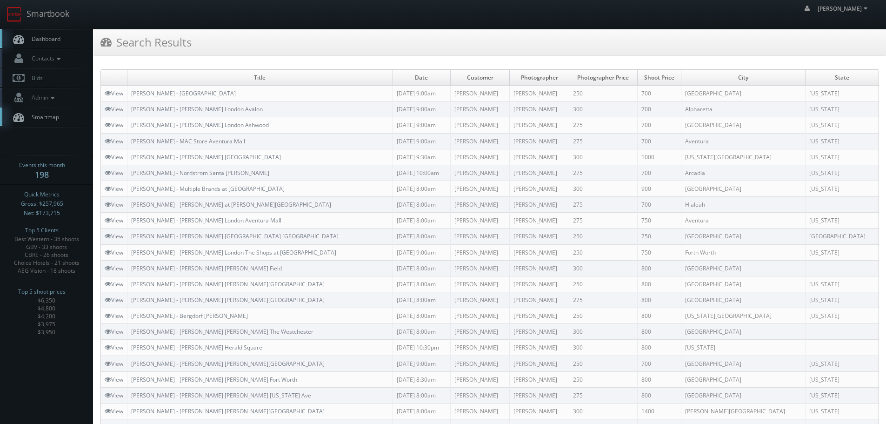
drag, startPoint x: 286, startPoint y: 93, endPoint x: 132, endPoint y: 93, distance: 154.4
click at [132, 93] on td "[PERSON_NAME] - [GEOGRAPHIC_DATA]" at bounding box center [260, 94] width 266 height 16
click at [62, 8] on link "Smartbook" at bounding box center [38, 14] width 76 height 29
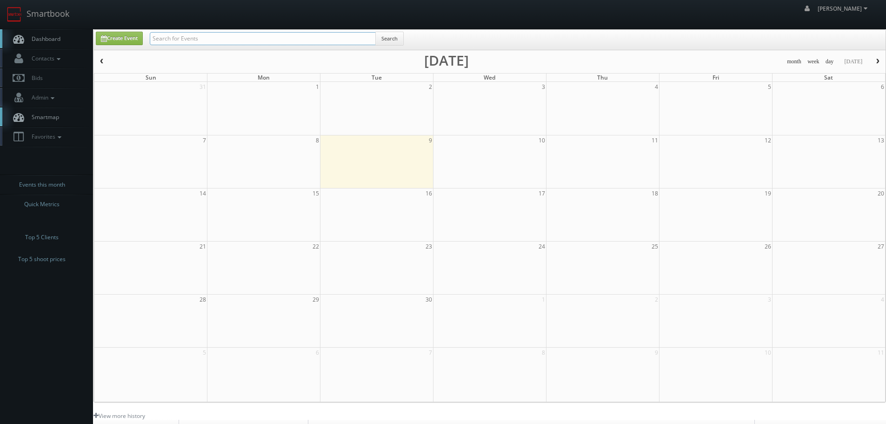
drag, startPoint x: 0, startPoint y: 0, endPoint x: 189, endPoint y: 37, distance: 192.3
click at [189, 37] on input "text" at bounding box center [263, 38] width 226 height 13
type input "king pointe"
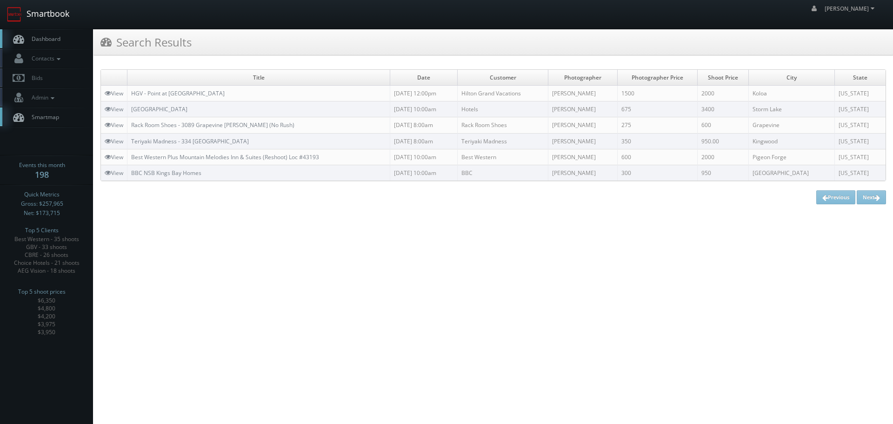
click at [39, 7] on link "Smartbook" at bounding box center [38, 14] width 76 height 29
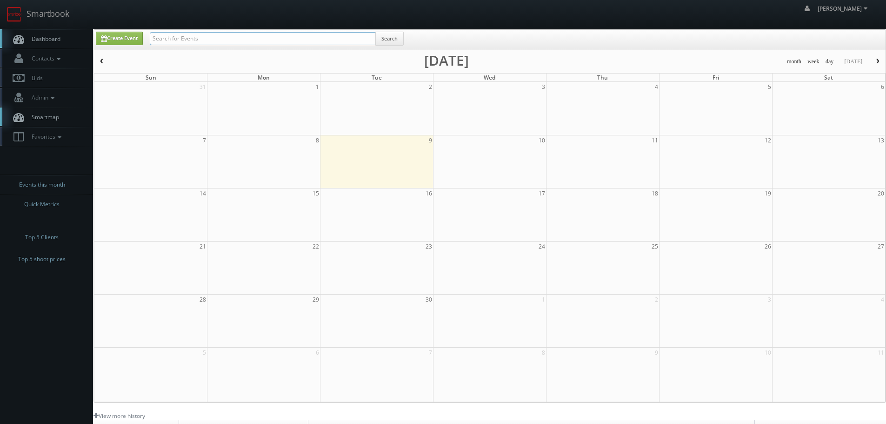
click at [247, 38] on input "text" at bounding box center [263, 38] width 226 height 13
type input "63063"
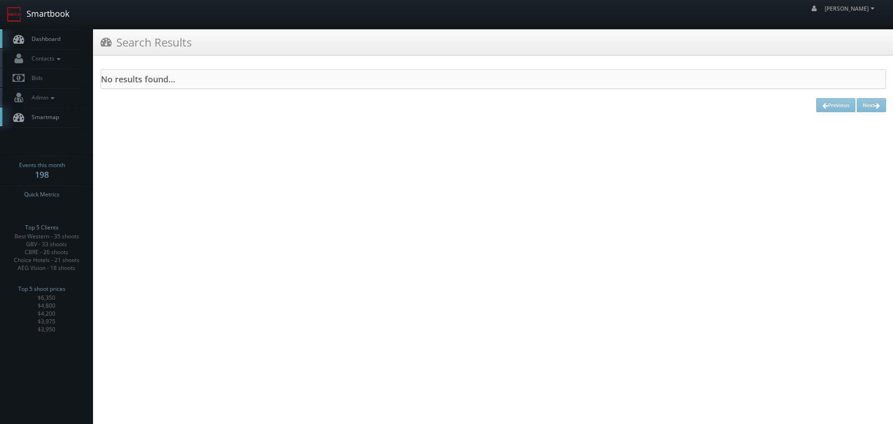
click at [52, 11] on link "Smartbook" at bounding box center [38, 14] width 76 height 29
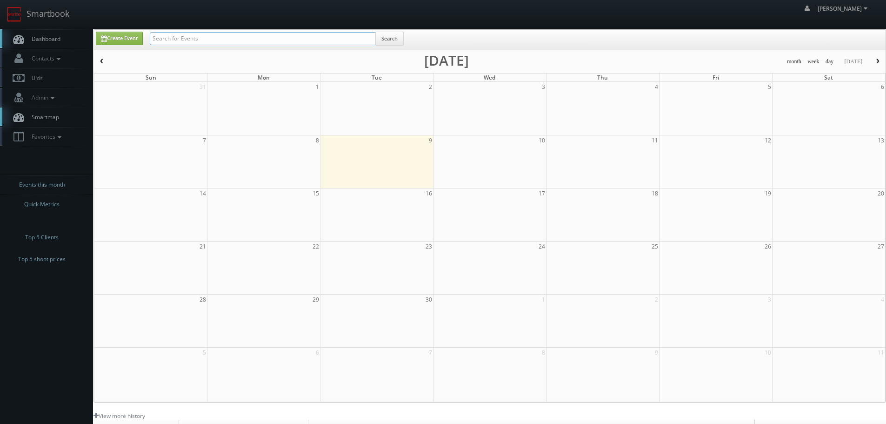
click at [193, 37] on input "text" at bounding box center [263, 38] width 226 height 13
type input "carlton"
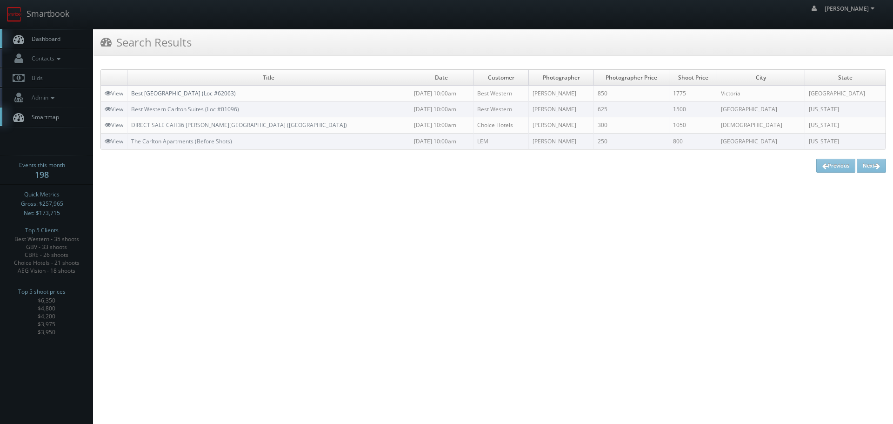
copy link "Best [GEOGRAPHIC_DATA] (Loc #62063)"
drag, startPoint x: 282, startPoint y: 92, endPoint x: 133, endPoint y: 93, distance: 149.3
click at [133, 93] on td "Best [GEOGRAPHIC_DATA] (Loc #62063)" at bounding box center [268, 94] width 283 height 16
click at [116, 92] on link "View" at bounding box center [114, 93] width 19 height 8
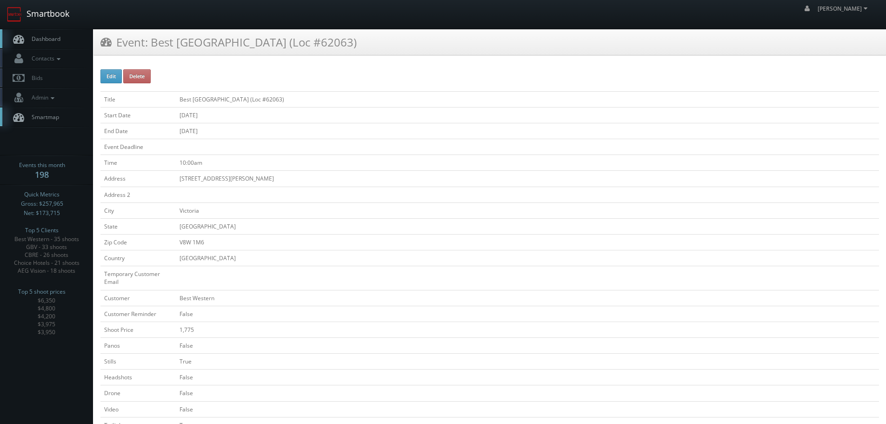
click at [40, 15] on link "Smartbook" at bounding box center [38, 14] width 76 height 29
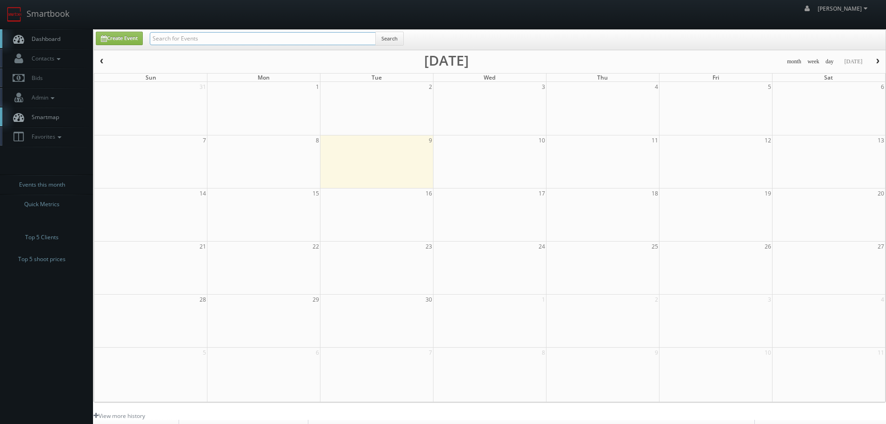
click at [237, 40] on input "text" at bounding box center [263, 38] width 226 height 13
type input "king"
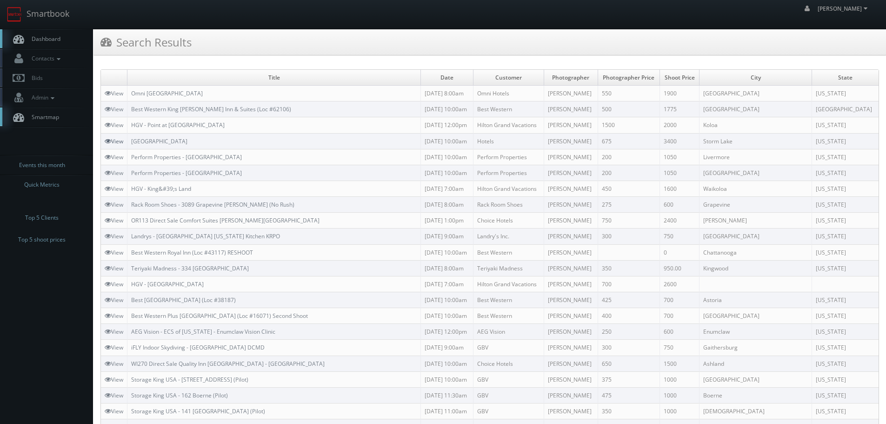
click at [116, 142] on link "View" at bounding box center [114, 141] width 19 height 8
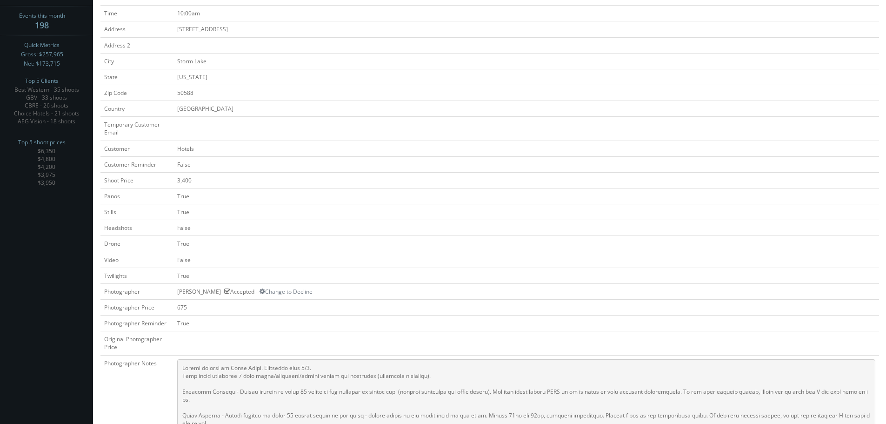
scroll to position [47, 0]
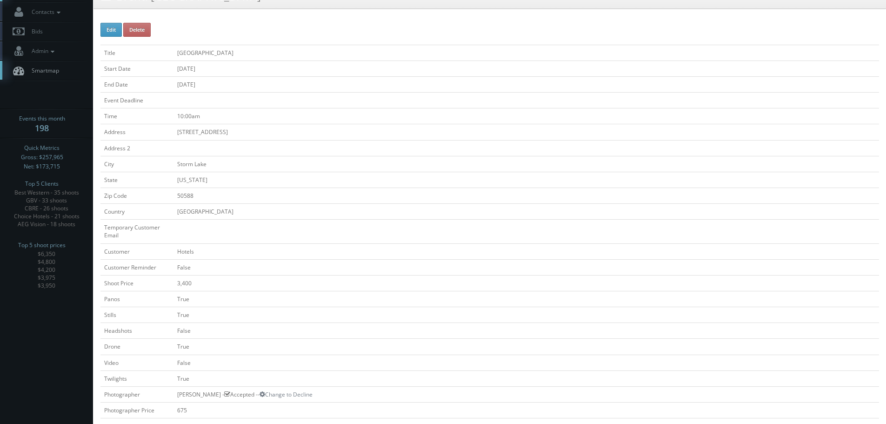
copy tr "[GEOGRAPHIC_DATA]"
drag, startPoint x: 263, startPoint y: 52, endPoint x: 166, endPoint y: 50, distance: 96.7
click at [166, 50] on tr "Title [GEOGRAPHIC_DATA]" at bounding box center [489, 53] width 778 height 16
copy tr "[GEOGRAPHIC_DATA]"
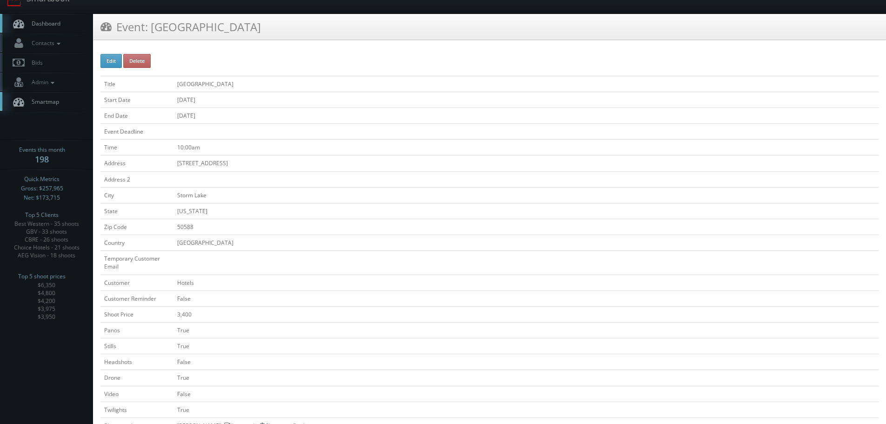
scroll to position [0, 0]
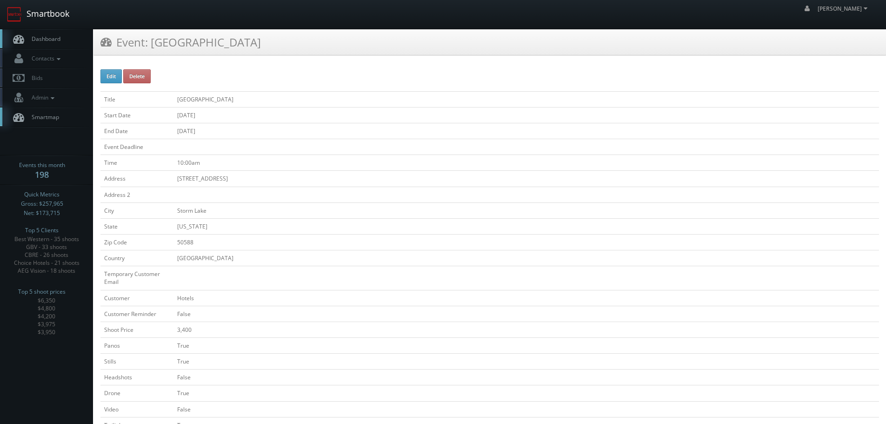
click at [63, 20] on link "Smartbook" at bounding box center [38, 14] width 76 height 29
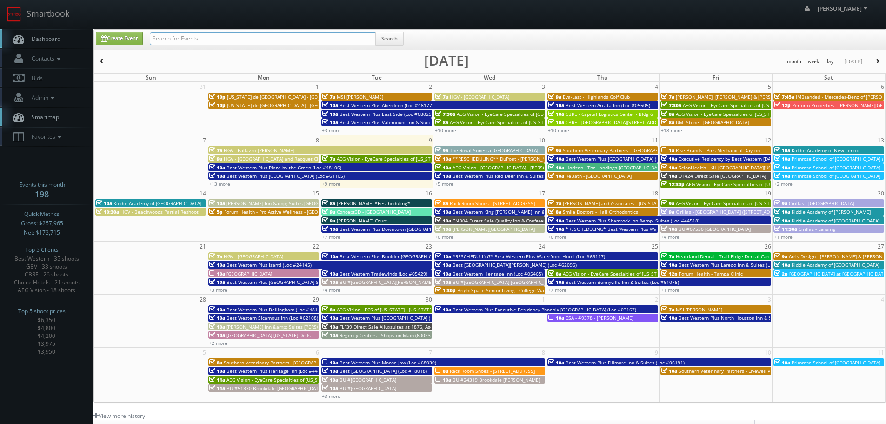
click at [208, 40] on input "text" at bounding box center [263, 38] width 226 height 13
type input "rebath"
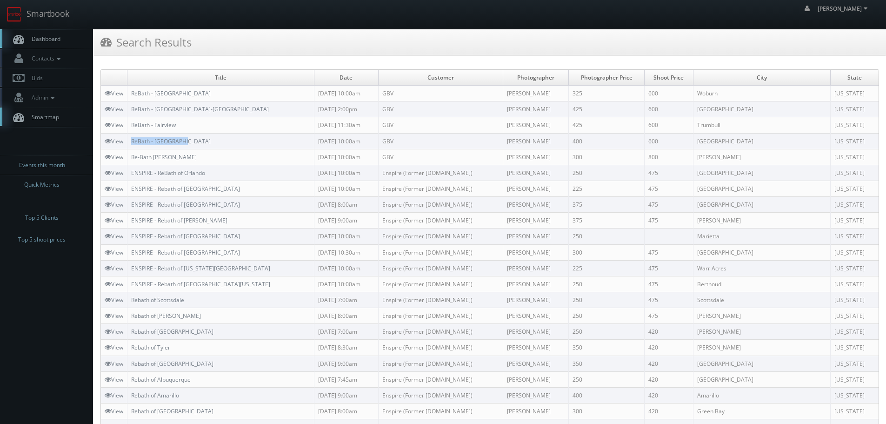
copy link "ReBath - [GEOGRAPHIC_DATA]"
drag, startPoint x: 198, startPoint y: 144, endPoint x: 132, endPoint y: 140, distance: 65.7
click at [132, 140] on td "ReBath - [GEOGRAPHIC_DATA]" at bounding box center [220, 141] width 187 height 16
click at [76, 6] on link "Smartbook" at bounding box center [38, 14] width 76 height 29
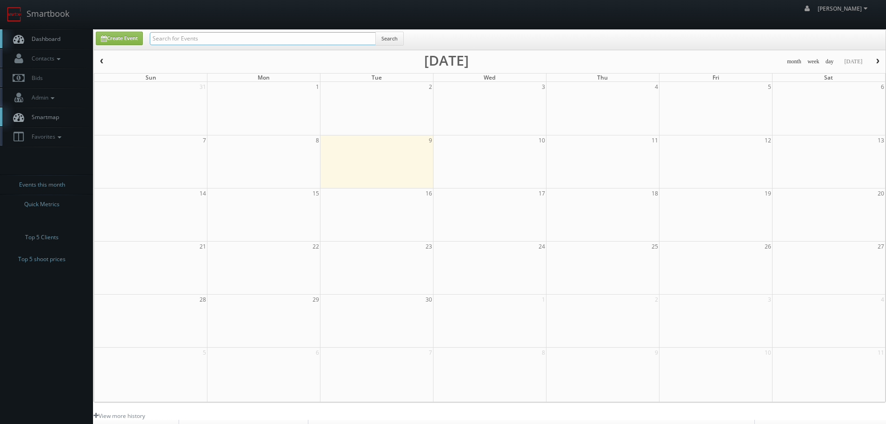
click at [212, 33] on input "text" at bounding box center [263, 38] width 226 height 13
type input "va873"
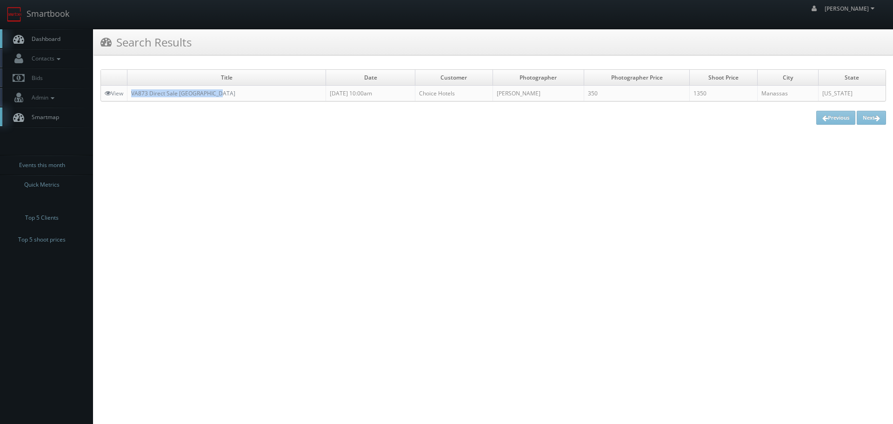
copy link "VA873 Direct Sale [GEOGRAPHIC_DATA]"
drag, startPoint x: 226, startPoint y: 95, endPoint x: 129, endPoint y: 92, distance: 96.8
click at [129, 92] on td "VA873 Direct Sale [GEOGRAPHIC_DATA]" at bounding box center [226, 94] width 199 height 16
click at [54, 14] on link "Smartbook" at bounding box center [38, 14] width 76 height 29
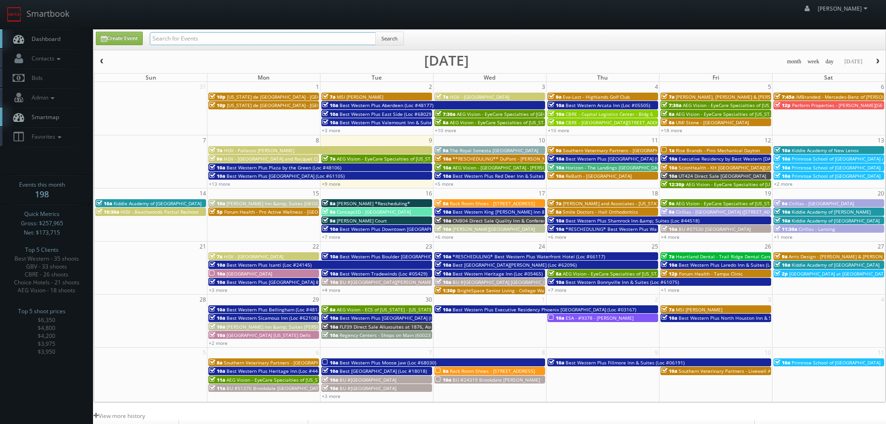
click at [262, 40] on input "text" at bounding box center [263, 38] width 226 height 13
type input "jakcson square"
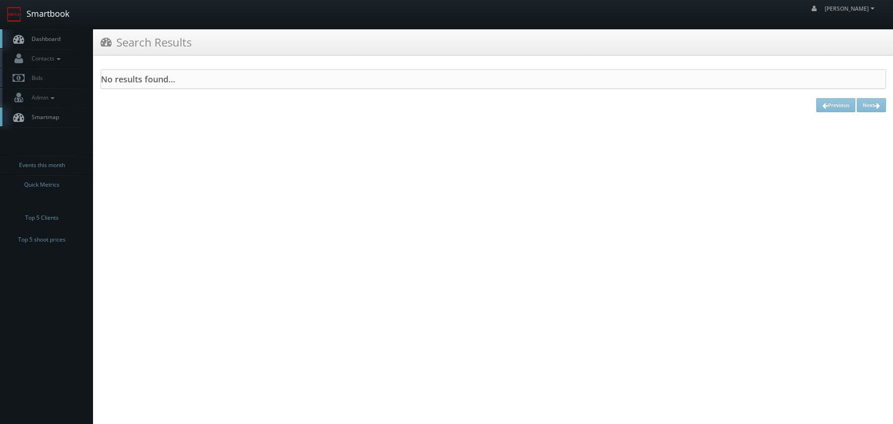
click at [47, 3] on link "Smartbook" at bounding box center [38, 14] width 76 height 29
click at [50, 10] on link "Smartbook" at bounding box center [38, 14] width 76 height 29
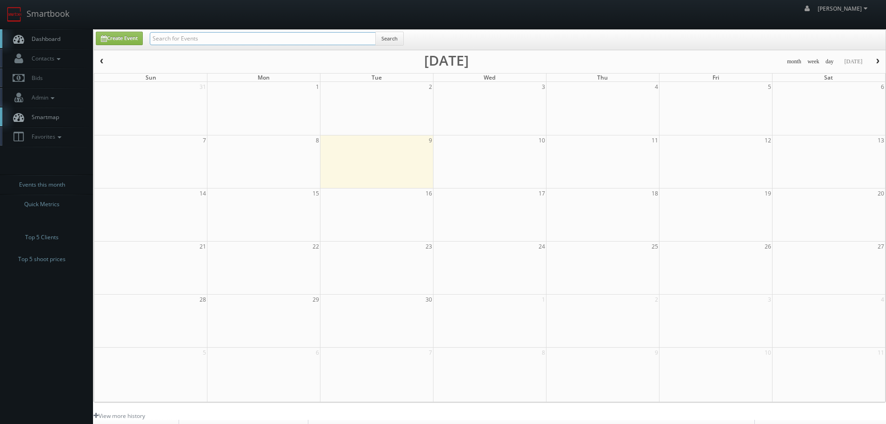
click at [200, 39] on input "text" at bounding box center [263, 38] width 226 height 13
type input "perfrom"
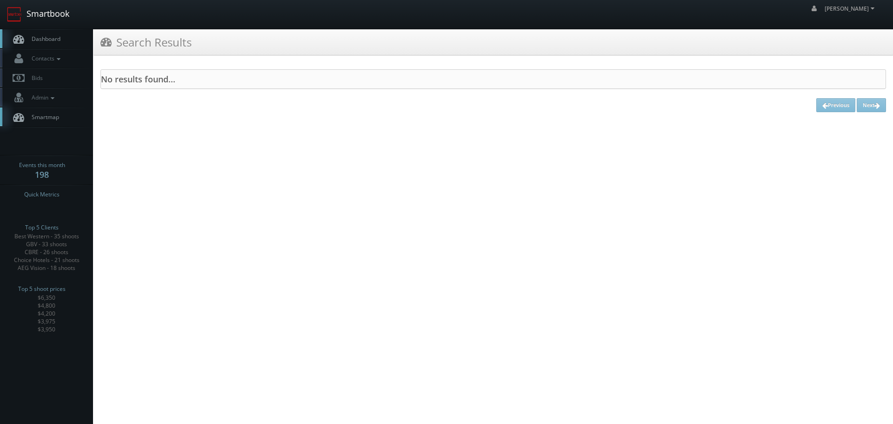
drag, startPoint x: 40, startPoint y: 16, endPoint x: 53, endPoint y: 17, distance: 13.0
click at [40, 16] on link "Smartbook" at bounding box center [38, 14] width 76 height 29
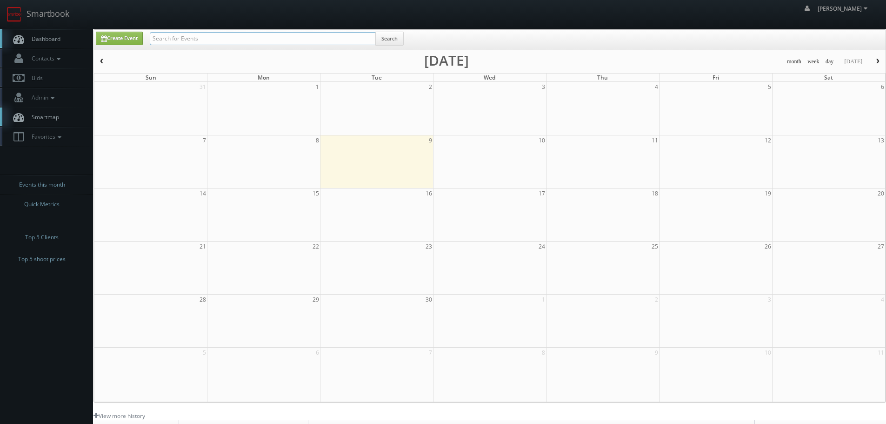
drag, startPoint x: 0, startPoint y: 0, endPoint x: 209, endPoint y: 40, distance: 212.5
click at [209, 40] on input "text" at bounding box center [263, 38] width 226 height 13
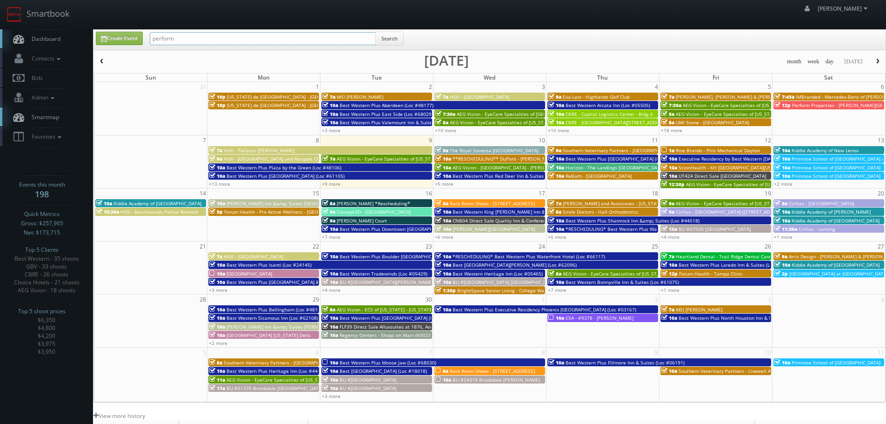
type input "perform"
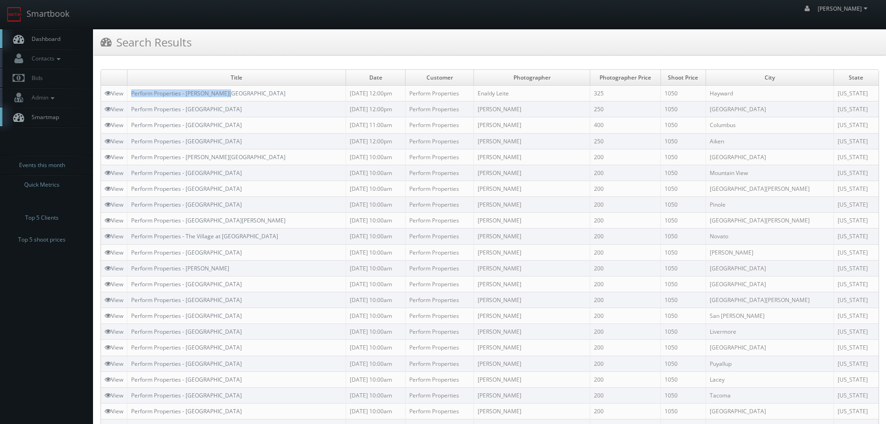
copy link "Perform Properties - Jackson Square"
drag, startPoint x: 231, startPoint y: 95, endPoint x: 131, endPoint y: 91, distance: 100.1
click at [131, 91] on td "Perform Properties - Jackson Square" at bounding box center [236, 94] width 219 height 16
click at [35, 19] on link "Smartbook" at bounding box center [38, 14] width 76 height 29
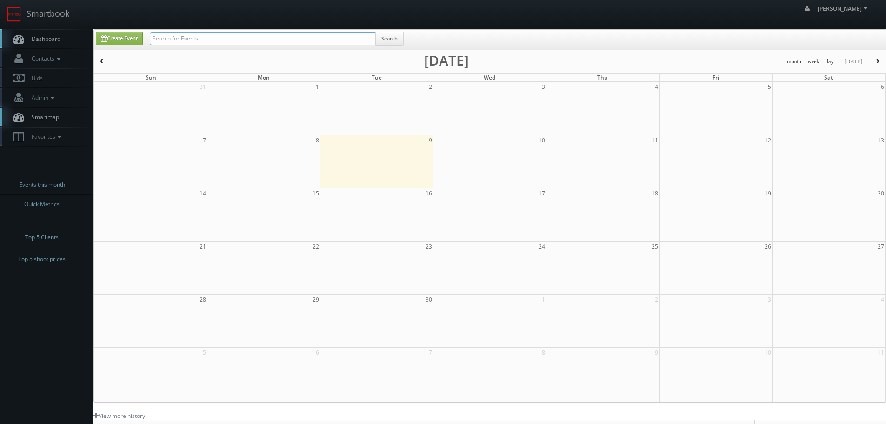
click at [183, 33] on input "text" at bounding box center [263, 38] width 226 height 13
type input "cbre"
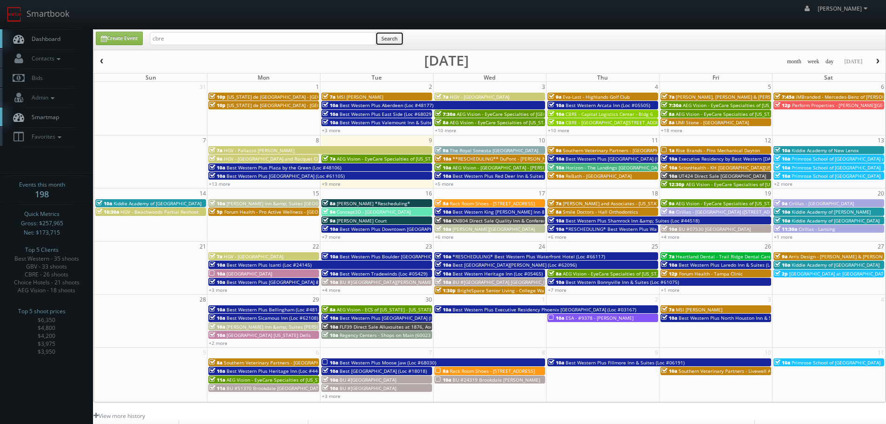
click at [390, 42] on button "Search" at bounding box center [389, 39] width 28 height 14
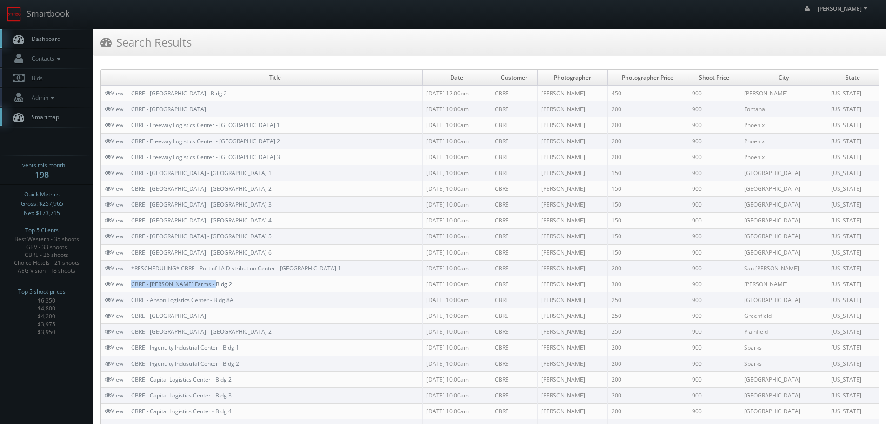
copy link "CBRE - [PERSON_NAME] Farms - Bldg 2"
drag, startPoint x: 224, startPoint y: 287, endPoint x: 134, endPoint y: 282, distance: 90.3
click at [134, 282] on td "CBRE - [PERSON_NAME] Farms - Bldg 2" at bounding box center [274, 284] width 295 height 16
click at [308, 201] on td "CBRE - [GEOGRAPHIC_DATA] - [GEOGRAPHIC_DATA] 3" at bounding box center [274, 205] width 295 height 16
copy link "CBRE - [GEOGRAPHIC_DATA]"
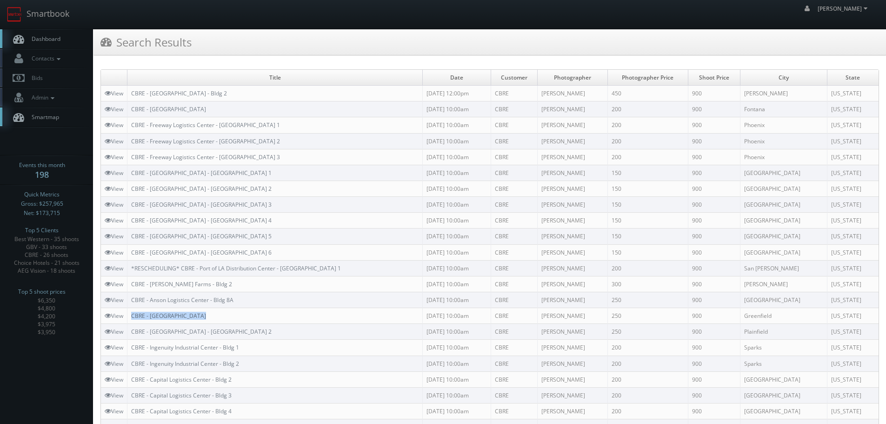
drag, startPoint x: 205, startPoint y: 316, endPoint x: 134, endPoint y: 316, distance: 70.2
click at [134, 316] on td "CBRE - [GEOGRAPHIC_DATA]" at bounding box center [274, 316] width 295 height 16
copy link "CBRE - [GEOGRAPHIC_DATA] - [GEOGRAPHIC_DATA] 2"
drag, startPoint x: 225, startPoint y: 332, endPoint x: 129, endPoint y: 328, distance: 95.4
click at [129, 328] on td "CBRE - [GEOGRAPHIC_DATA] - [GEOGRAPHIC_DATA] 2" at bounding box center [274, 332] width 295 height 16
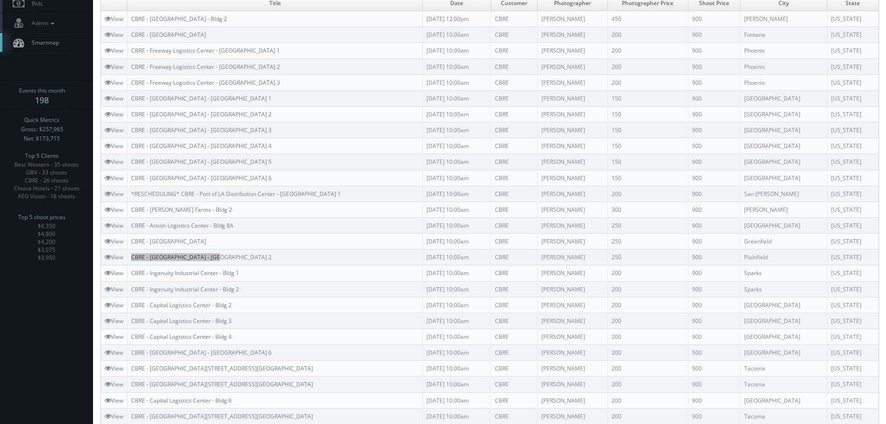
scroll to position [93, 0]
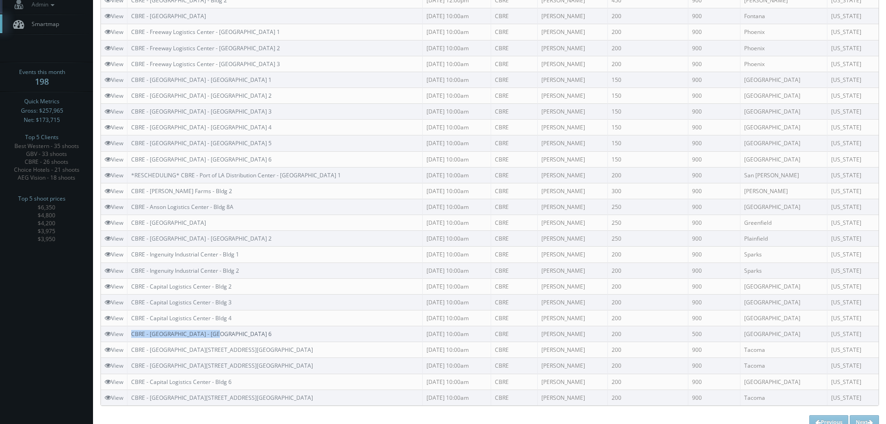
copy link "CBRE - [GEOGRAPHIC_DATA] - [GEOGRAPHIC_DATA] 6"
drag, startPoint x: 228, startPoint y: 332, endPoint x: 133, endPoint y: 336, distance: 95.0
click at [133, 336] on td "CBRE - [GEOGRAPHIC_DATA] - [GEOGRAPHIC_DATA] 6" at bounding box center [274, 334] width 295 height 16
